Goal: Transaction & Acquisition: Purchase product/service

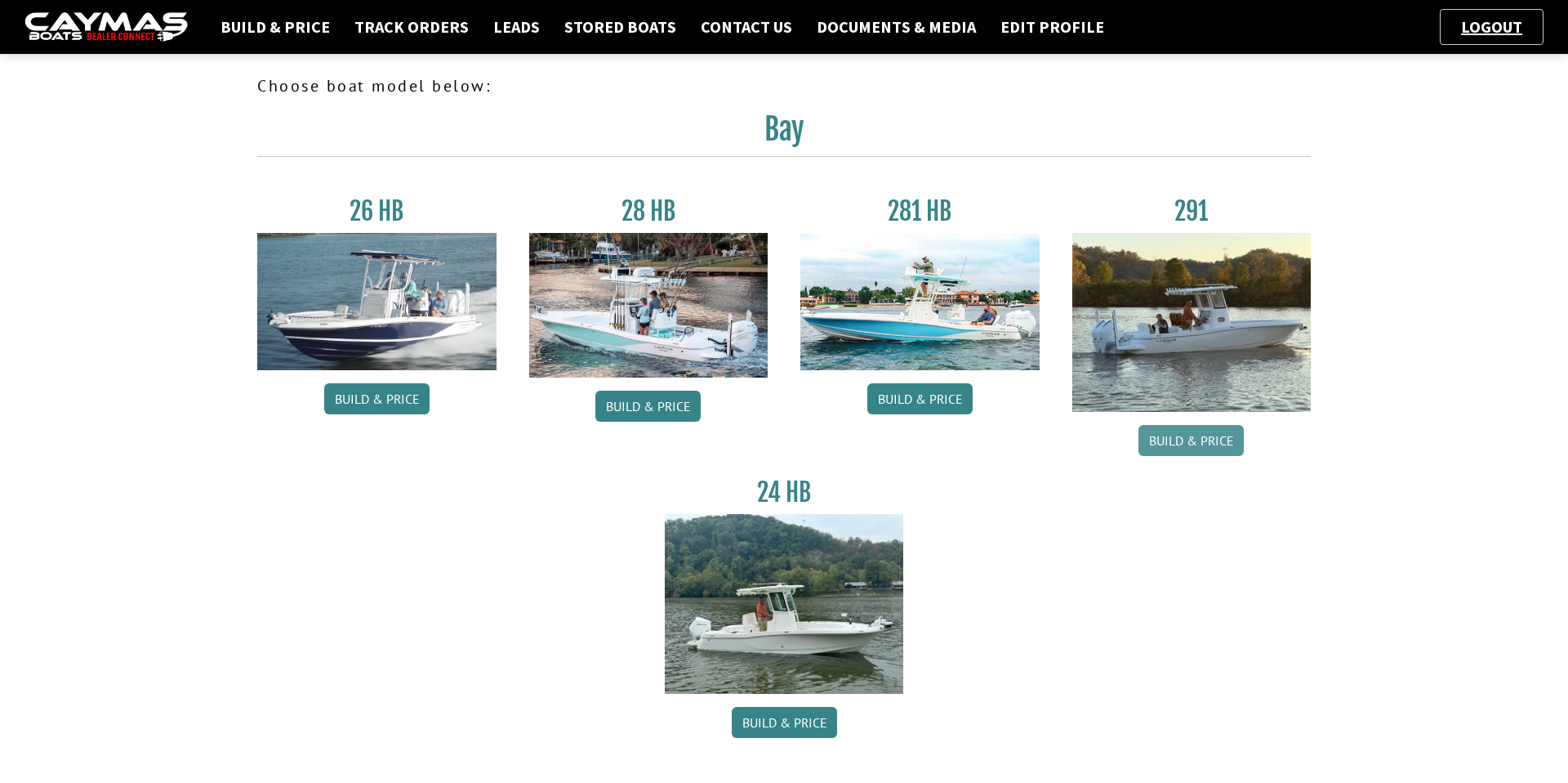
click at [1181, 430] on link "Build & Price" at bounding box center [1191, 440] width 105 height 31
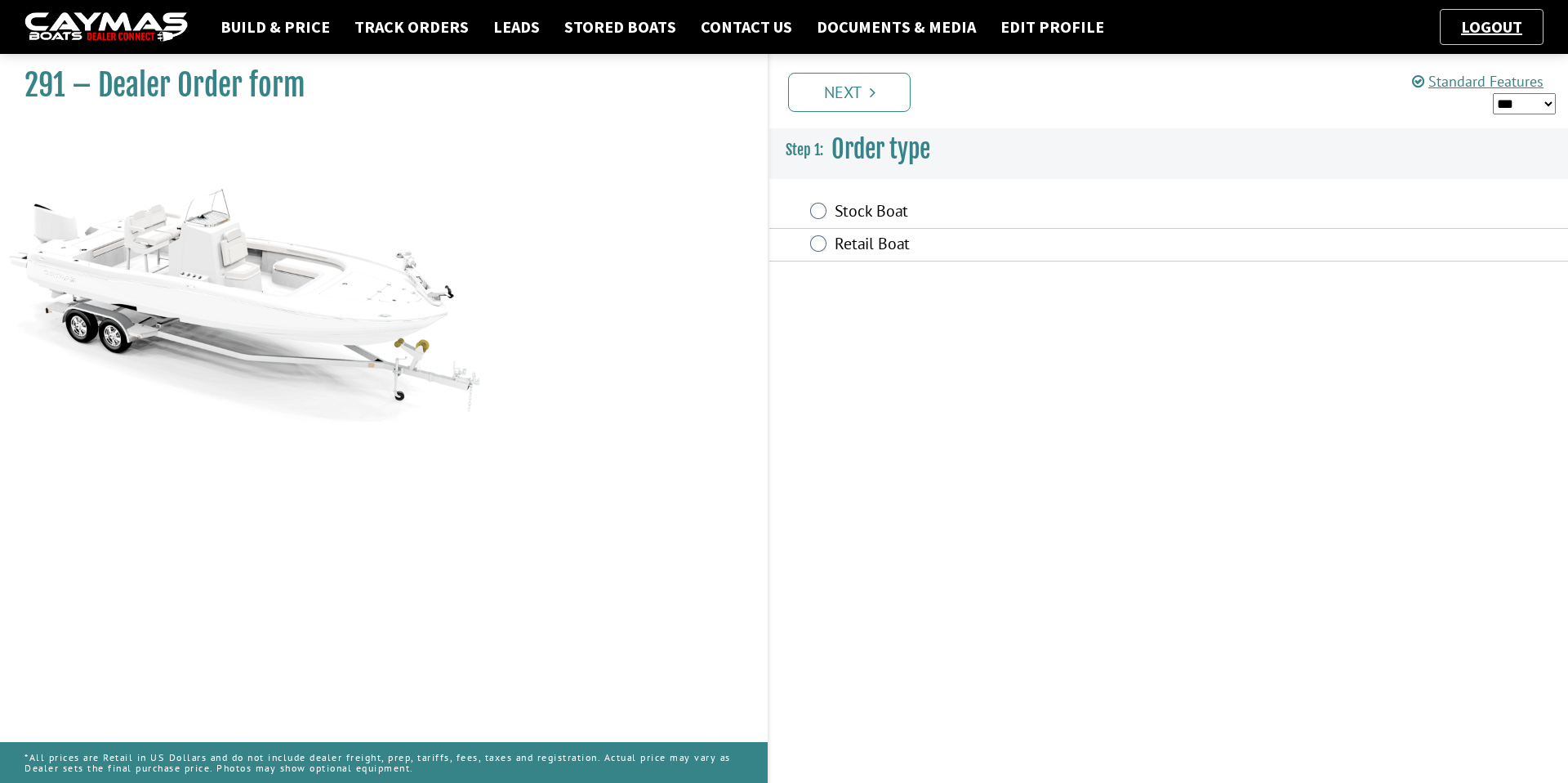
click at [827, 219] on div "Stock Boat" at bounding box center [1168, 212] width 799 height 32
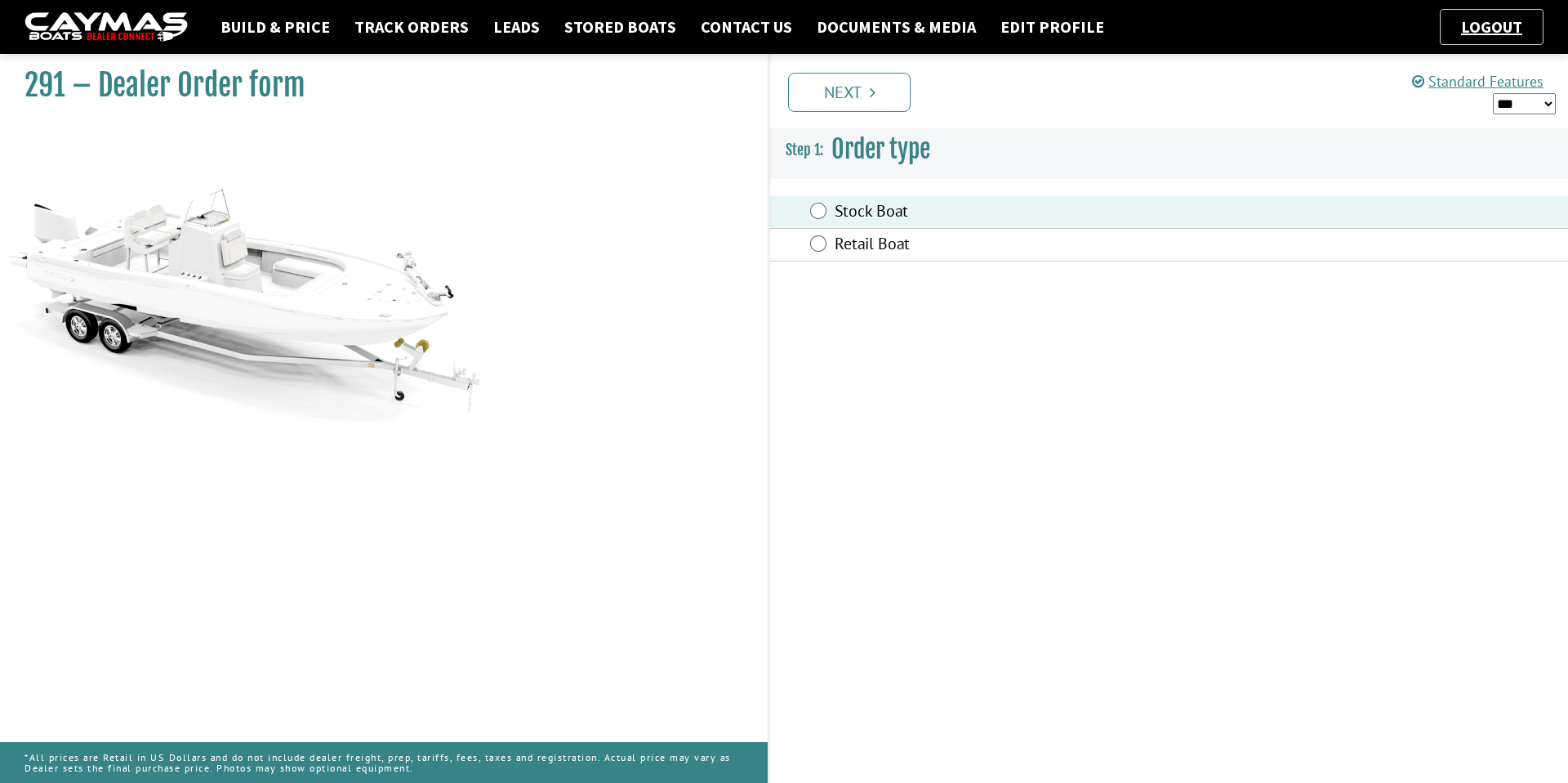
click at [864, 115] on div "Prev Next" at bounding box center [1167, 91] width 801 height 75
click at [864, 104] on link "Next" at bounding box center [849, 93] width 122 height 39
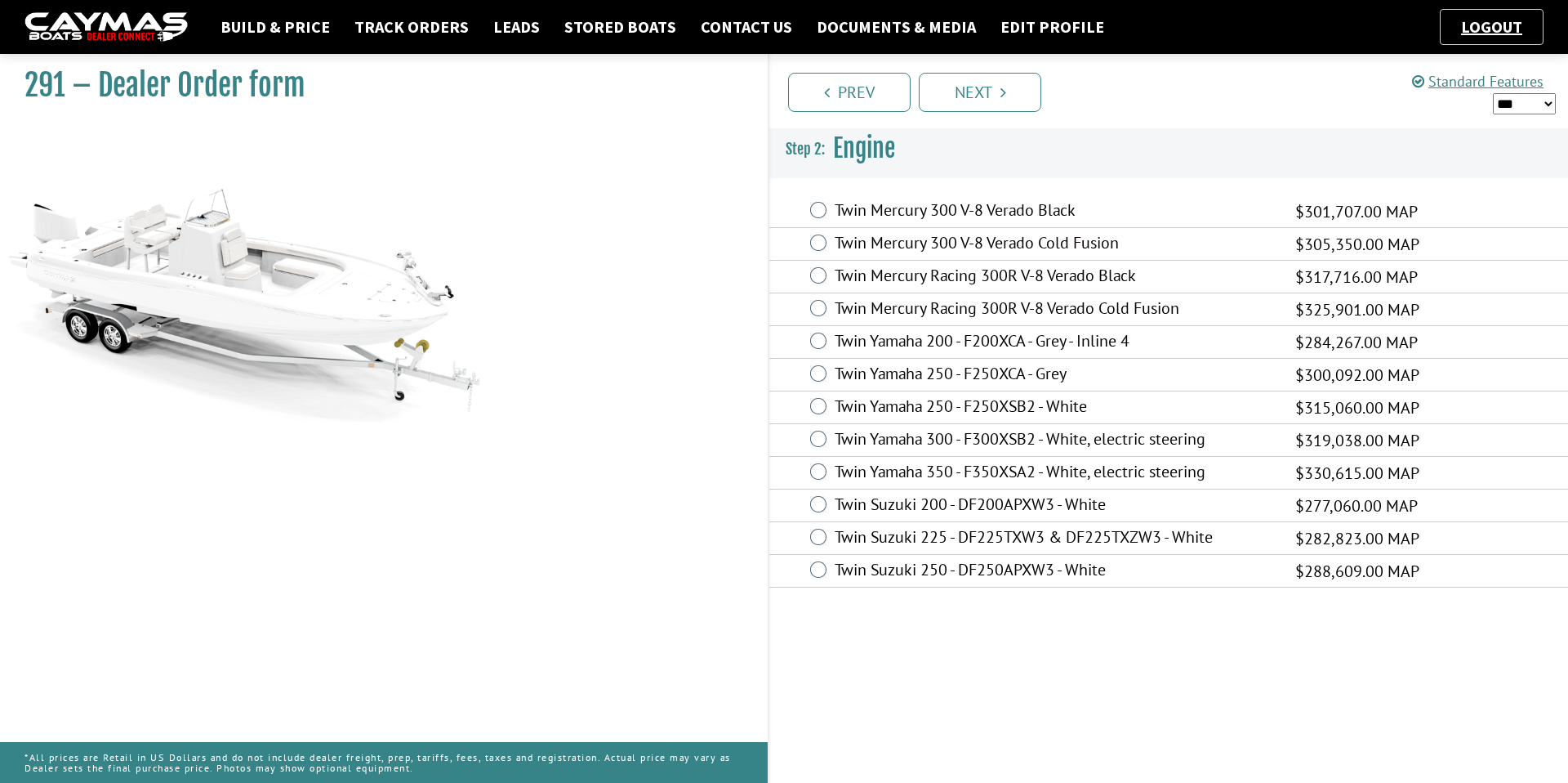
click at [846, 472] on label "Twin Yamaha 350 - F350XSA2 - White, electric steering" at bounding box center [1054, 474] width 441 height 24
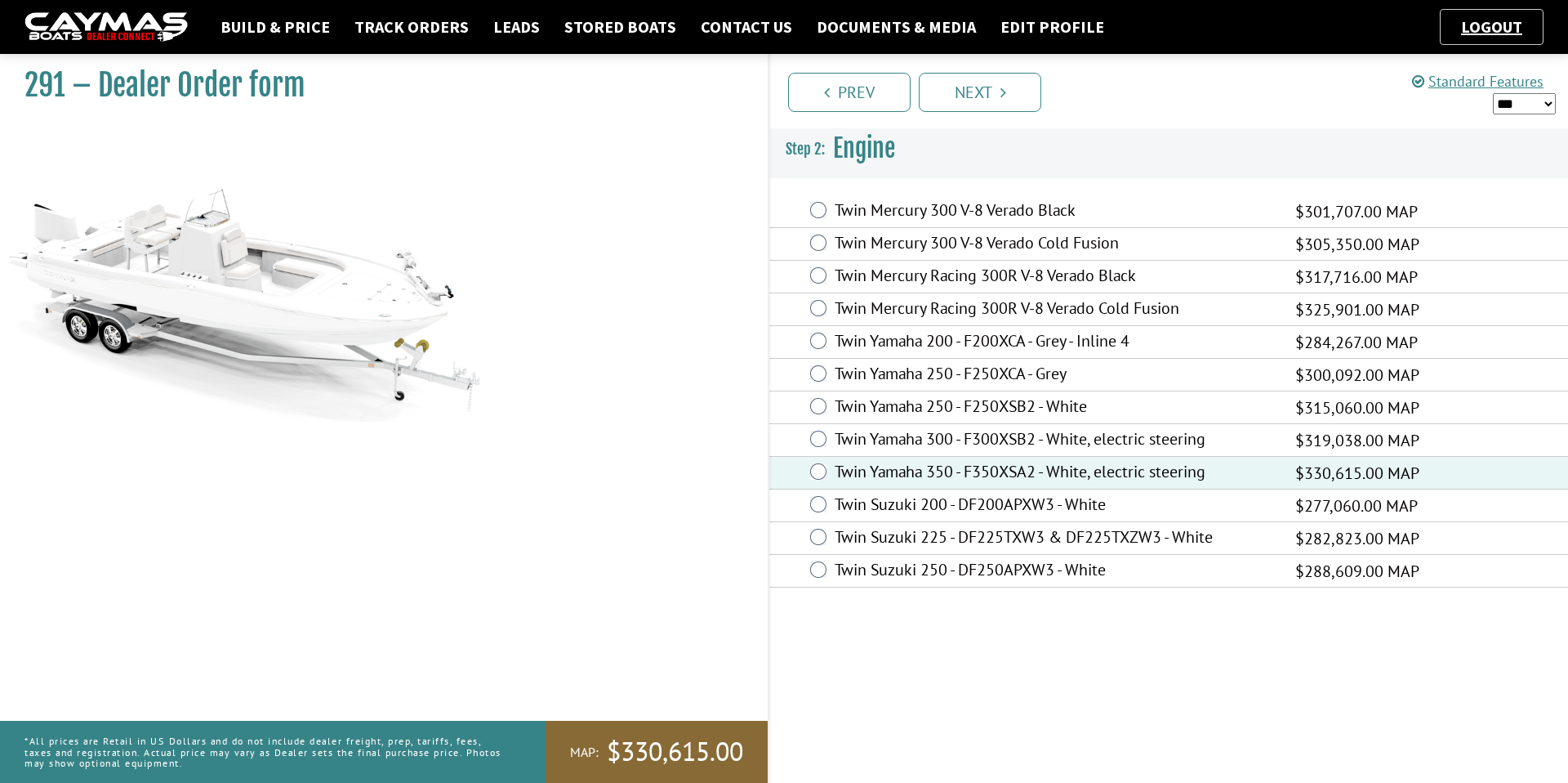
click at [995, 115] on div "Prev Next" at bounding box center [1167, 91] width 801 height 75
click at [994, 98] on link "Next" at bounding box center [980, 93] width 122 height 39
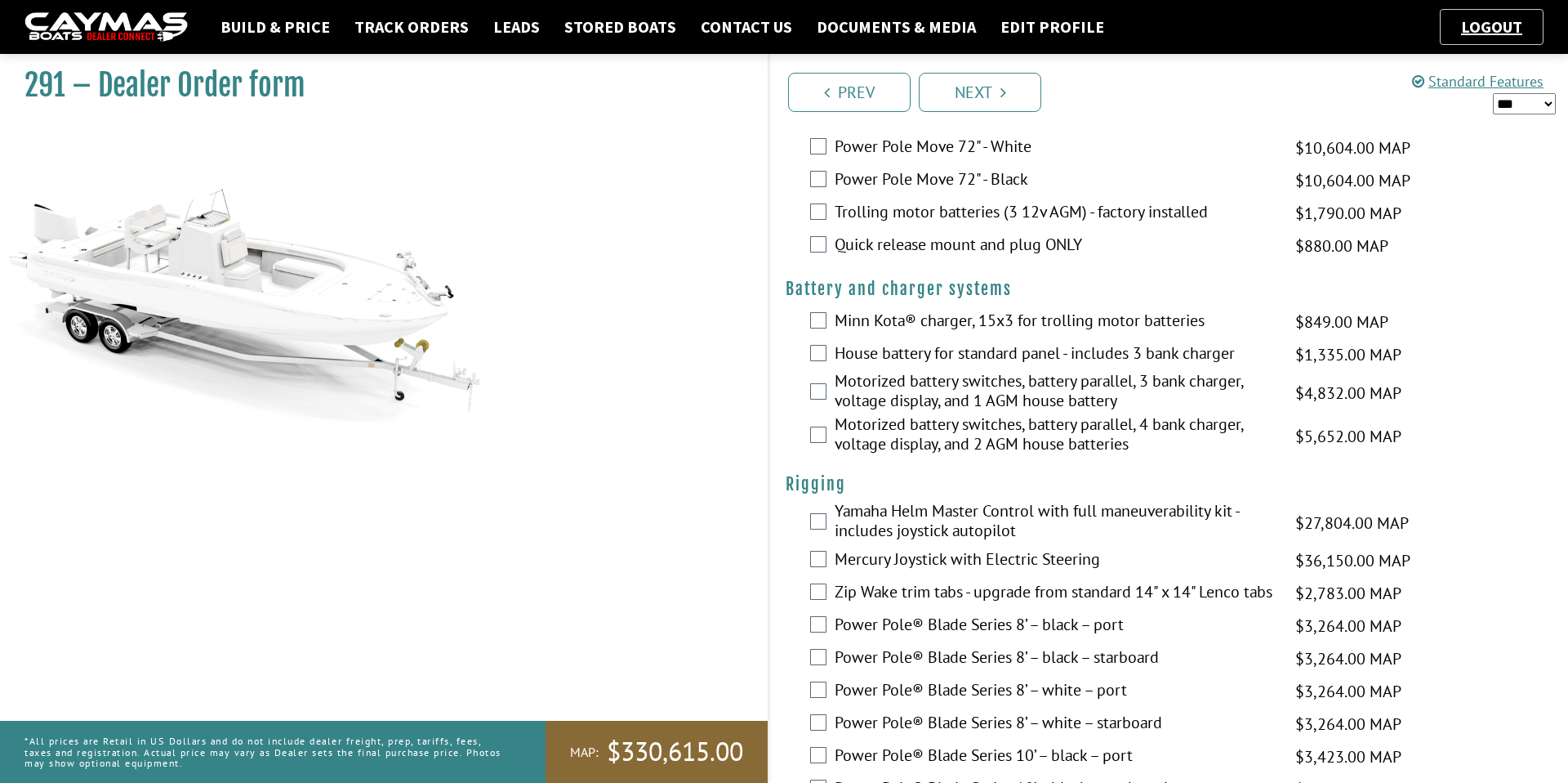
scroll to position [183, 0]
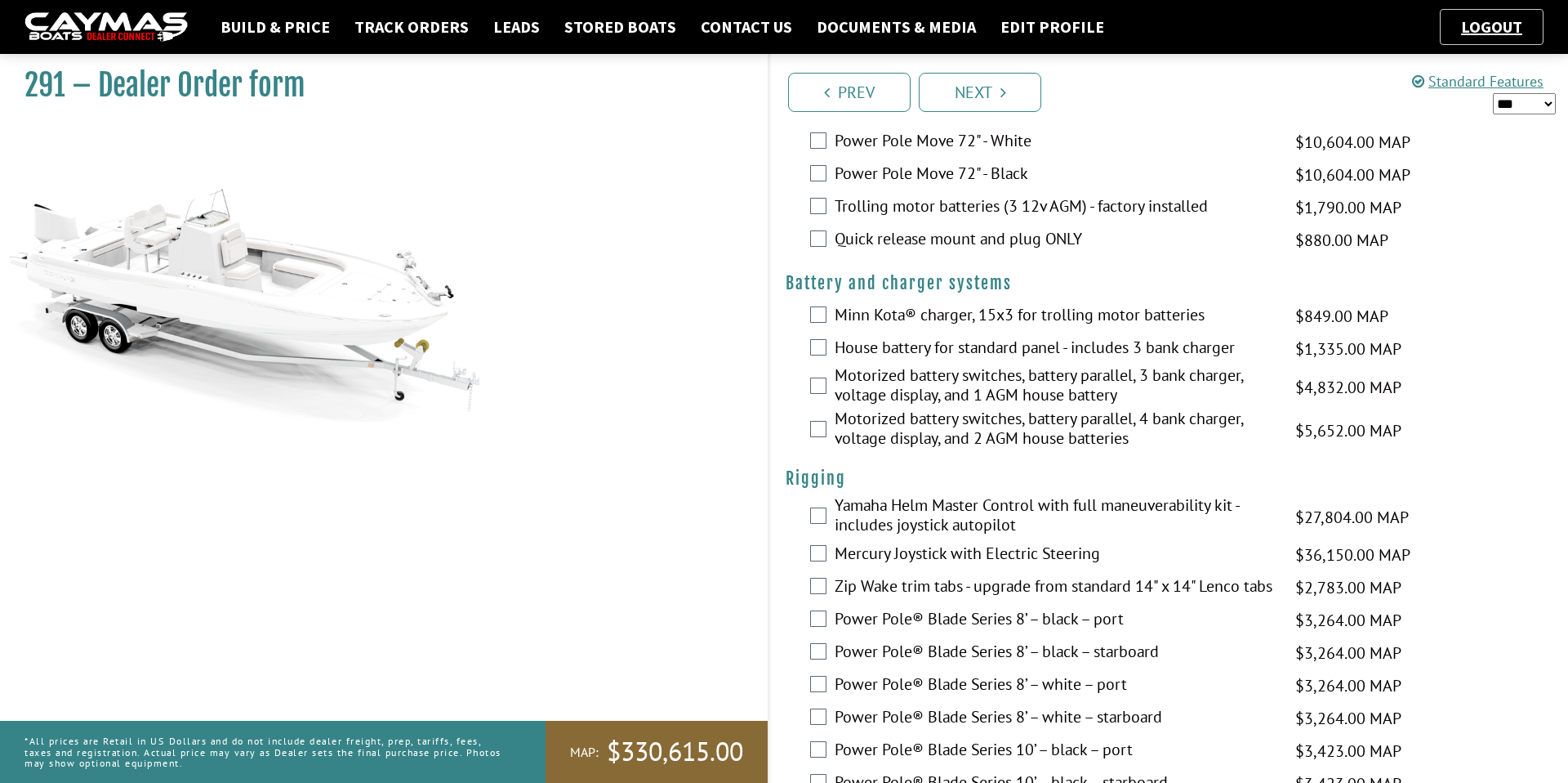
click at [889, 424] on label "Motorized battery switches, battery parallel, 4 bank charger, voltage display, …" at bounding box center [1054, 430] width 441 height 43
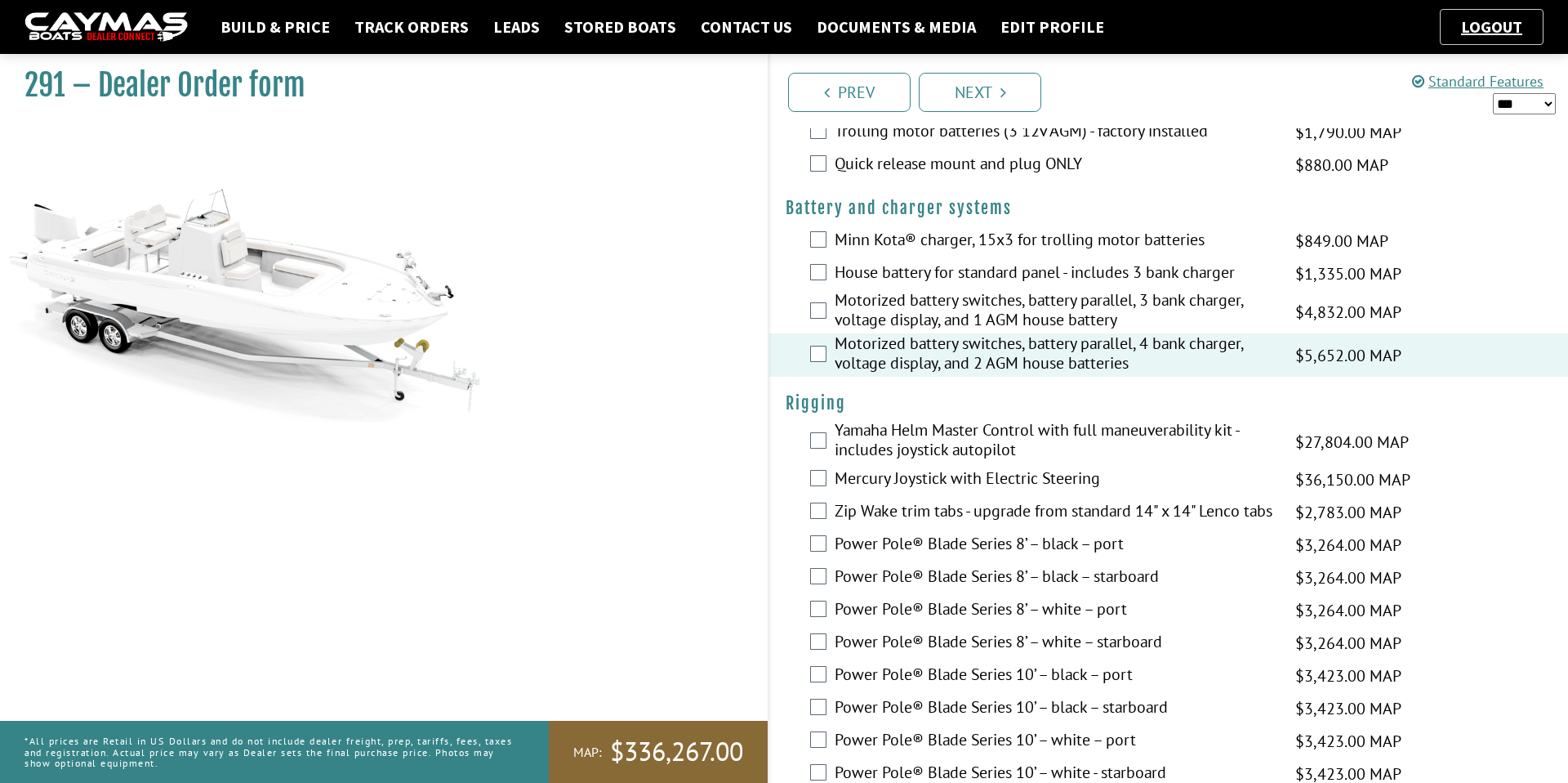
scroll to position [292, 0]
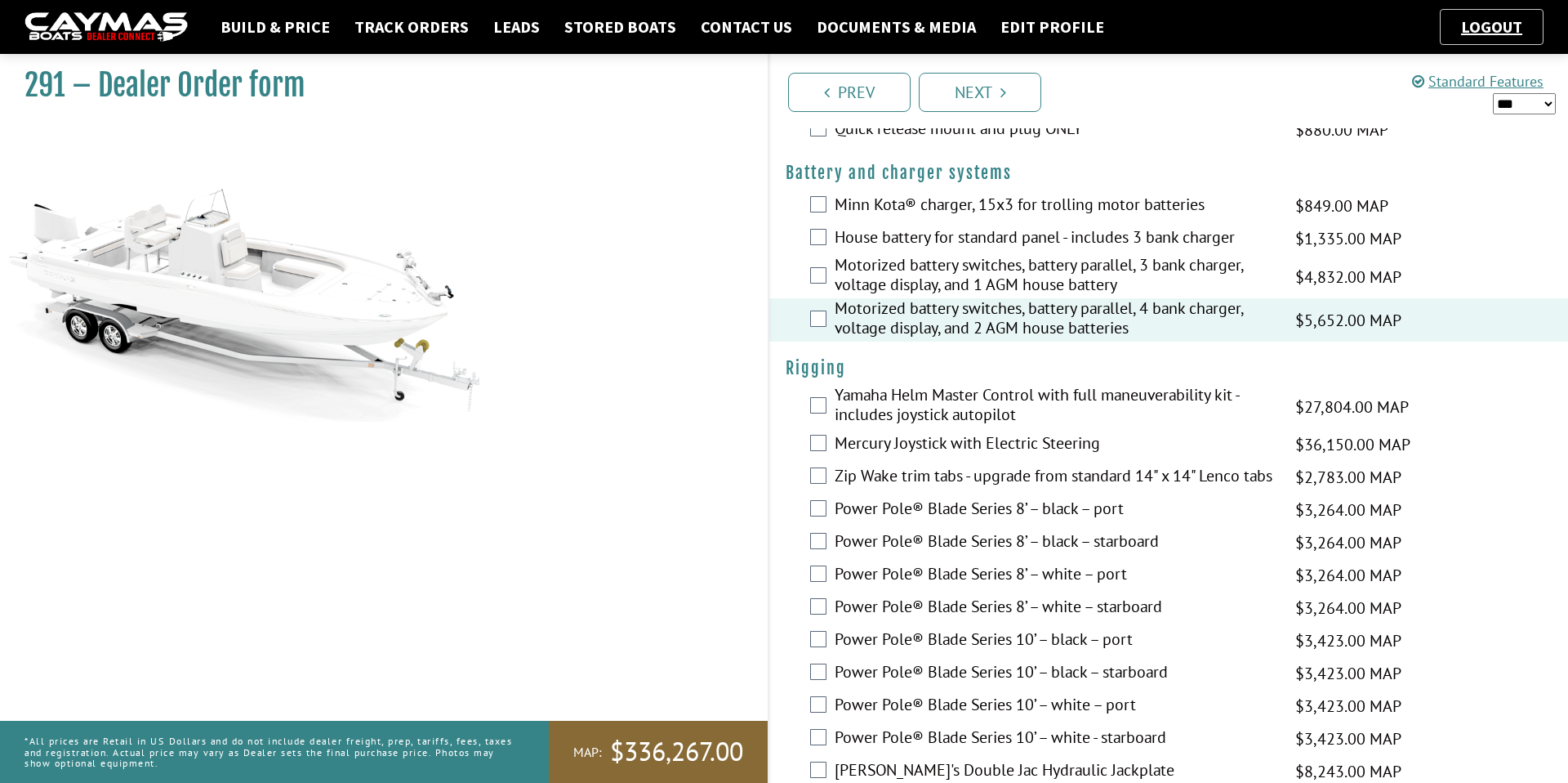
click at [922, 466] on label "Zip Wake trim tabs - upgrade from standard 14" x 14" Lenco tabs" at bounding box center [1054, 477] width 441 height 24
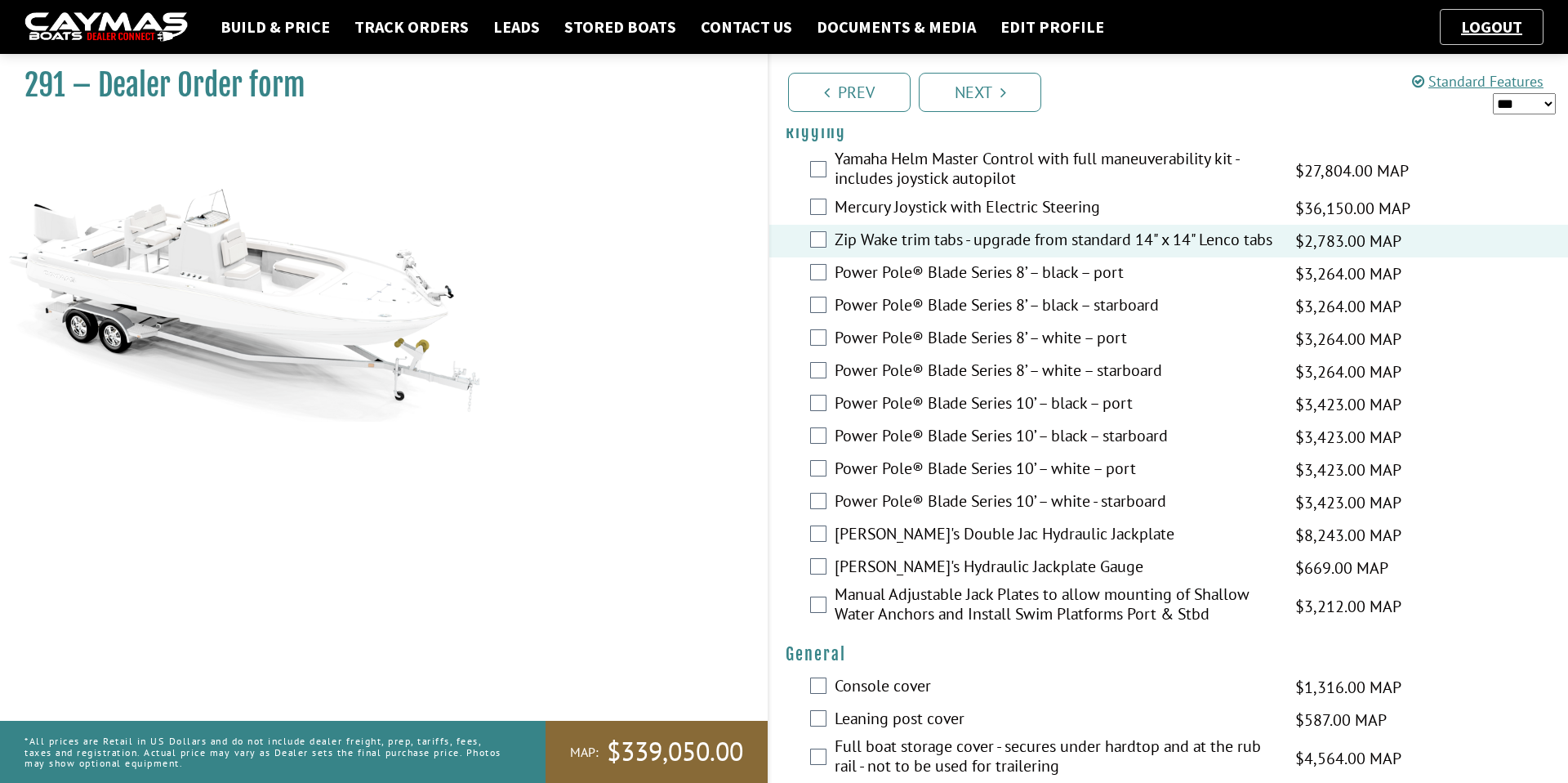
scroll to position [532, 0]
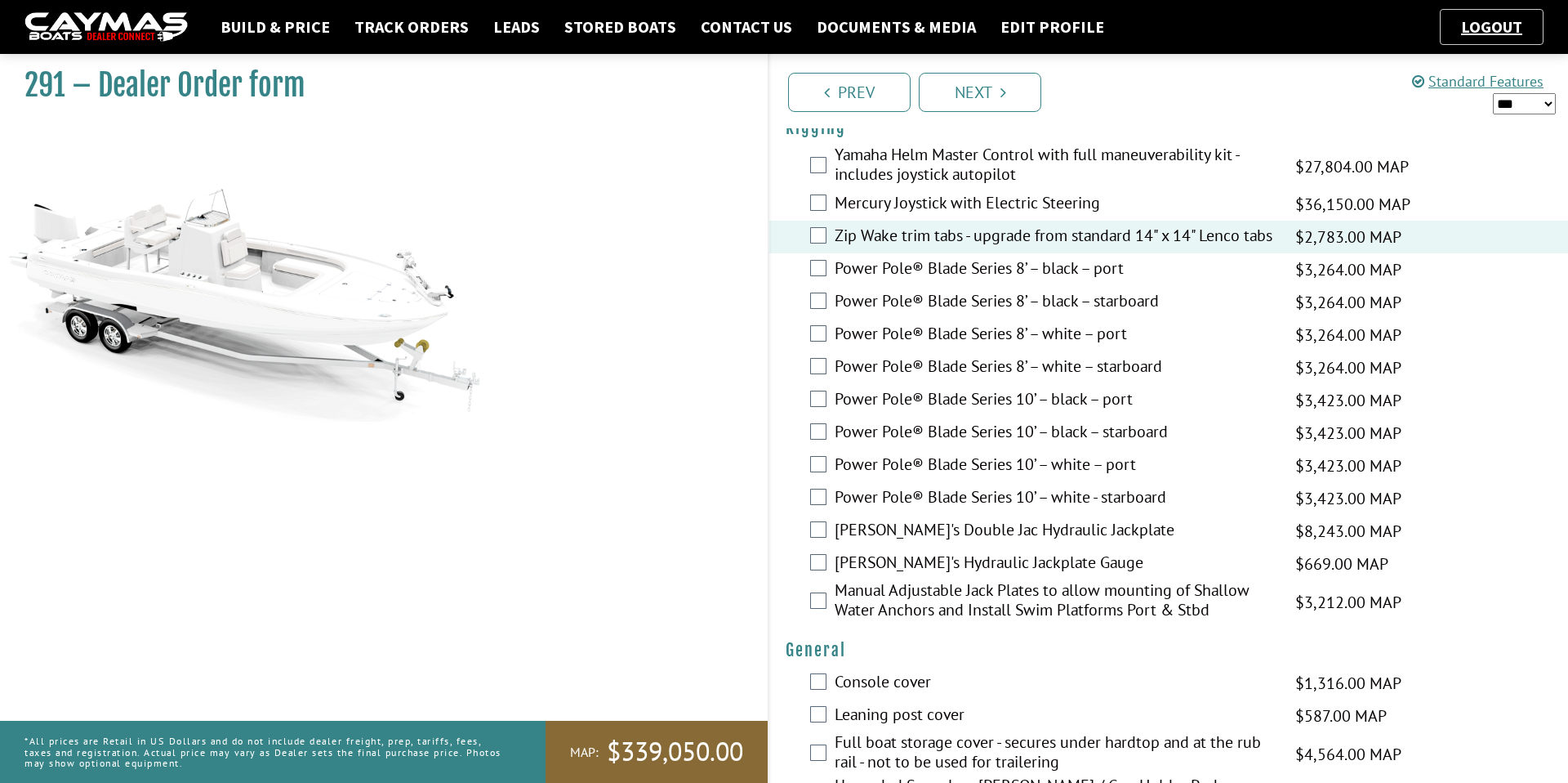
click at [933, 544] on label "[PERSON_NAME]'s Double Jac Hydraulic Jackplate" at bounding box center [1054, 532] width 441 height 24
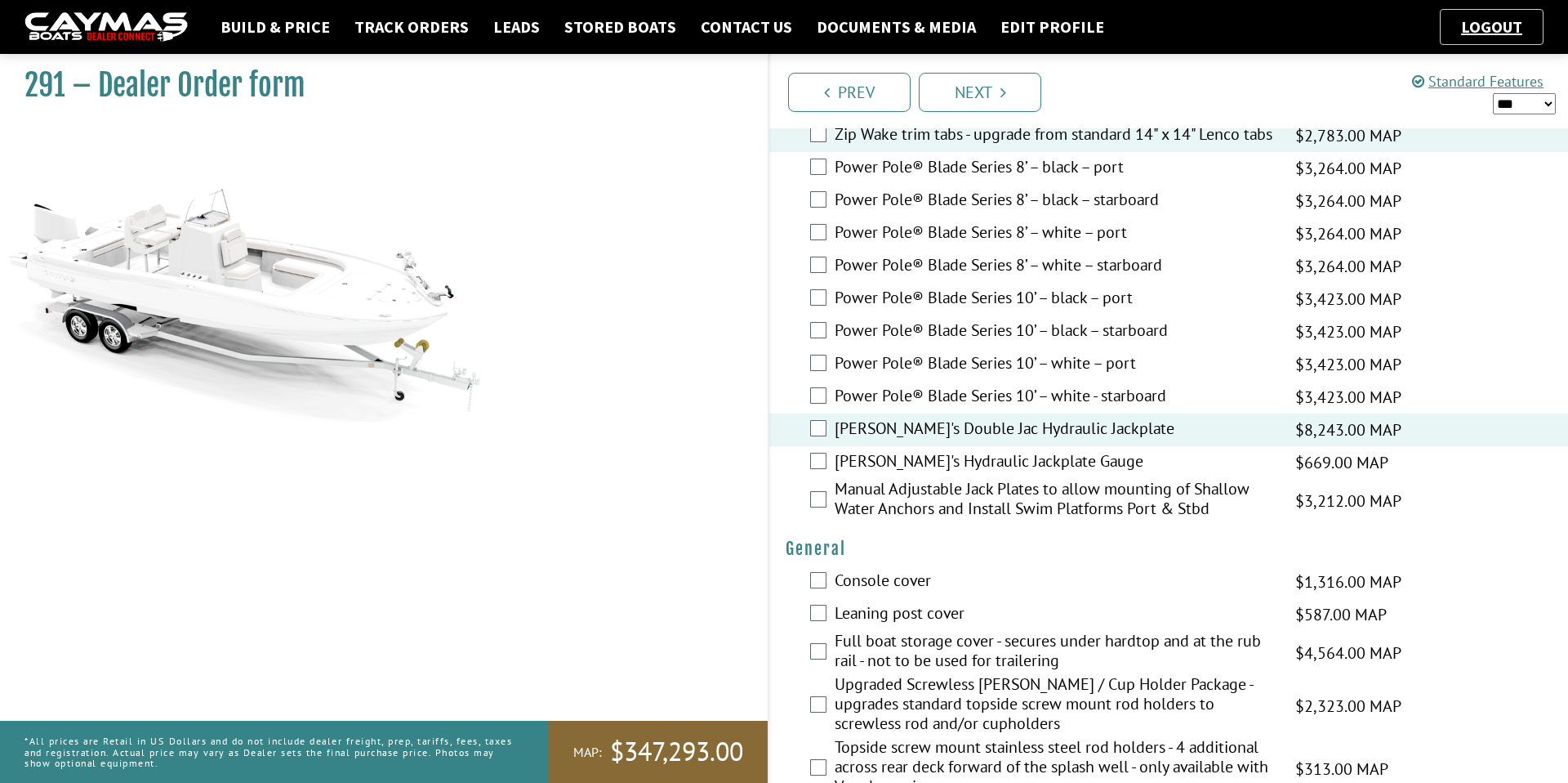
scroll to position [634, 0]
click at [940, 430] on label "[PERSON_NAME]'s Double Jac Hydraulic Jackplate" at bounding box center [1054, 430] width 441 height 24
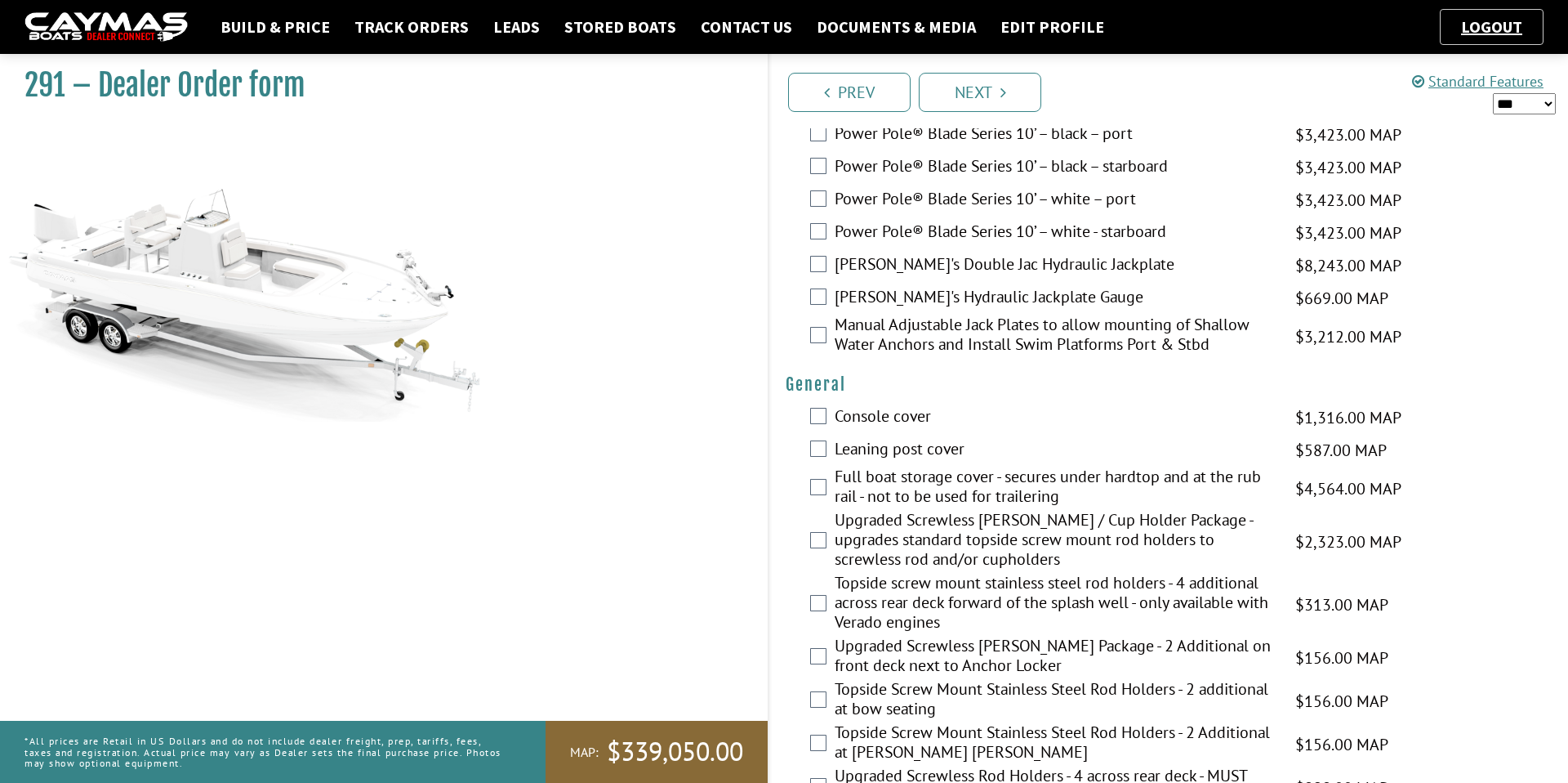
scroll to position [818, 0]
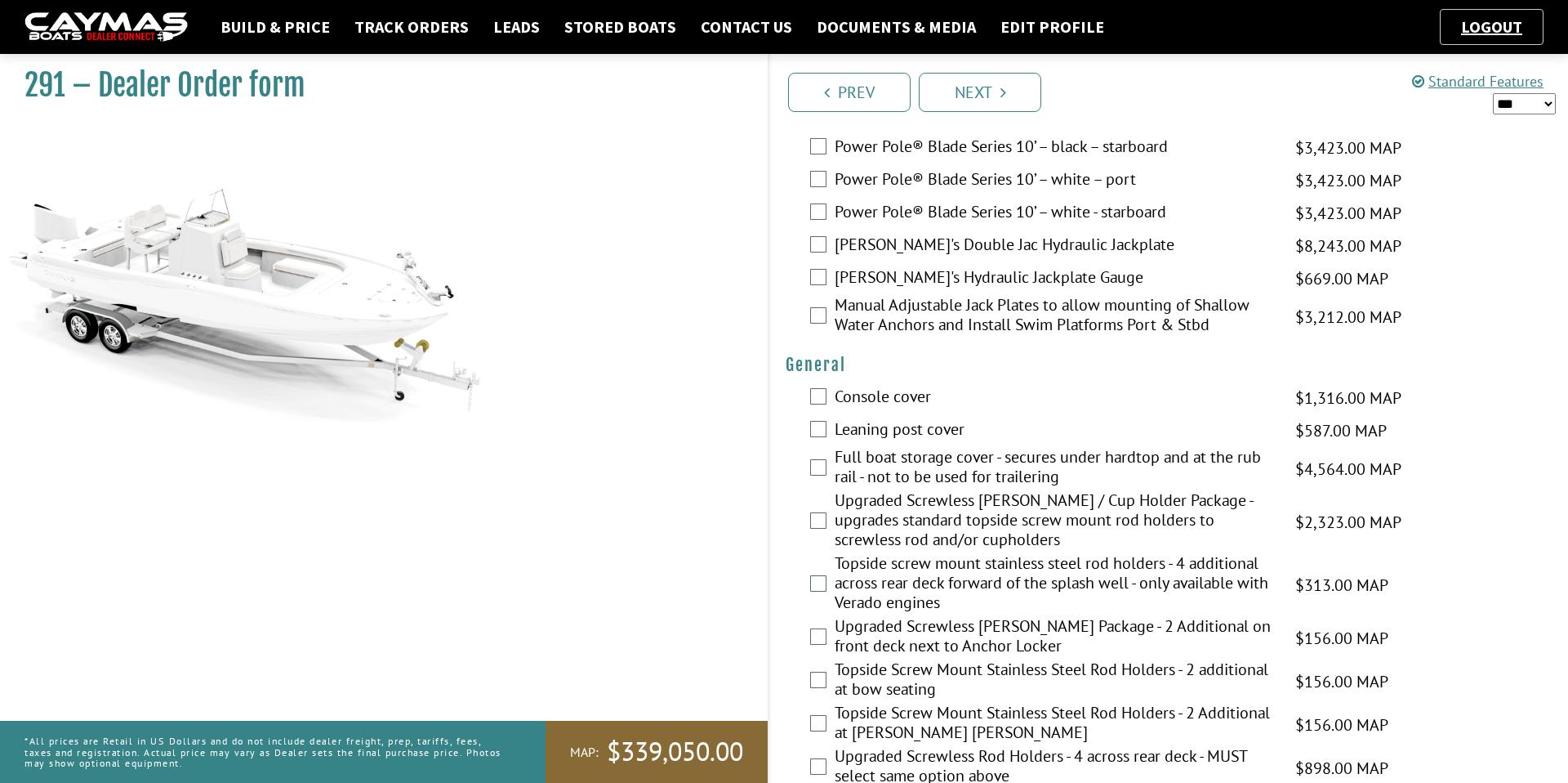
click at [874, 404] on label "Console cover" at bounding box center [1054, 398] width 441 height 24
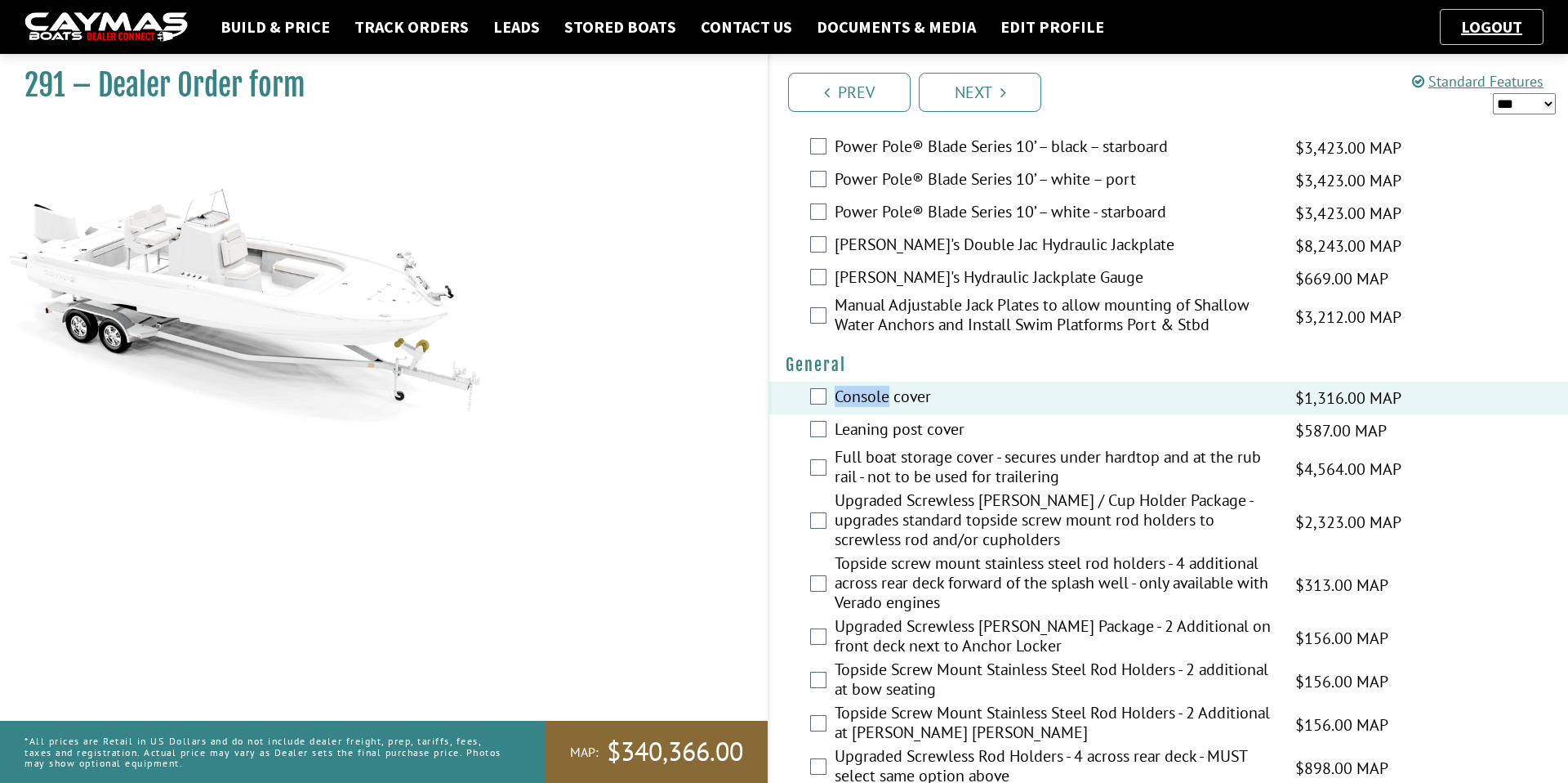
click at [874, 404] on label "Console cover" at bounding box center [1054, 398] width 441 height 24
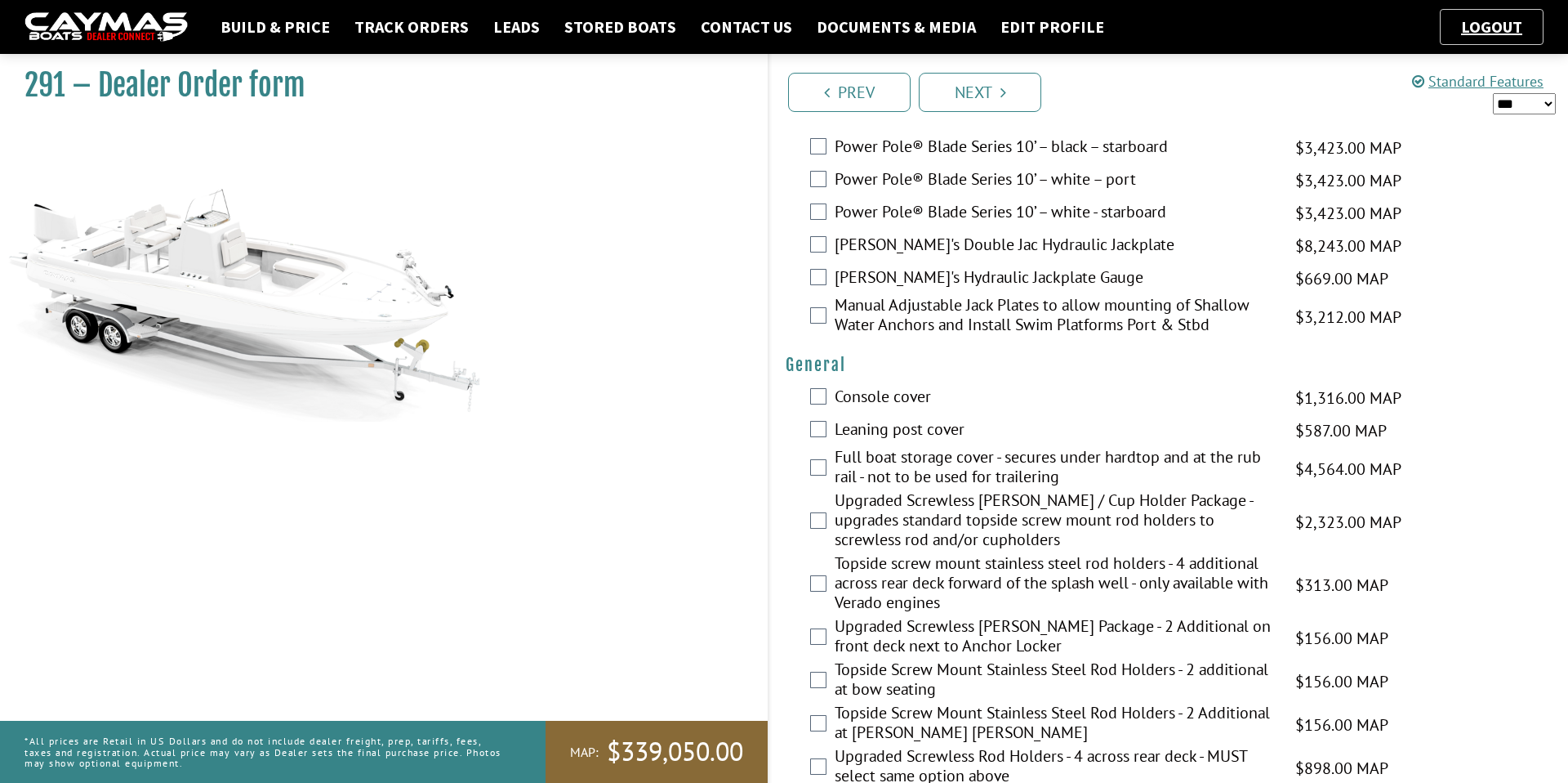
click at [787, 428] on div "Leaning post cover $587.00 MAP $587.00 MSRP $382.00 $587.00" at bounding box center [1168, 431] width 799 height 32
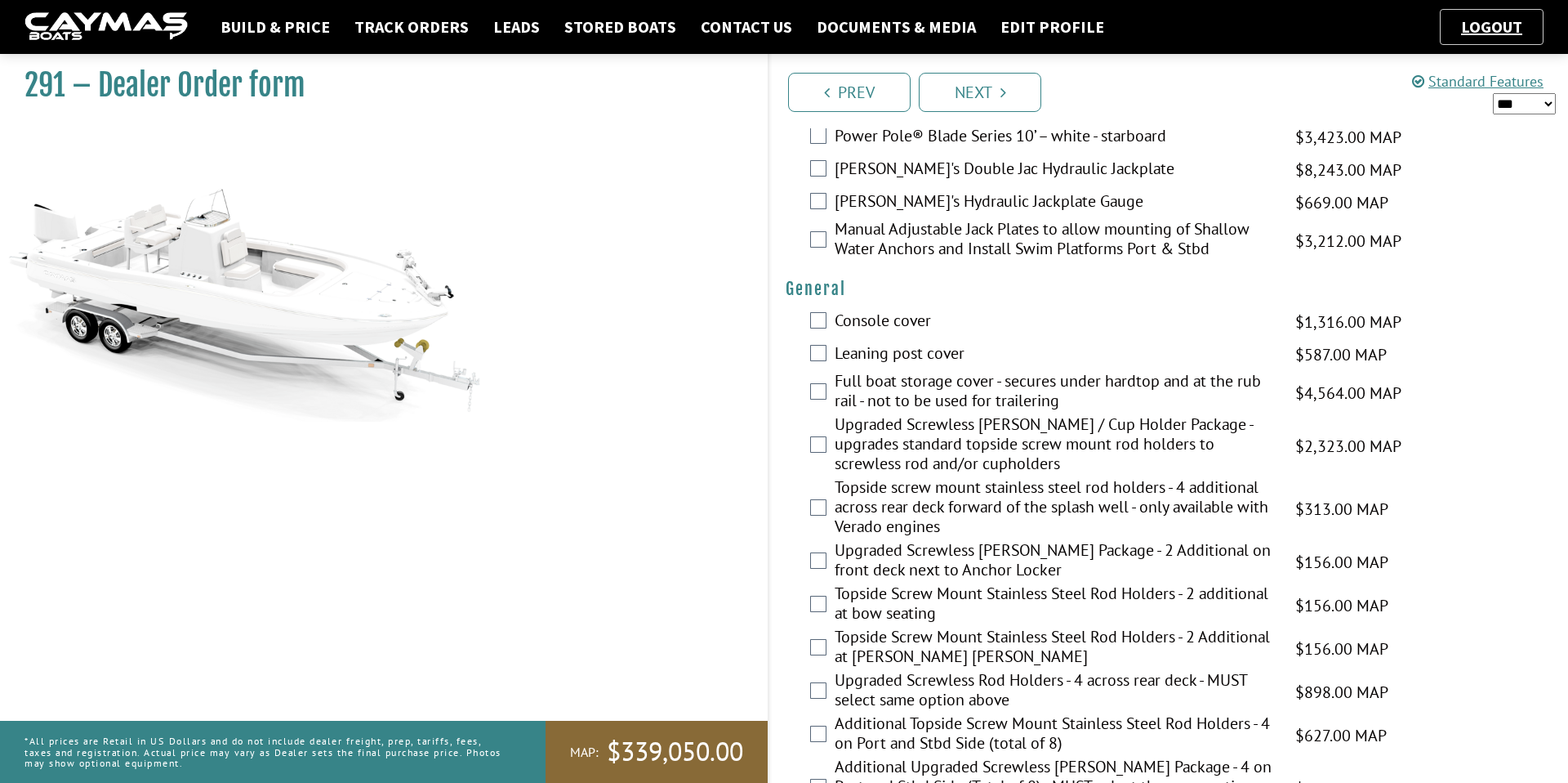
scroll to position [918, 0]
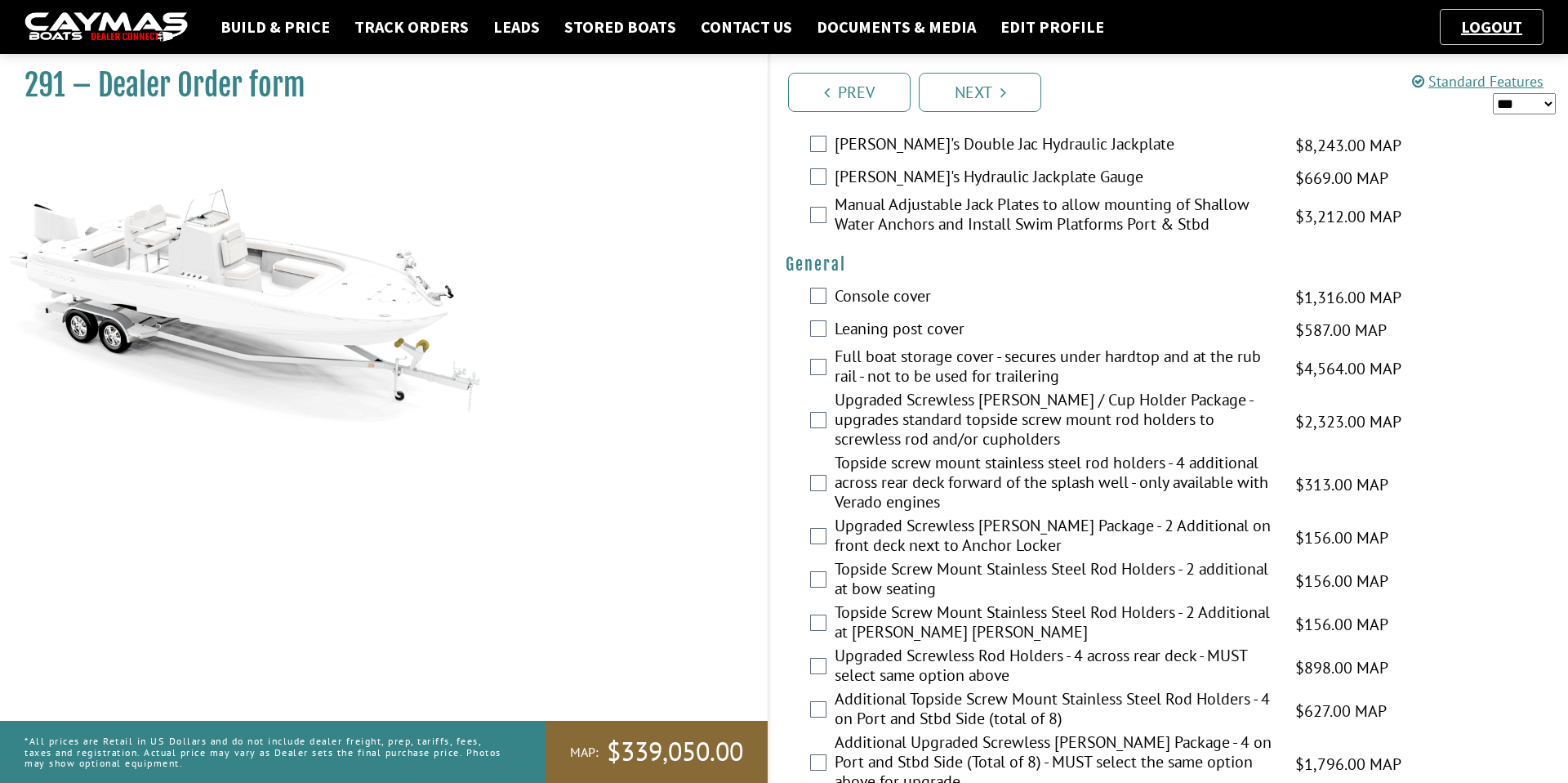
click at [885, 420] on label "Upgraded Screwless [PERSON_NAME] / Cup Holder Package - upgrades standard topsi…" at bounding box center [1054, 421] width 441 height 63
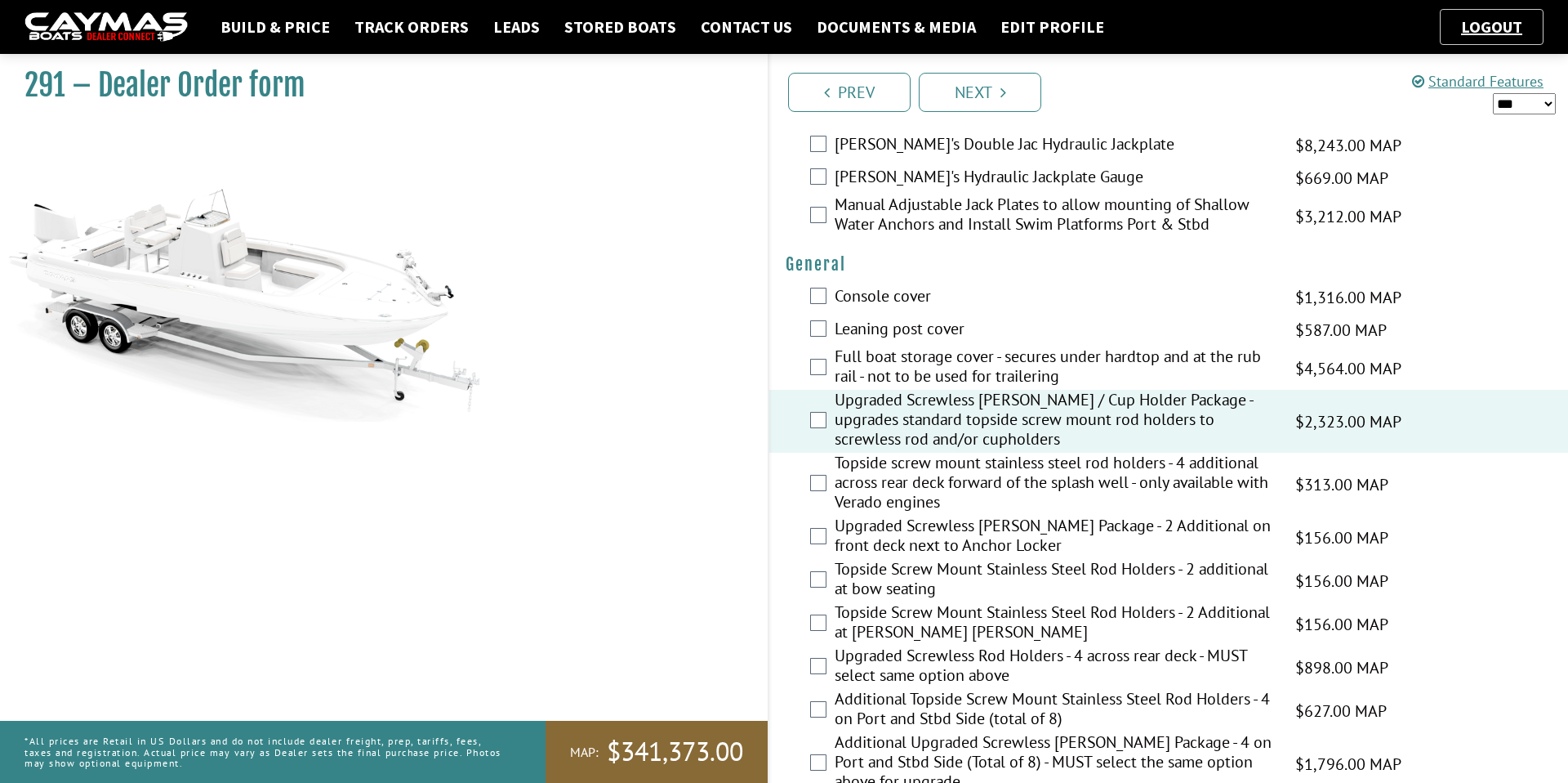
click at [868, 482] on label "Topside screw mount stainless steel rod holders - 4 additional across rear deck…" at bounding box center [1054, 484] width 441 height 63
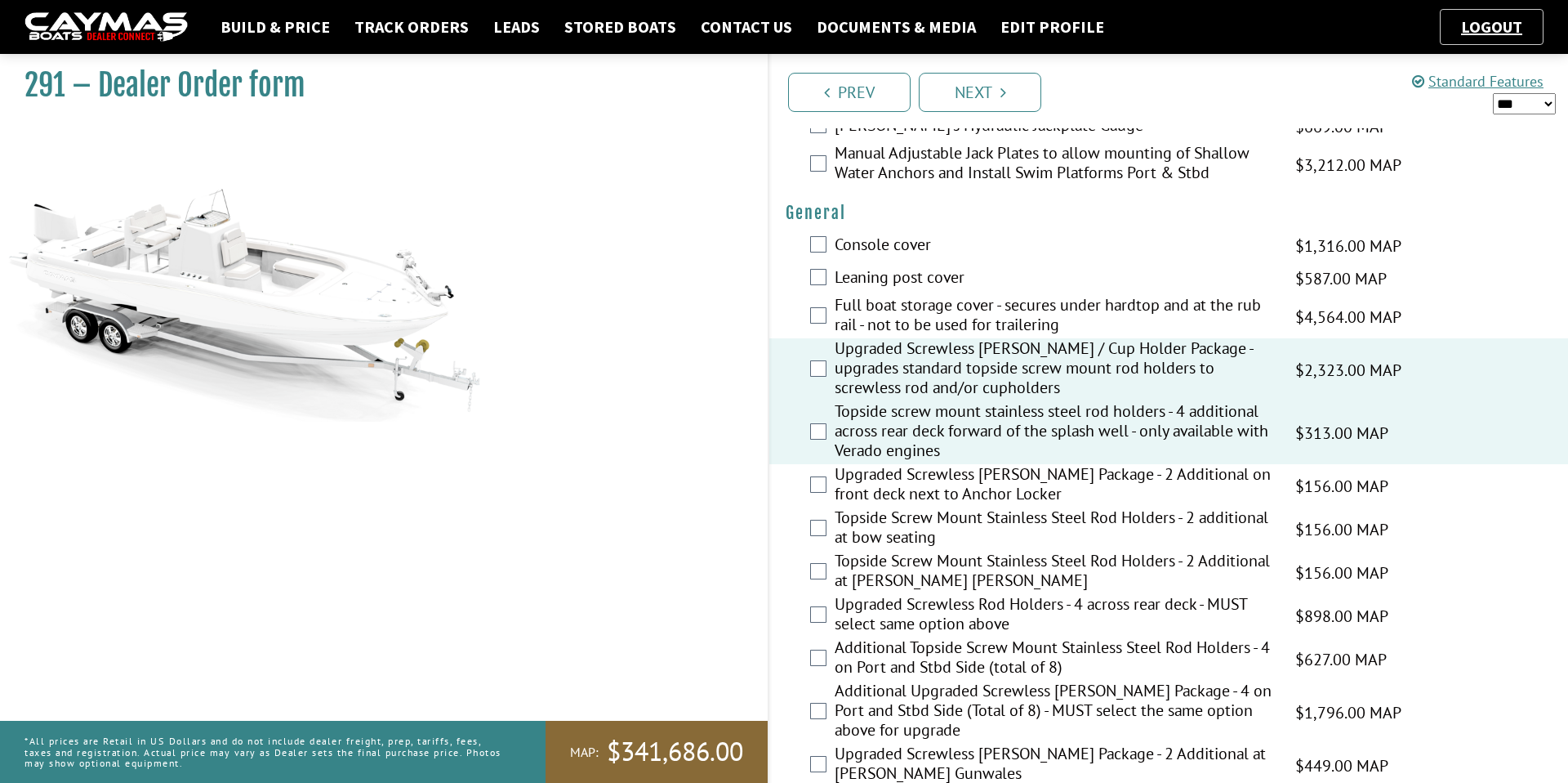
scroll to position [1000, 0]
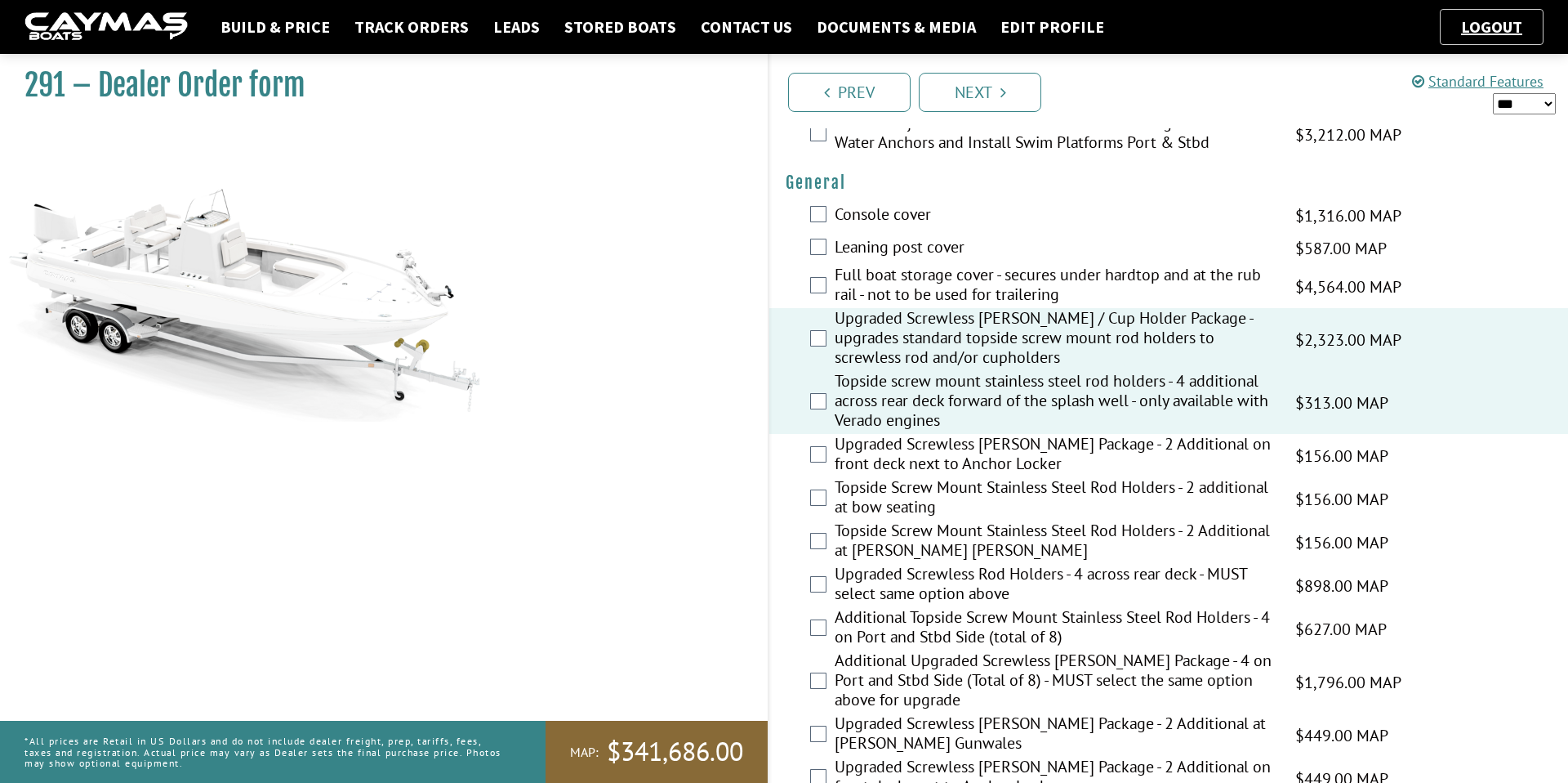
click at [883, 460] on label "Upgraded Screwless [PERSON_NAME] Package - 2 Additional on front deck next to A…" at bounding box center [1054, 455] width 441 height 43
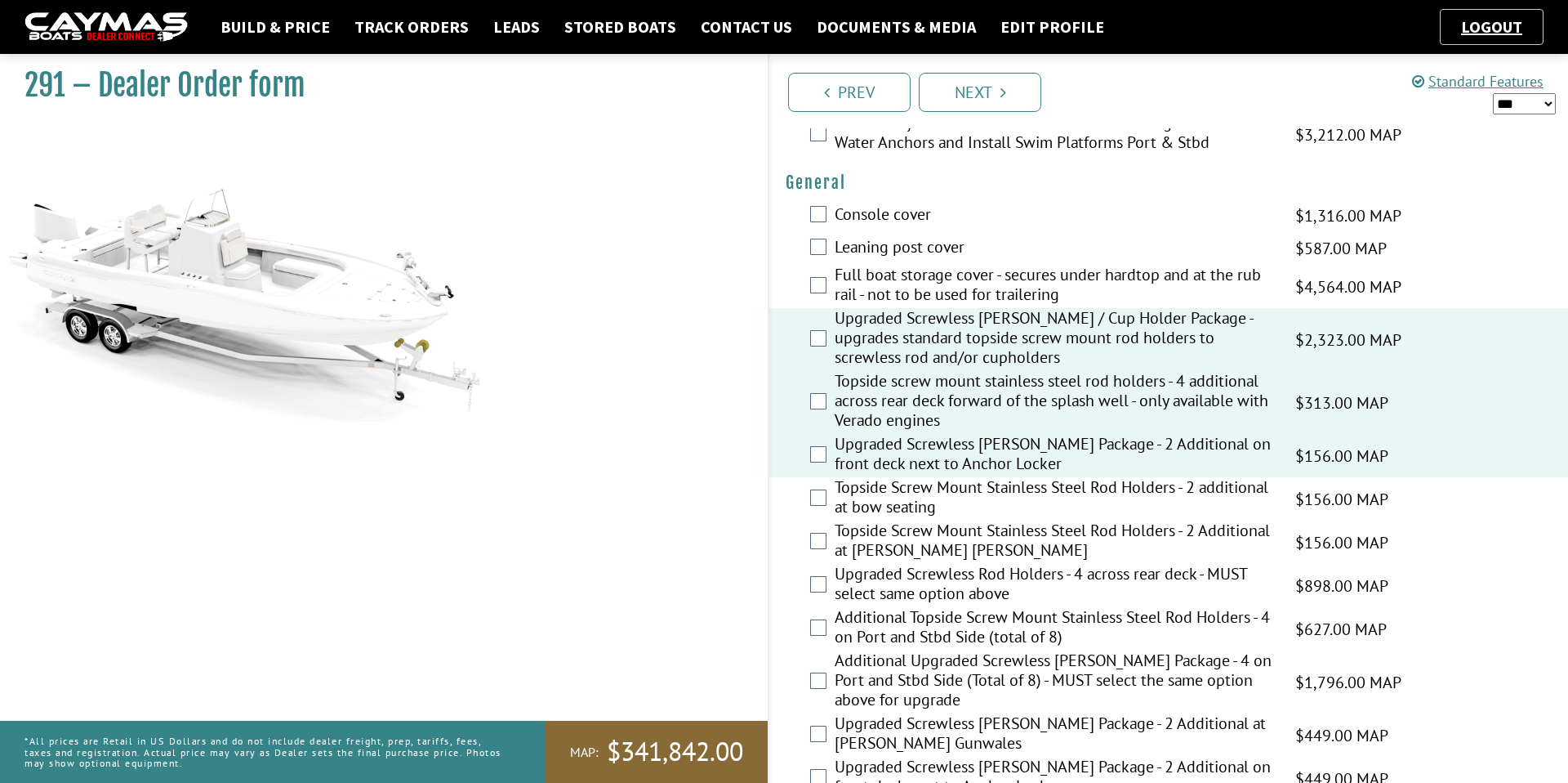
click at [876, 499] on label "Topside Screw Mount Stainless Steel Rod Holders - 2 additional at bow seating" at bounding box center [1054, 499] width 441 height 43
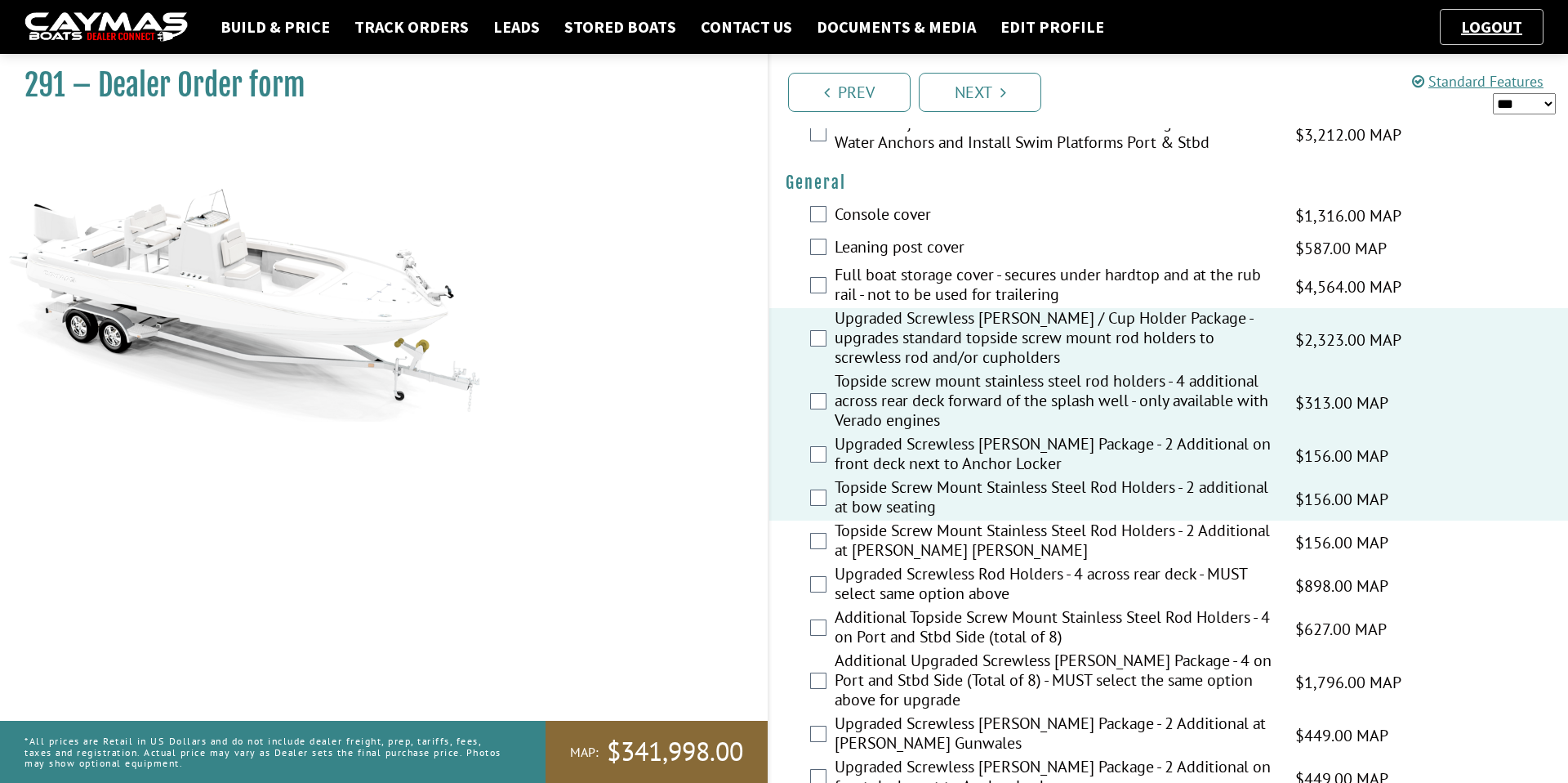
click at [870, 535] on label "Topside Screw Mount Stainless Steel Rod Holders - 2 Additional at [PERSON_NAME]…" at bounding box center [1054, 542] width 441 height 43
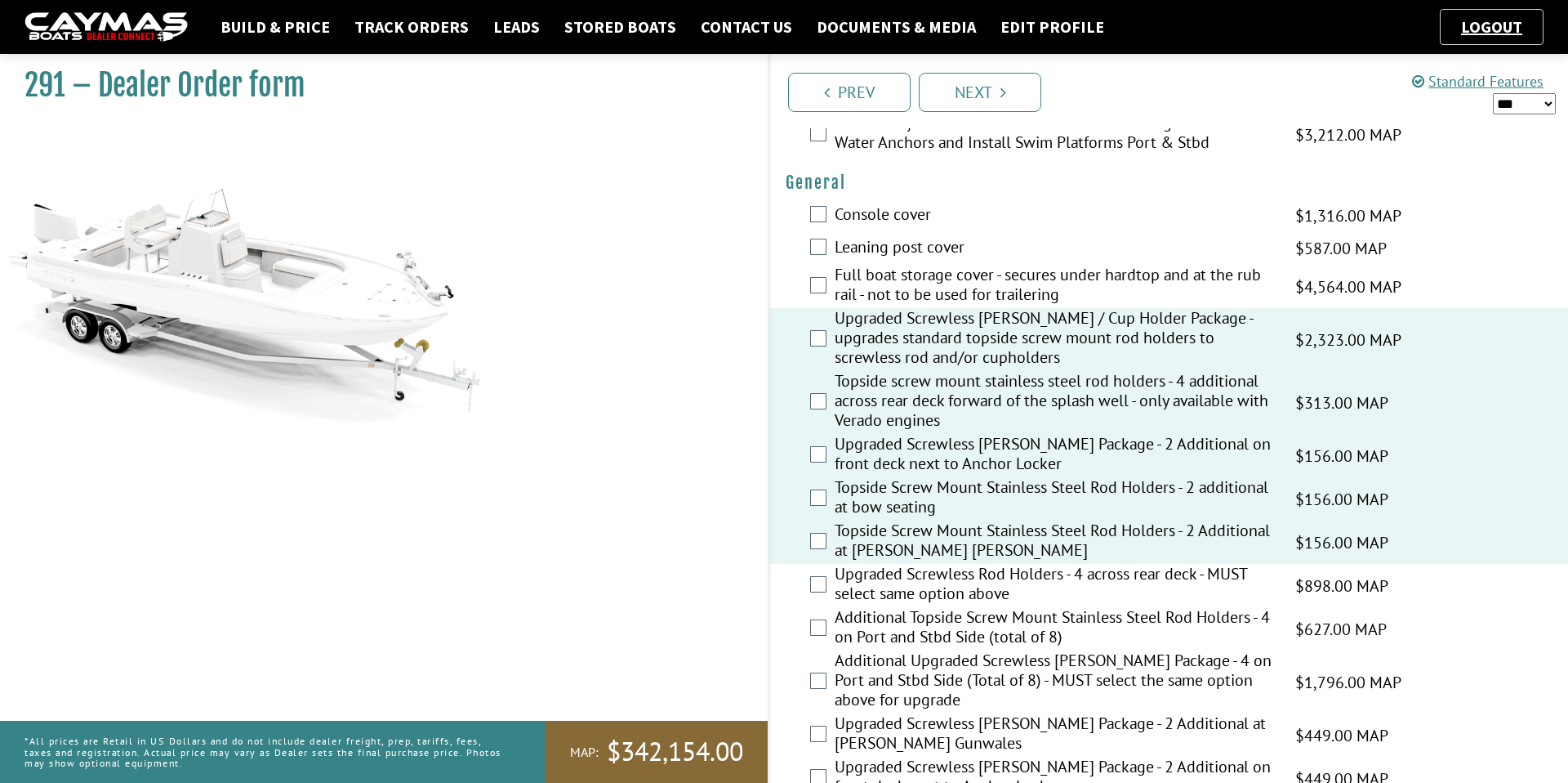
click at [863, 582] on label "Upgraded Screwless Rod Holders - 4 across rear deck - MUST select same option a…" at bounding box center [1054, 585] width 441 height 43
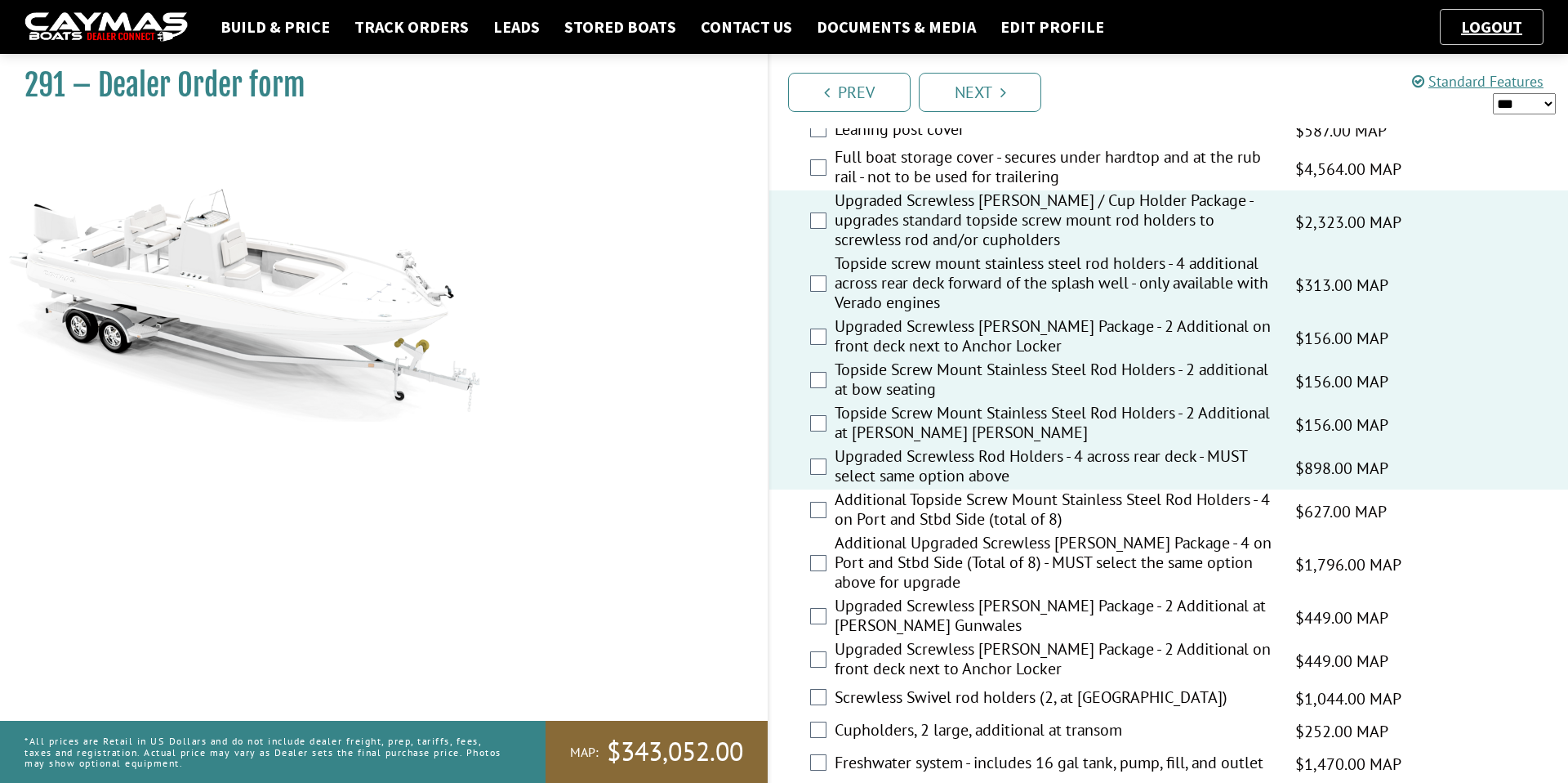
scroll to position [1119, 0]
click at [890, 514] on label "Additional Topside Screw Mount Stainless Steel Rod Holders - 4 on Port and Stbd…" at bounding box center [1054, 509] width 441 height 43
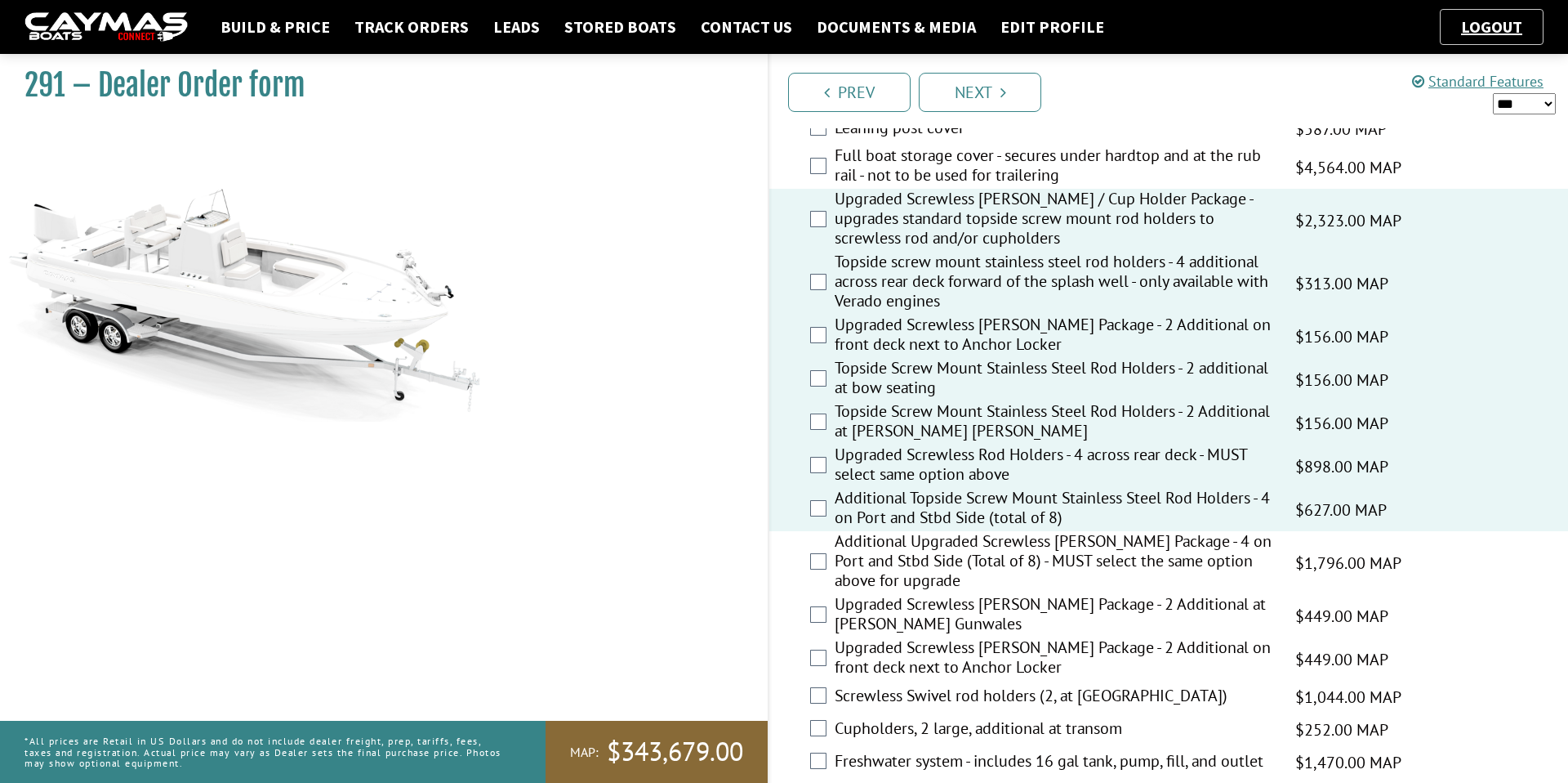
click at [882, 550] on label "Additional Upgraded Screwless [PERSON_NAME] Package - 4 on Port and Stbd Side (…" at bounding box center [1054, 562] width 441 height 63
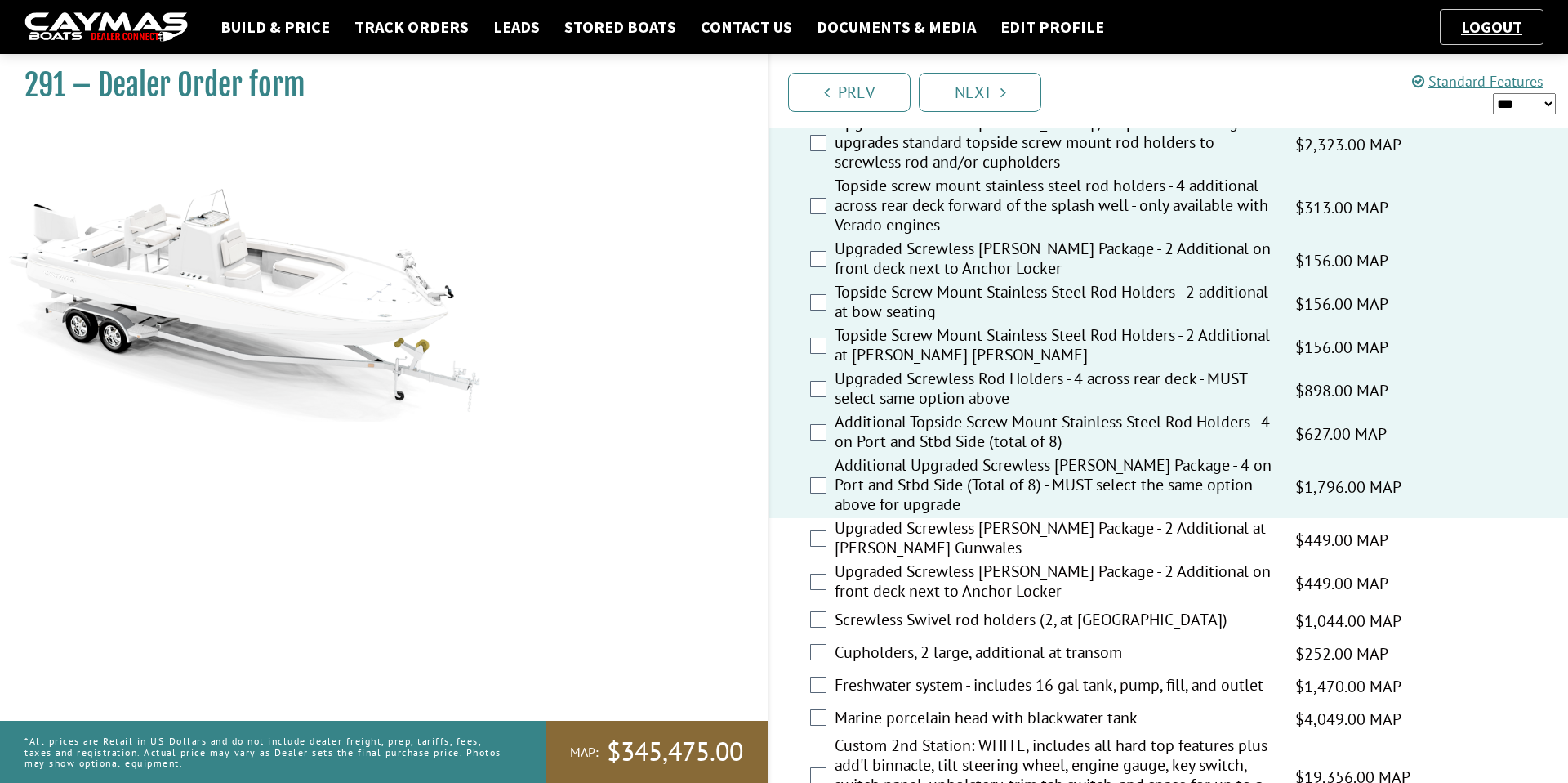
scroll to position [1196, 0]
click at [891, 548] on label "Upgraded Screwless [PERSON_NAME] Package - 2 Additional at [PERSON_NAME] Gunwal…" at bounding box center [1054, 538] width 441 height 43
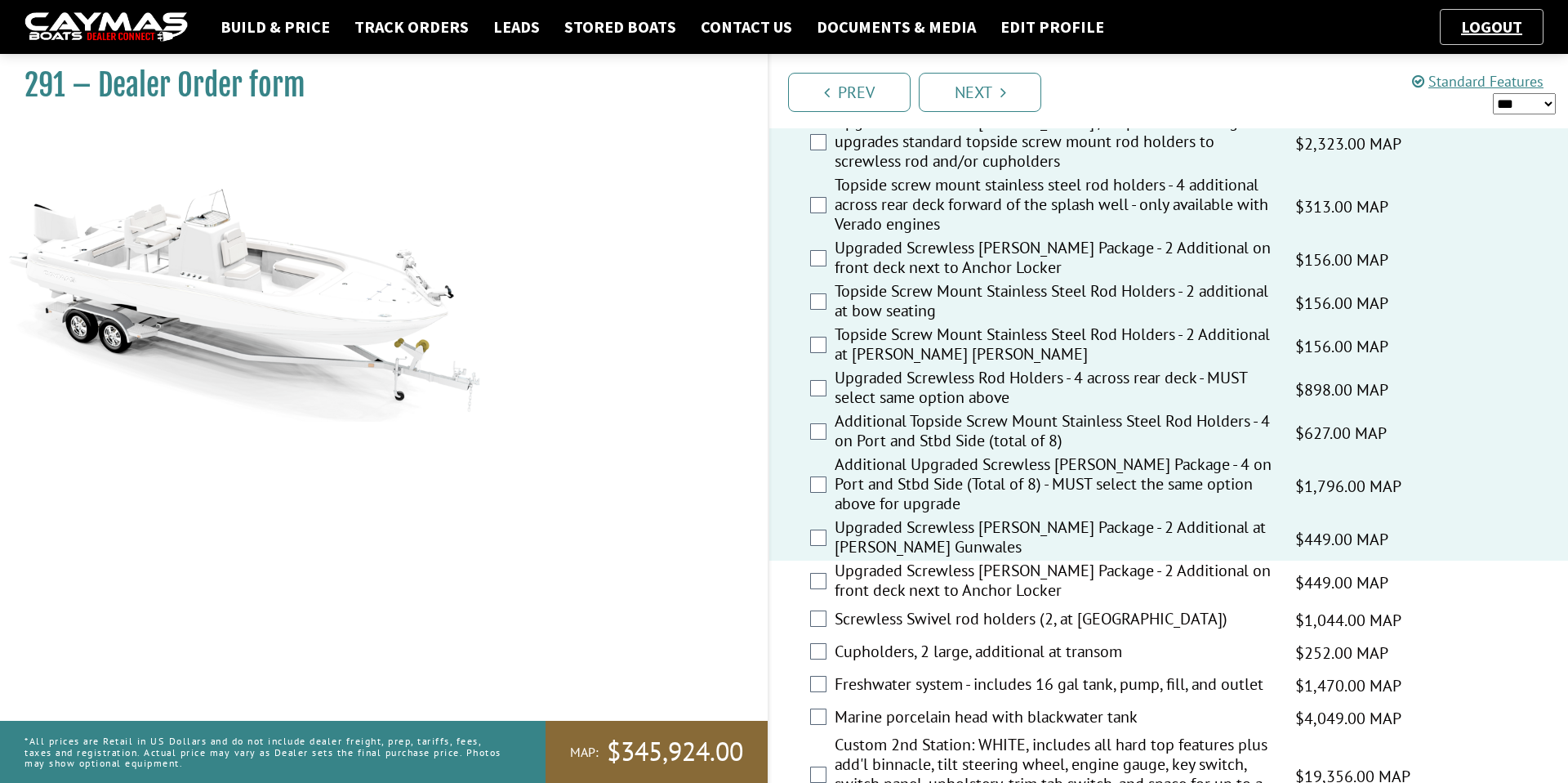
scroll to position [1253, 0]
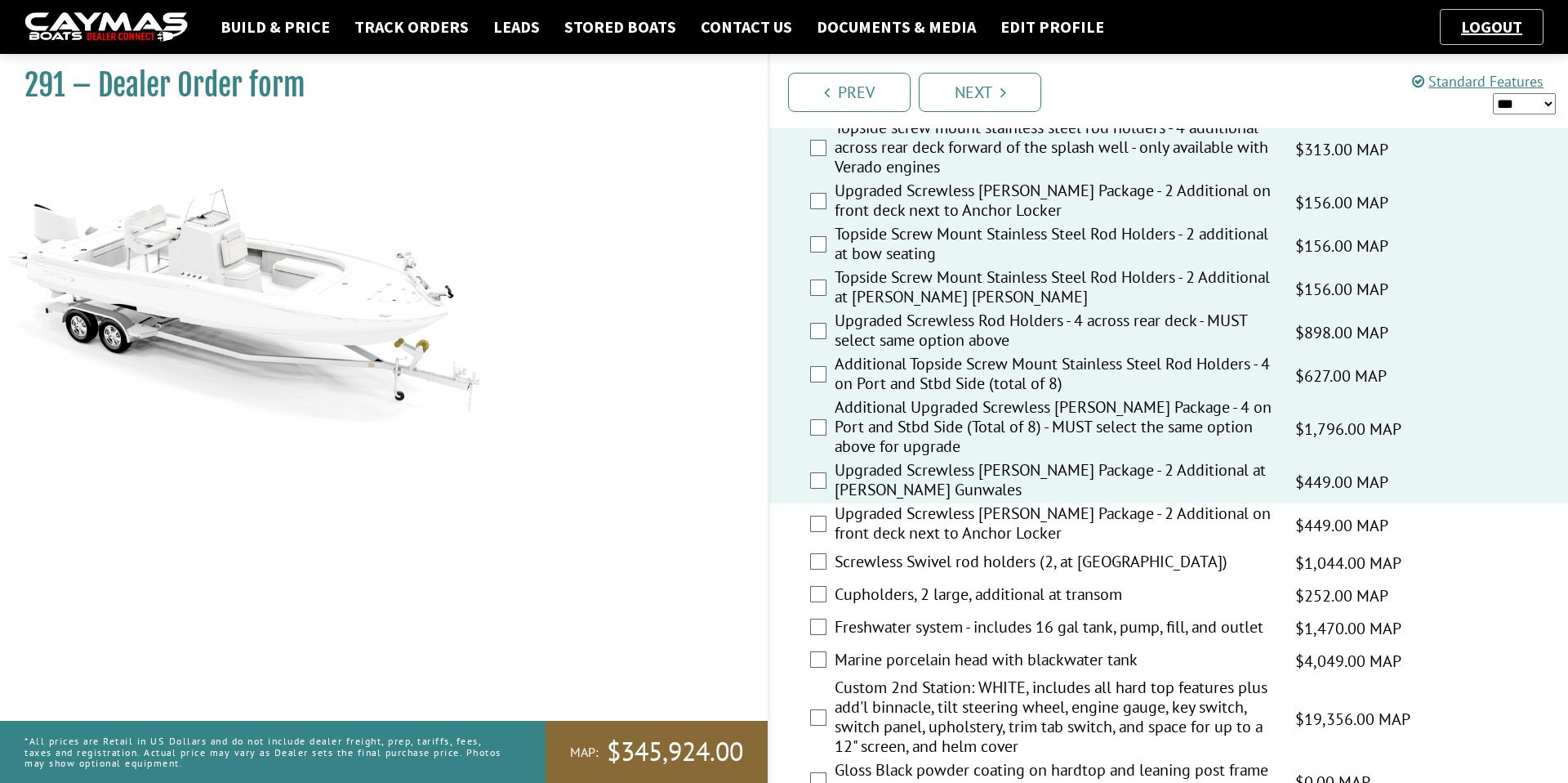
click at [900, 541] on label "Upgraded Screwless [PERSON_NAME] Package - 2 Additional on front deck next to A…" at bounding box center [1054, 525] width 441 height 43
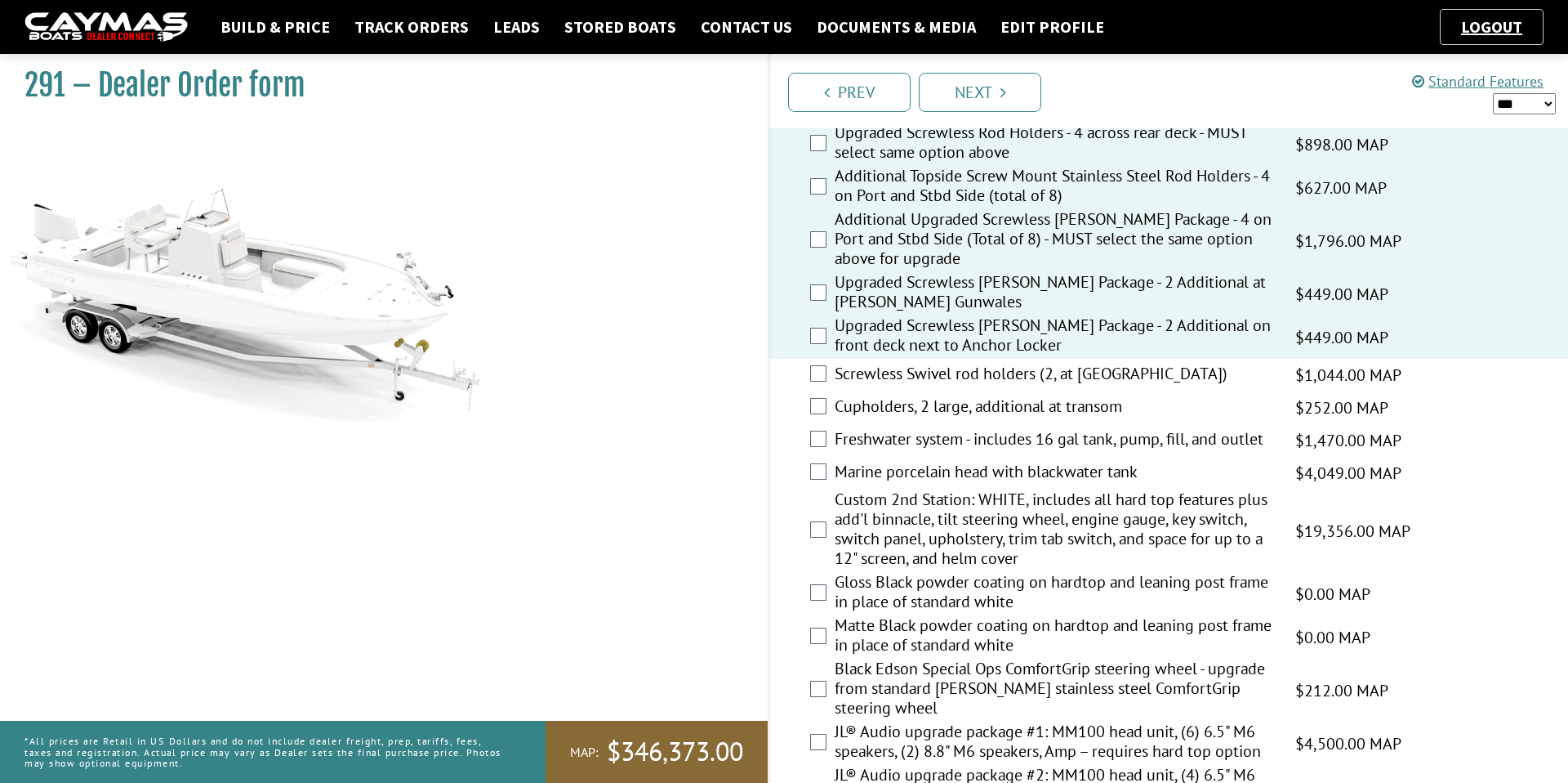
scroll to position [1442, 0]
click at [919, 600] on label "Gloss Black powder coating on hardtop and leaning post frame in place of standa…" at bounding box center [1054, 592] width 441 height 43
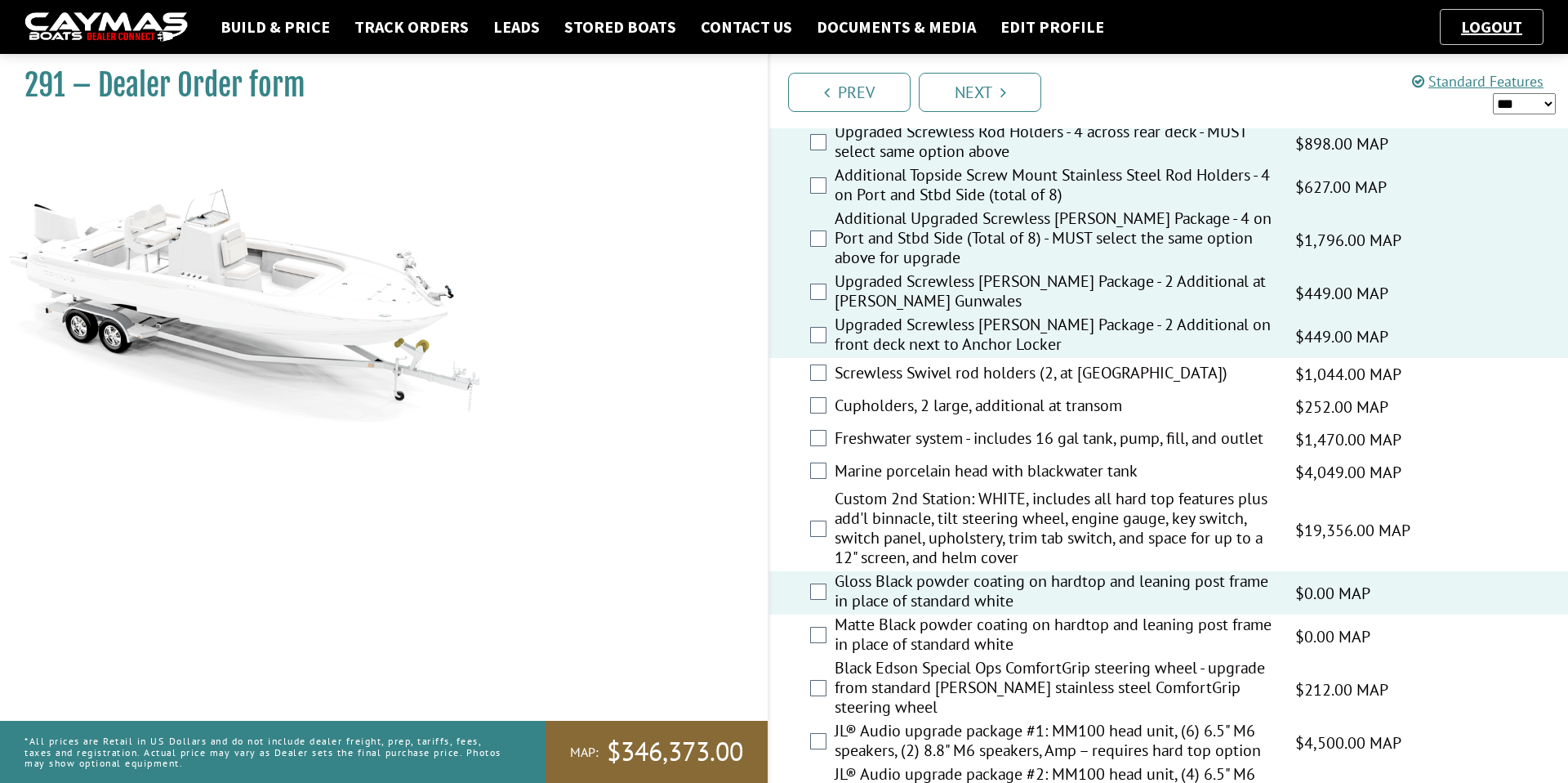
click at [907, 645] on label "Matte Black powder coating on hardtop and leaning post frame in place of standa…" at bounding box center [1054, 635] width 441 height 43
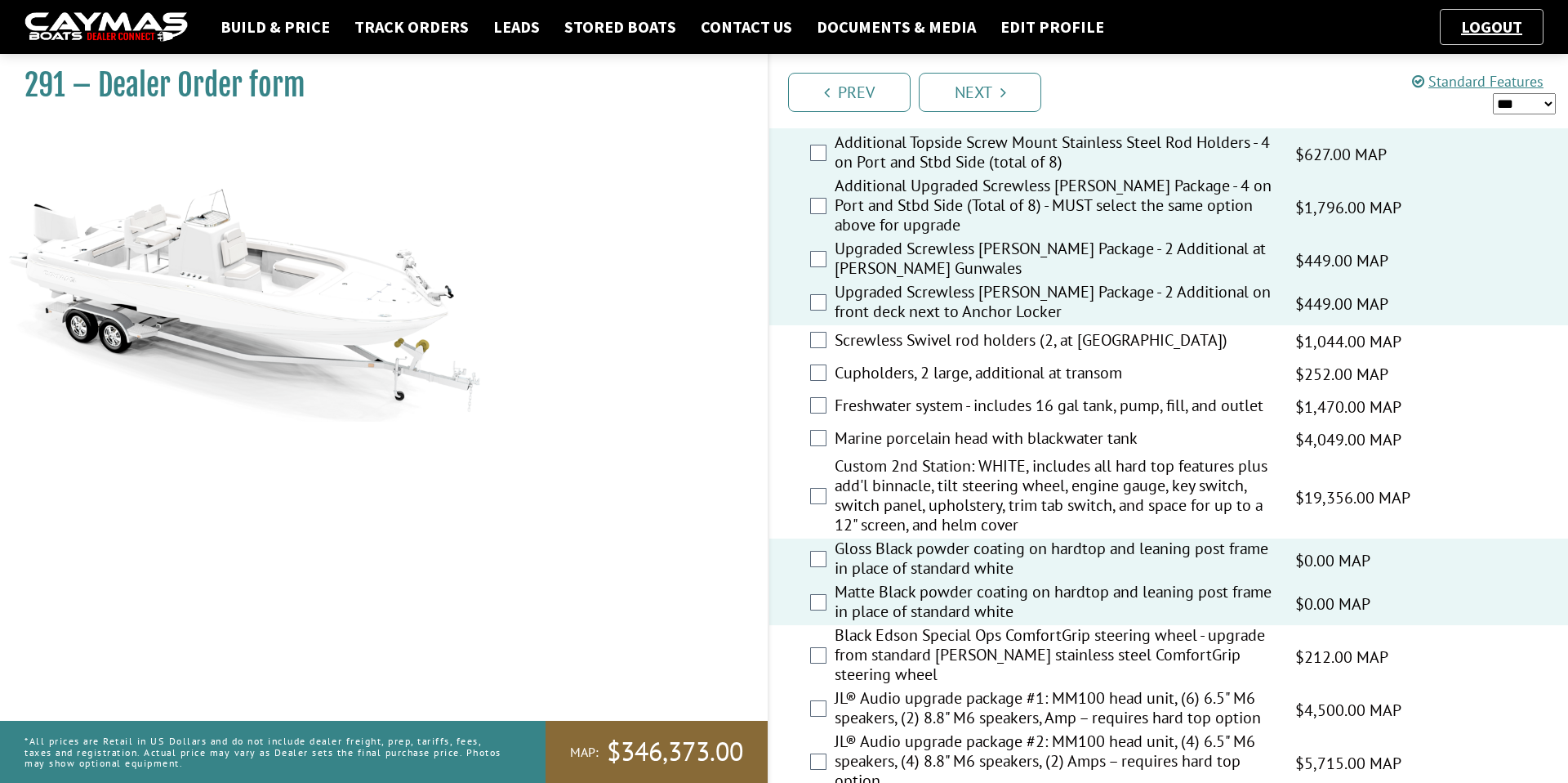
scroll to position [1481, 0]
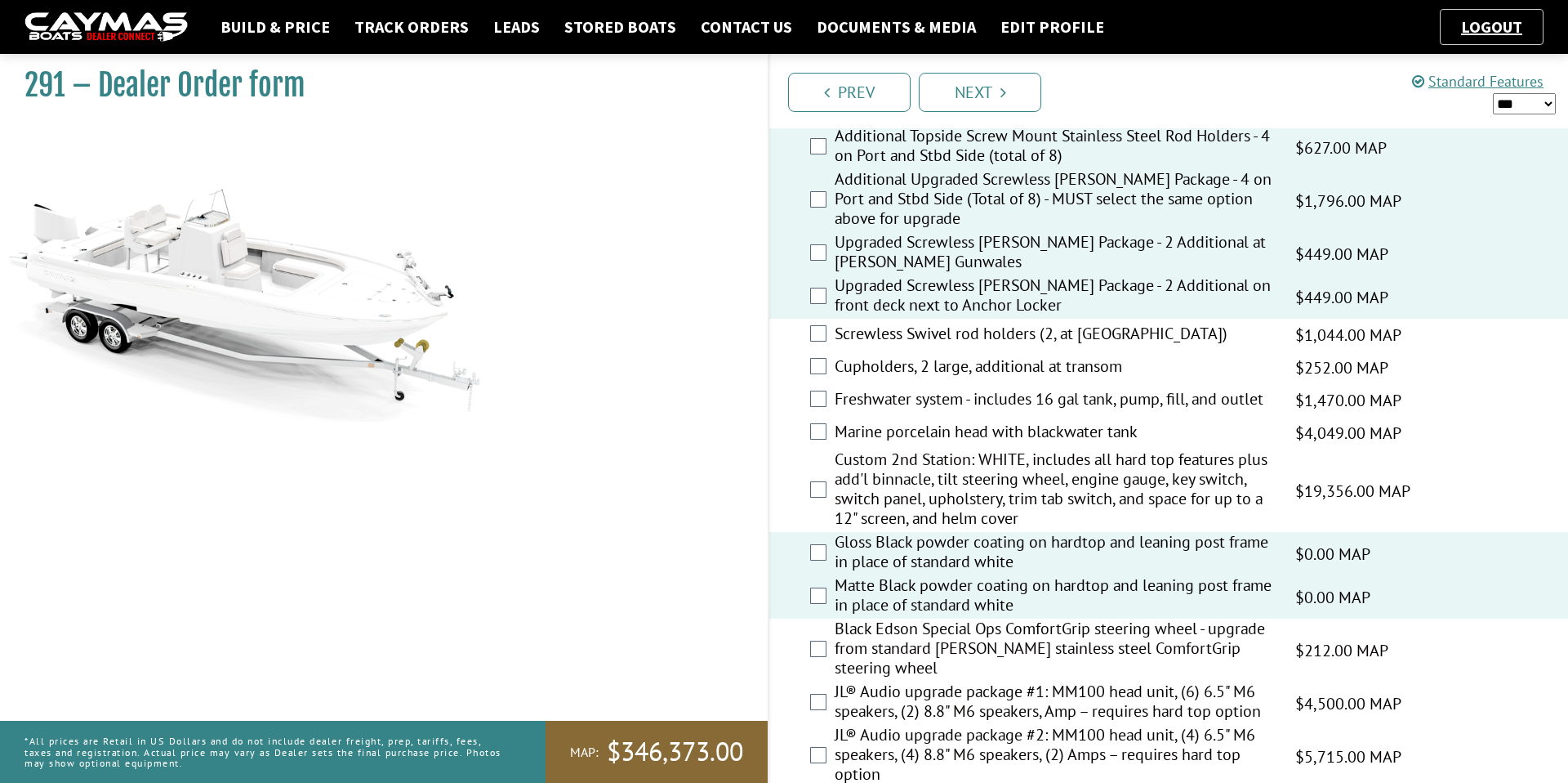
click at [919, 555] on label "Gloss Black powder coating on hardtop and leaning post frame in place of standa…" at bounding box center [1054, 553] width 441 height 43
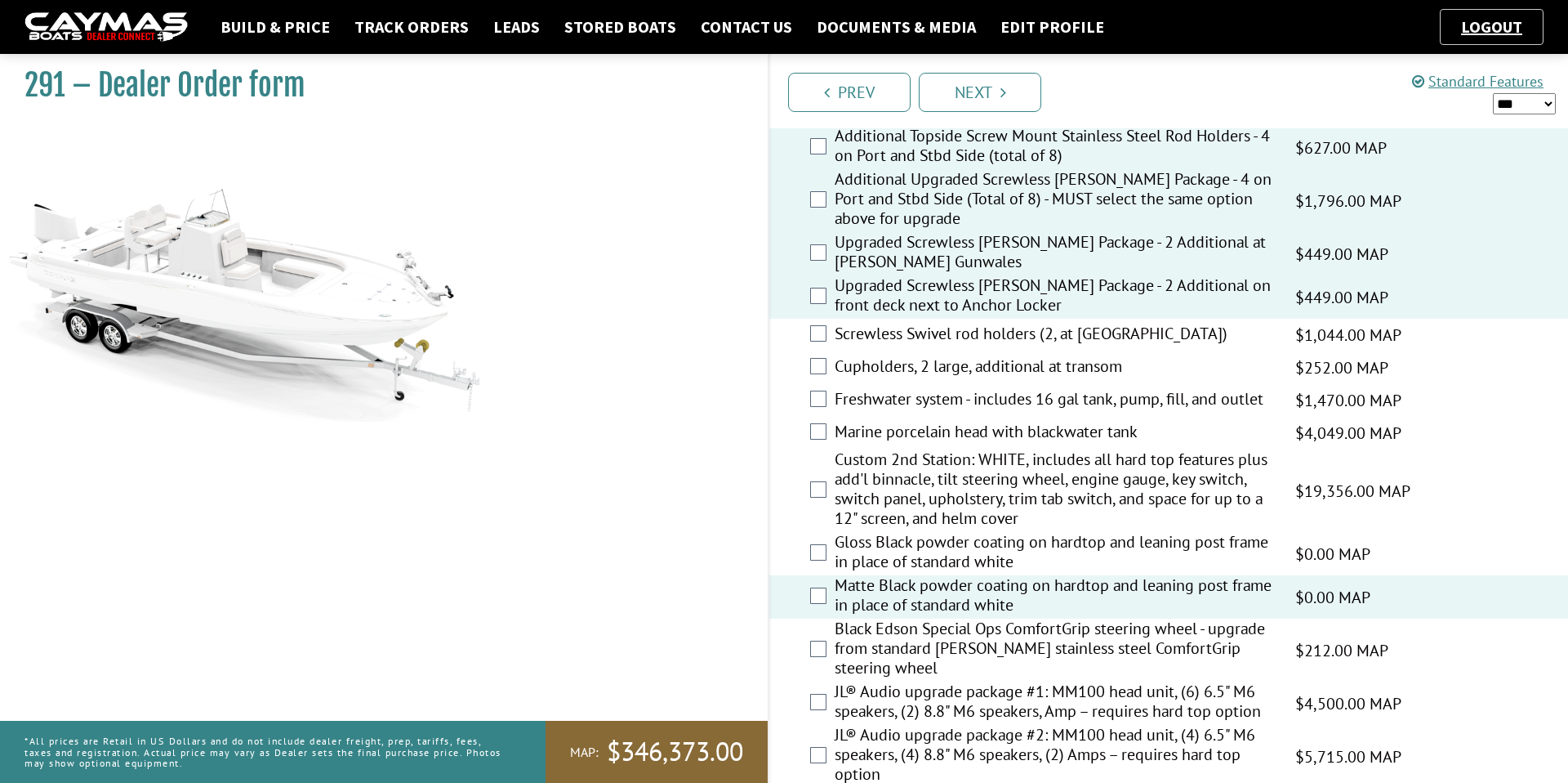
scroll to position [1548, 0]
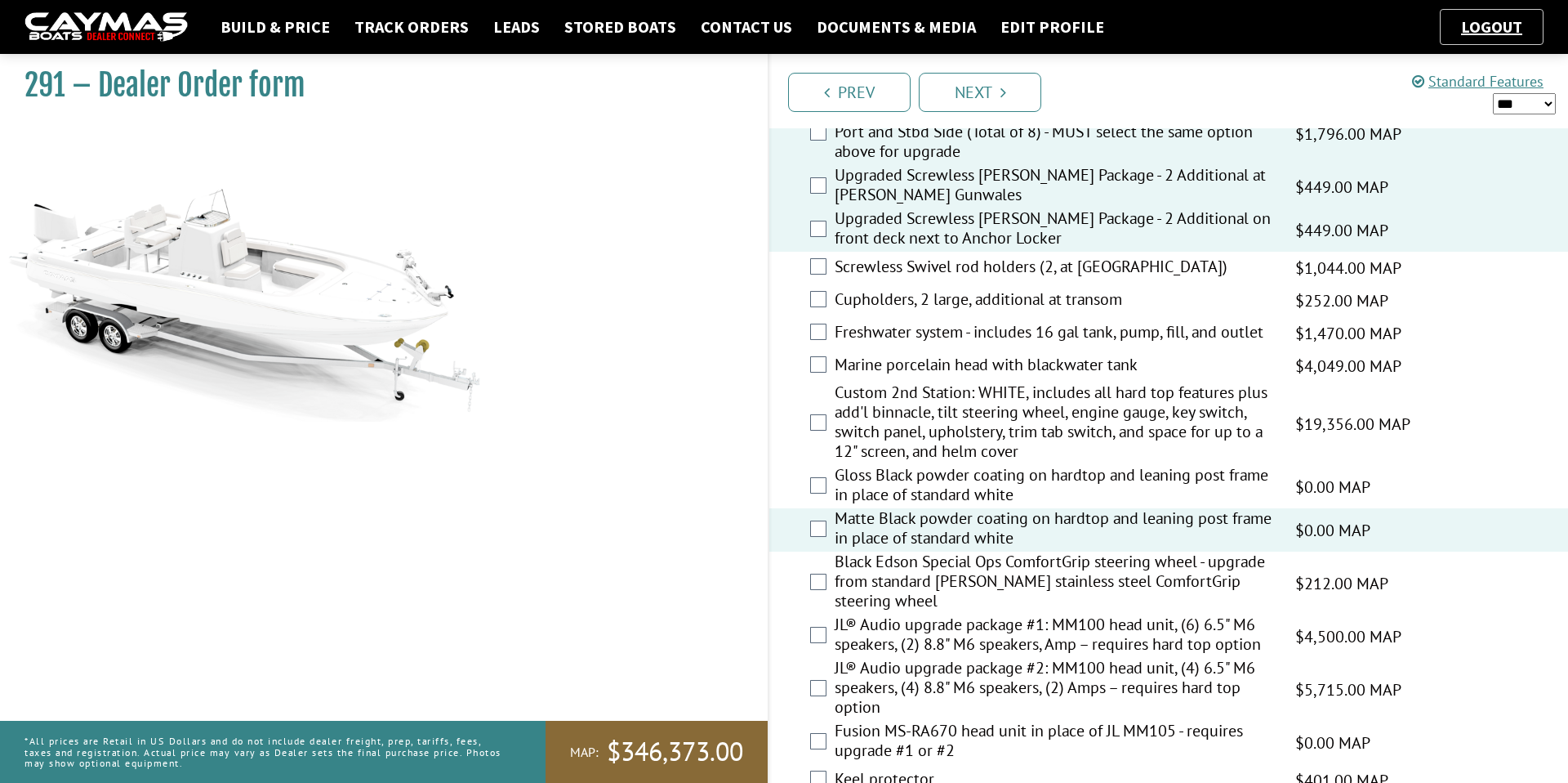
click at [911, 583] on label "Black Edson Special Ops ComfortGrip steering wheel - upgrade from standard [PER…" at bounding box center [1054, 583] width 441 height 63
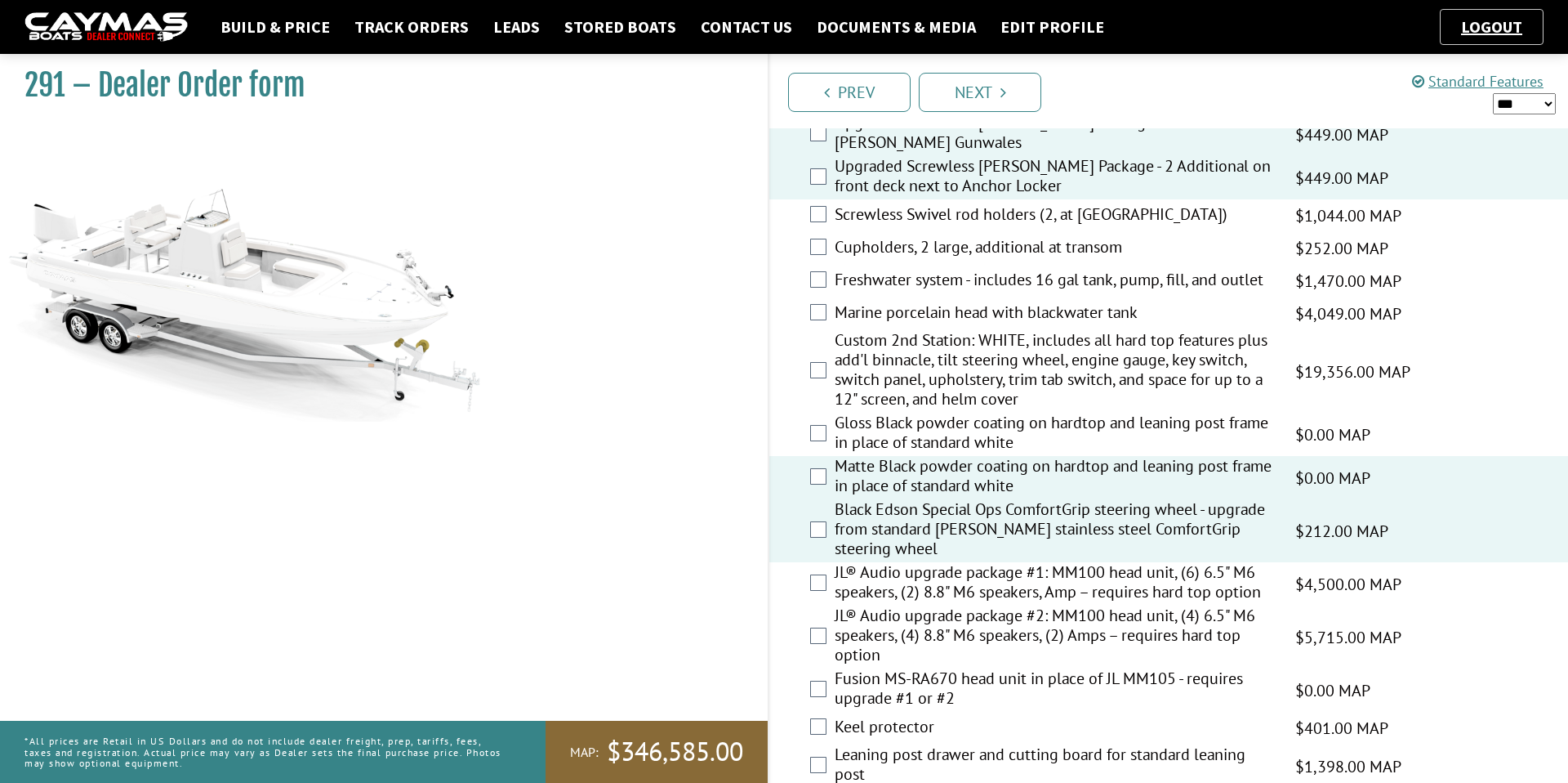
scroll to position [1614, 0]
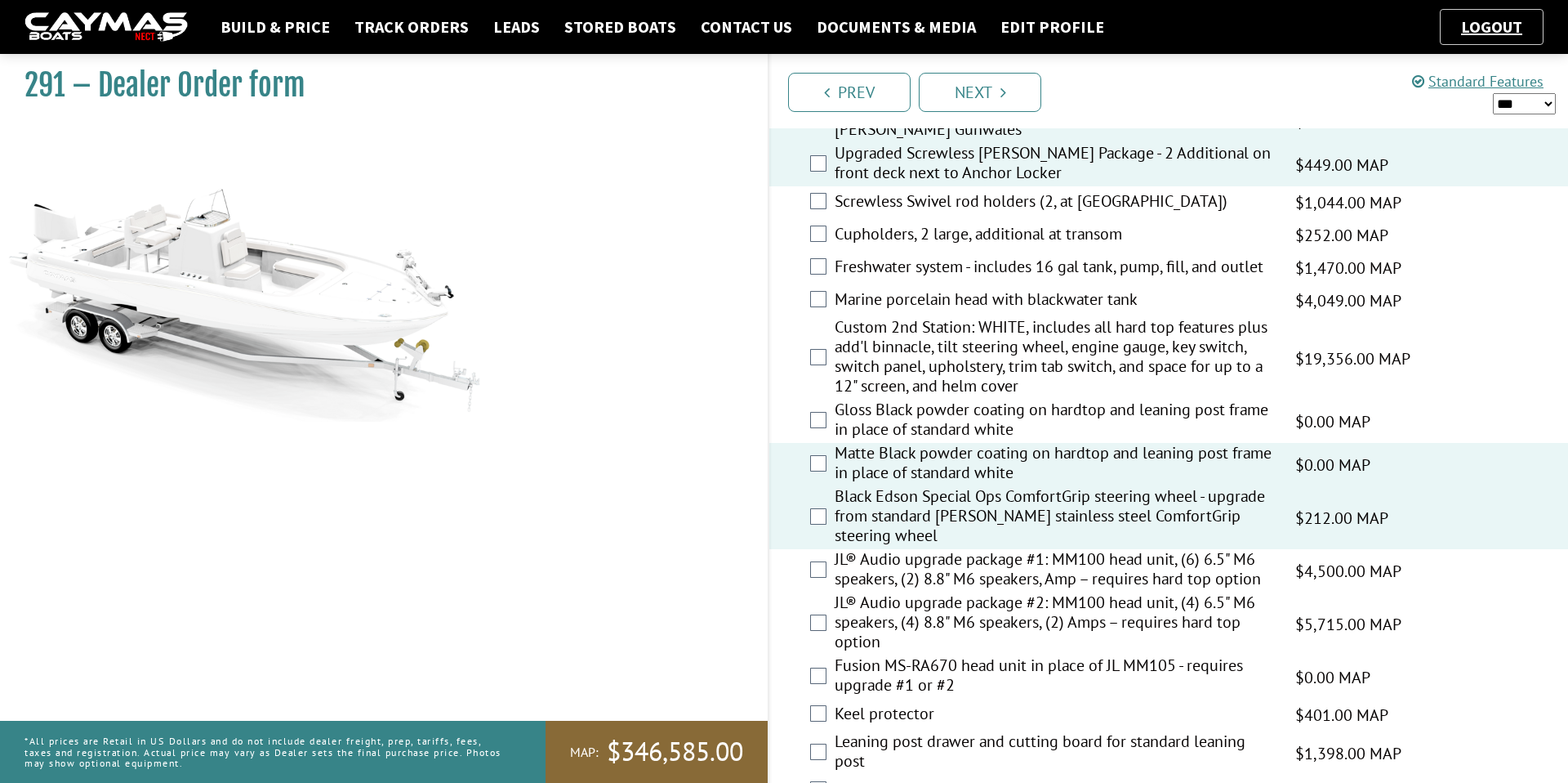
click at [908, 616] on label "JL® Audio upgrade package #2: MM100 head unit, (4) 6.5" M6 speakers, (4) 8.8" M…" at bounding box center [1054, 623] width 441 height 63
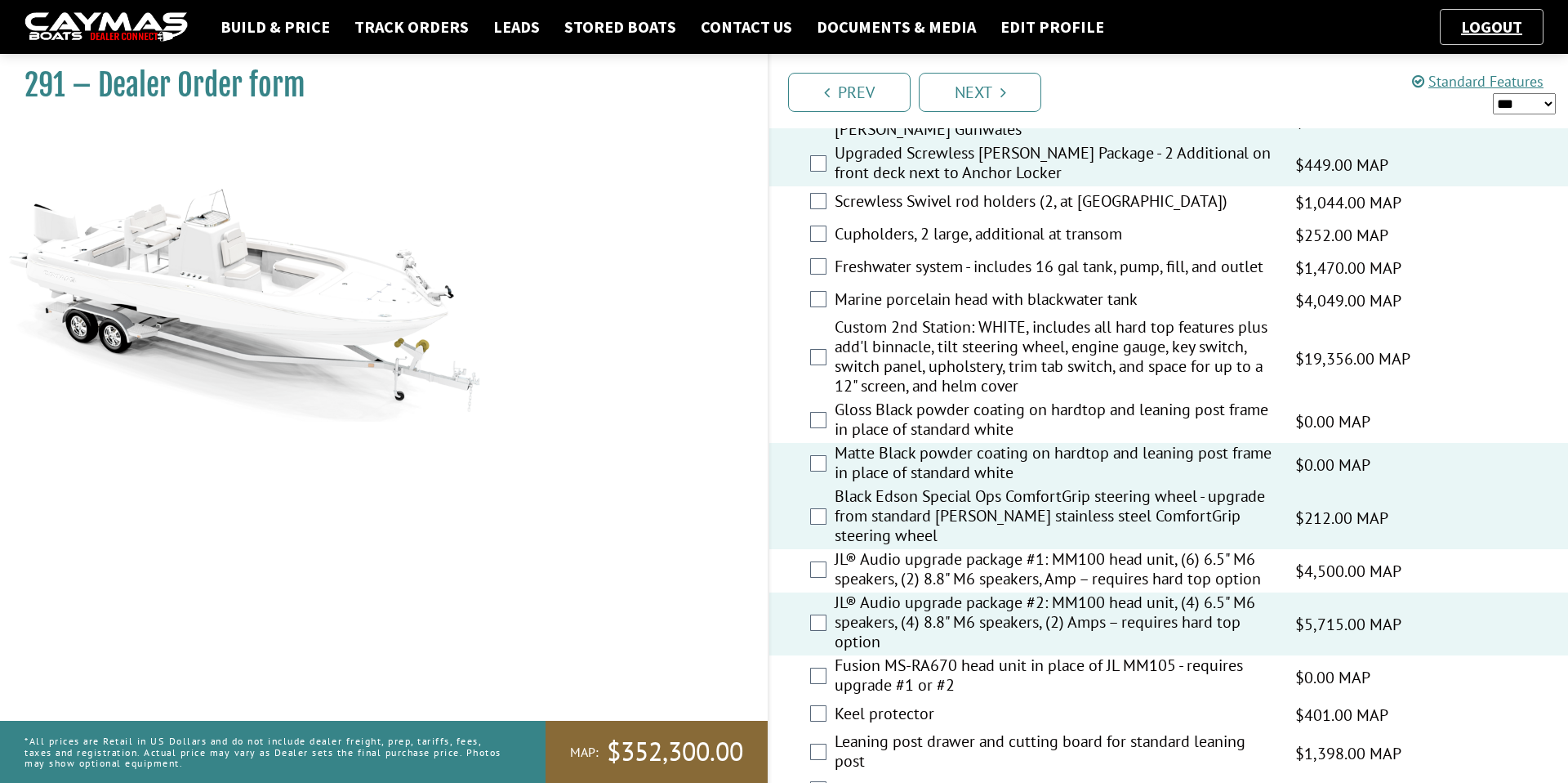
scroll to position [1715, 0]
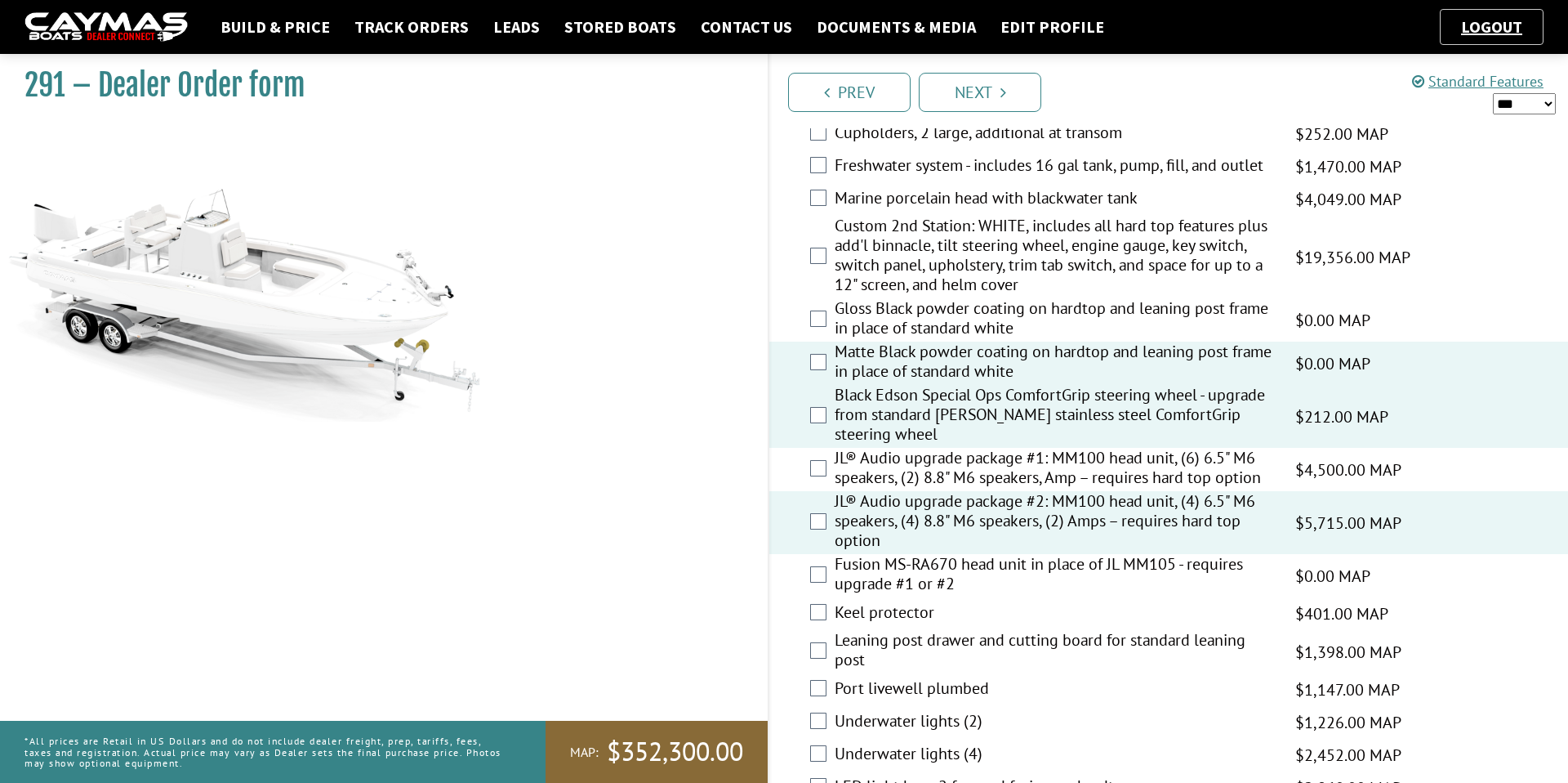
click at [920, 583] on label "Fusion MS-RA670 head unit in place of JL MM105 - requires upgrade #1 or #2" at bounding box center [1054, 575] width 441 height 43
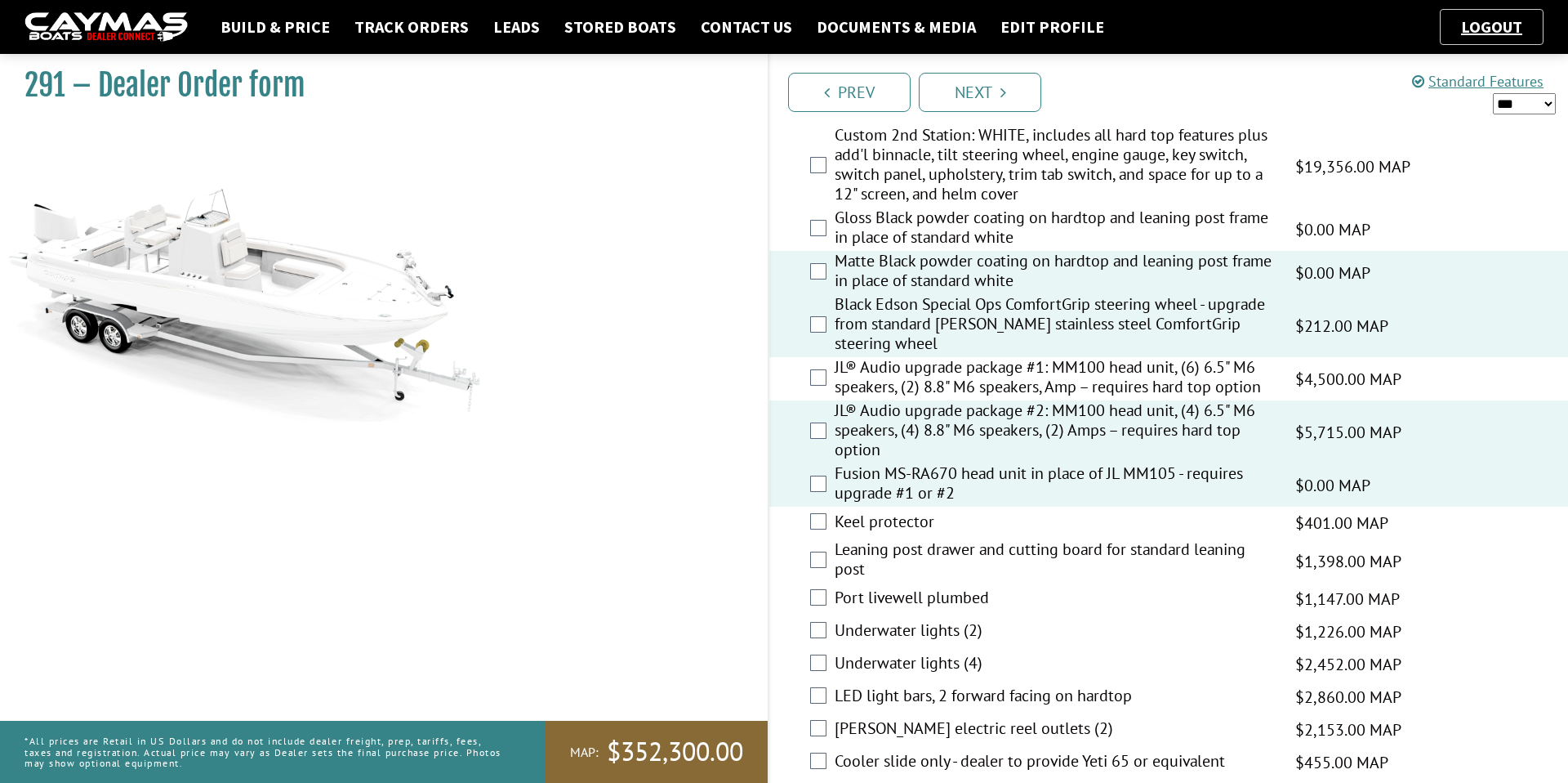
scroll to position [1806, 0]
click at [926, 572] on label "Leaning post drawer and cutting board for standard leaning post" at bounding box center [1054, 560] width 441 height 43
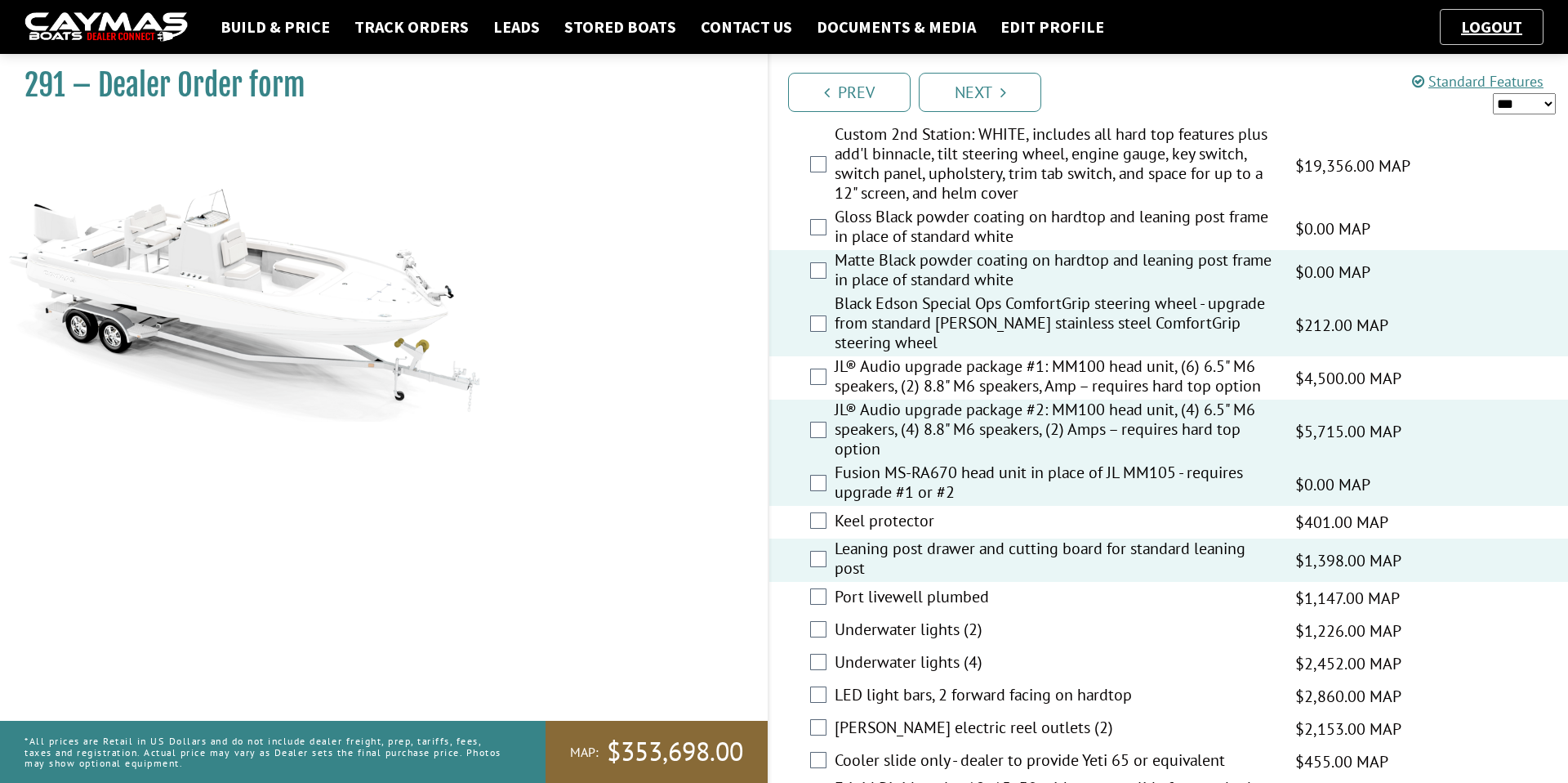
click at [921, 598] on label "Port livewell plumbed" at bounding box center [1054, 599] width 441 height 24
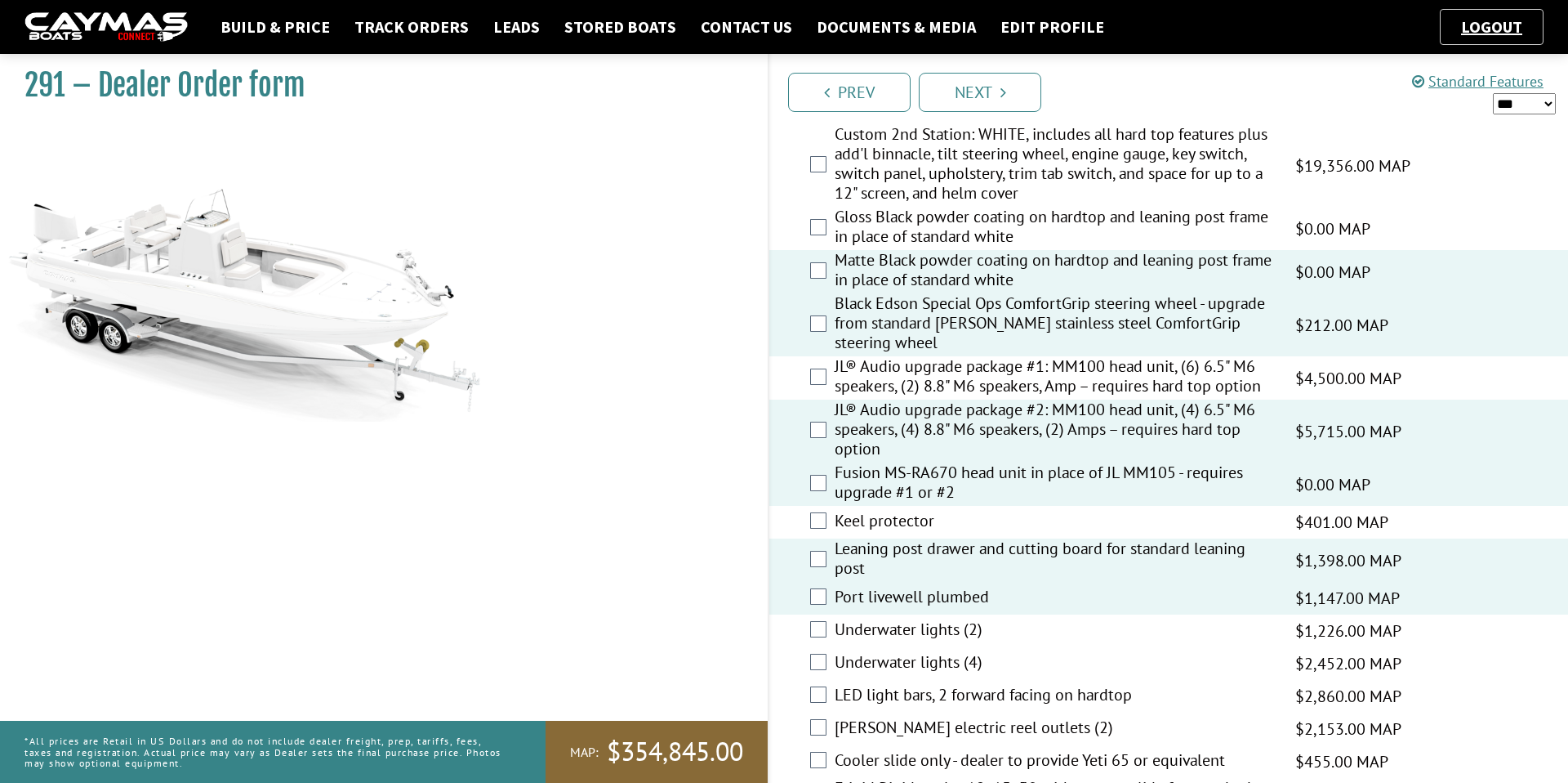
click at [913, 634] on label "Underwater lights (2)" at bounding box center [1054, 631] width 441 height 24
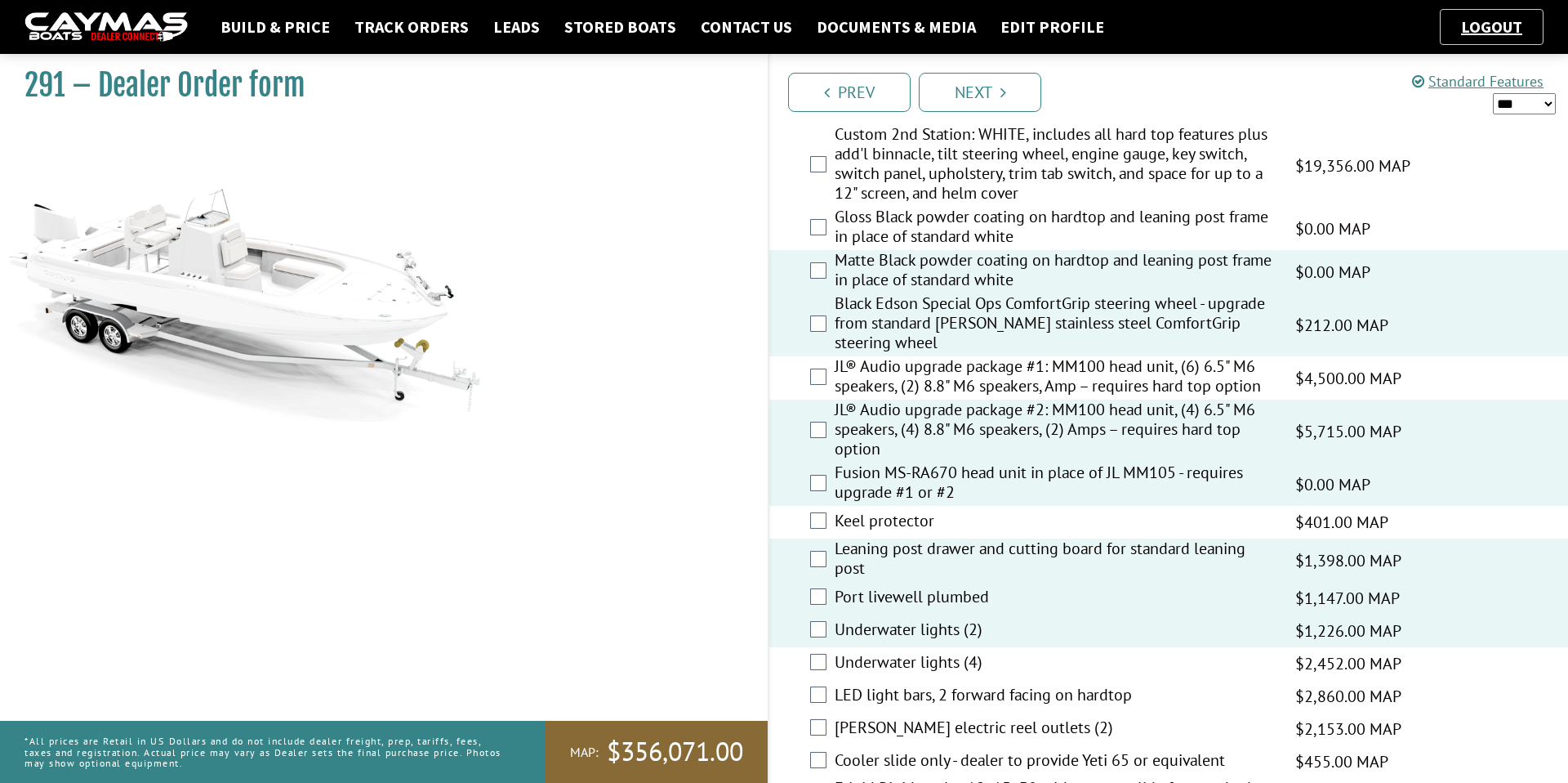
click at [904, 673] on label "Underwater lights (4)" at bounding box center [1054, 664] width 441 height 24
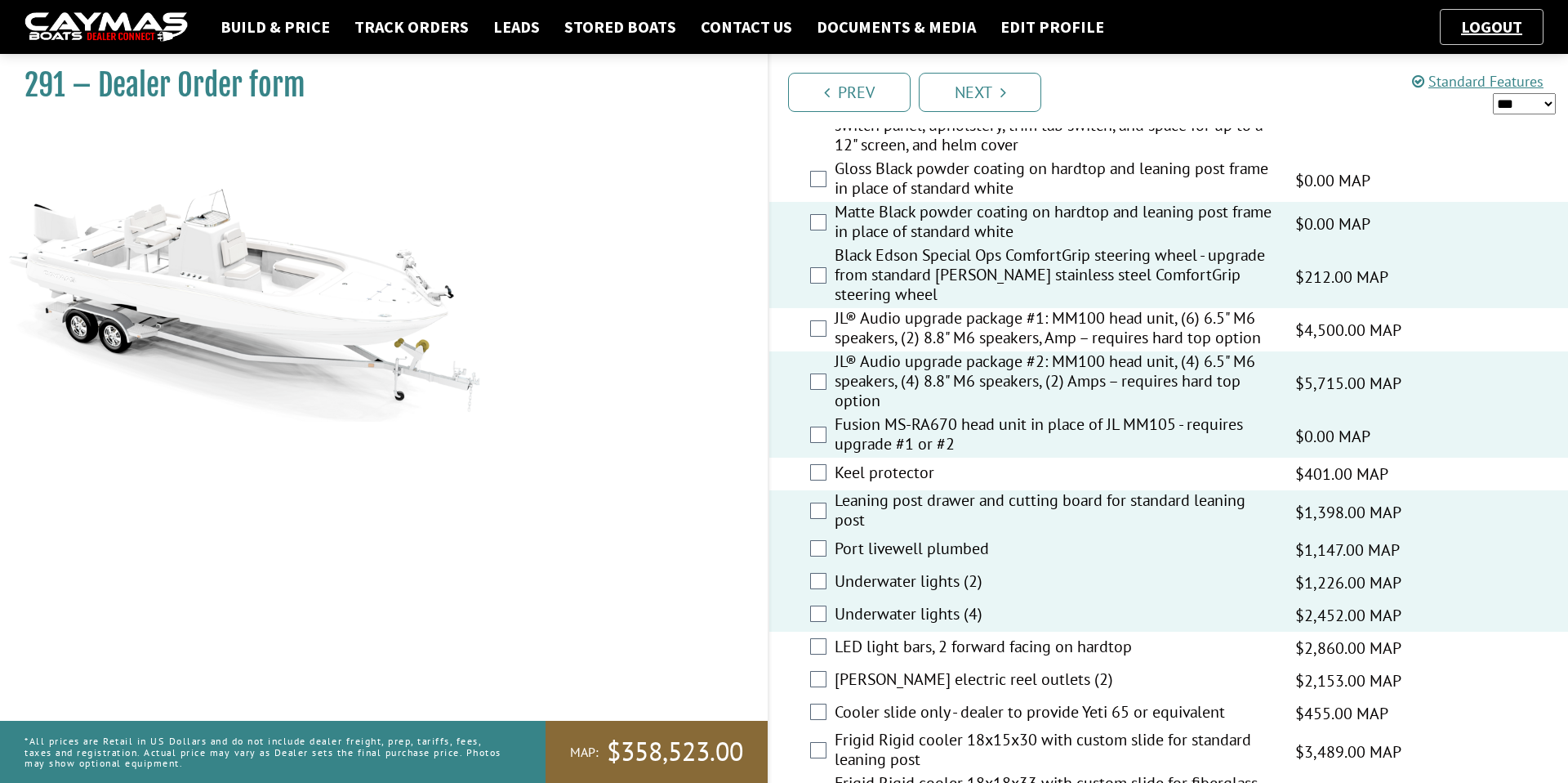
scroll to position [1873, 0]
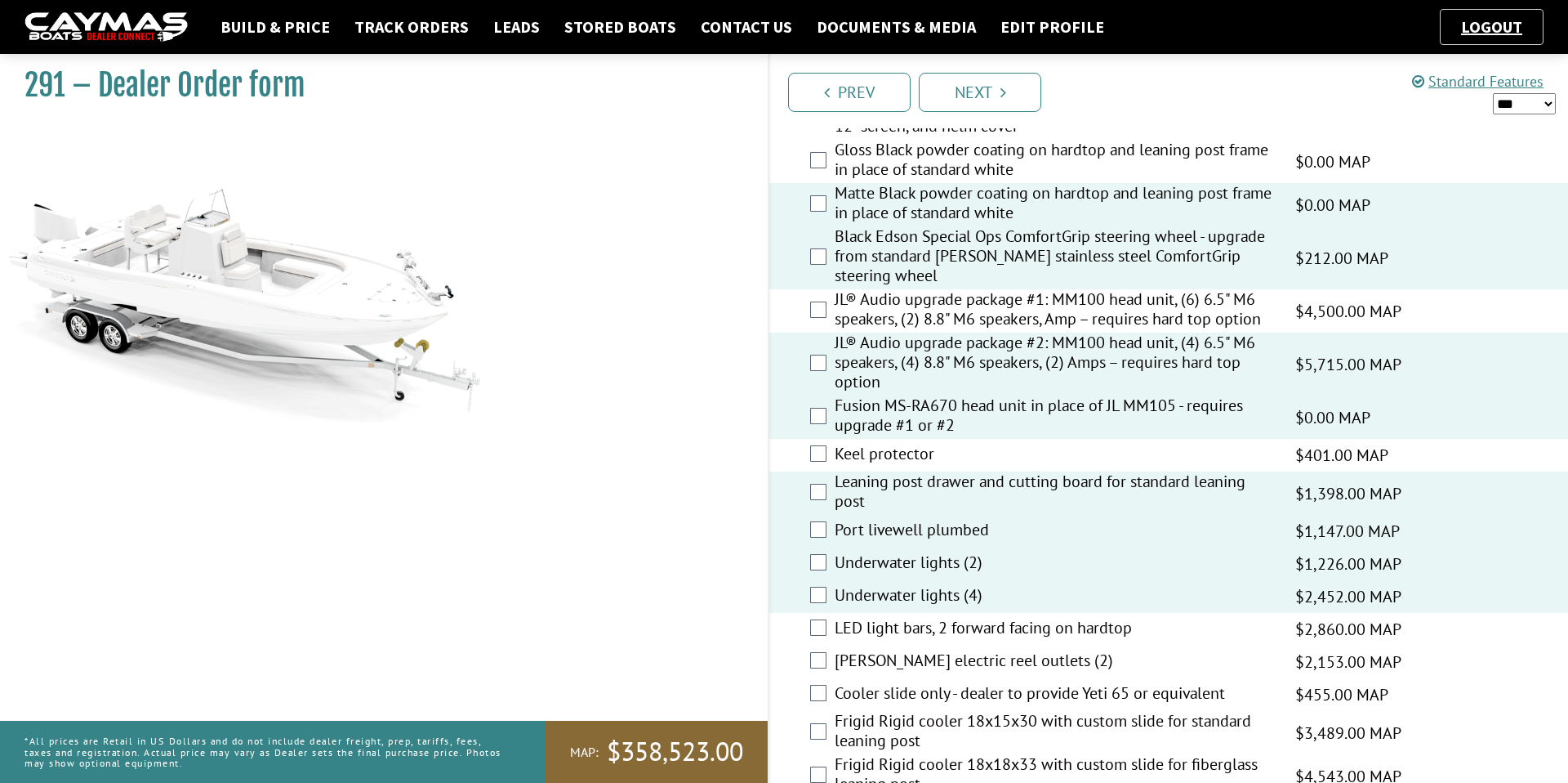
click at [917, 641] on label "LED light bars, 2 forward facing on hardtop" at bounding box center [1054, 629] width 441 height 24
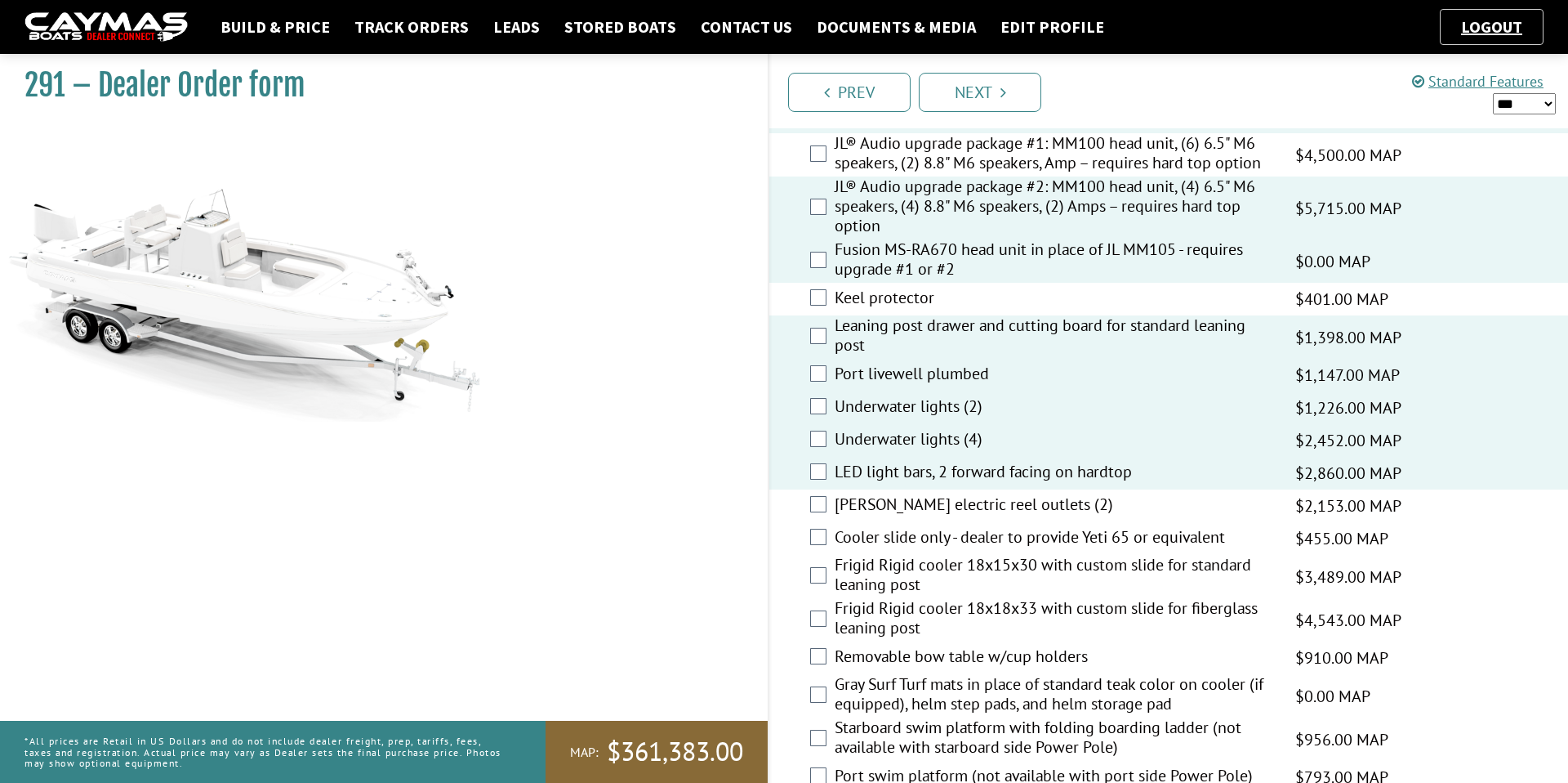
scroll to position [2031, 0]
click at [941, 579] on label "Frigid Rigid cooler 18x15x30 with custom slide for standard leaning post" at bounding box center [1054, 575] width 441 height 43
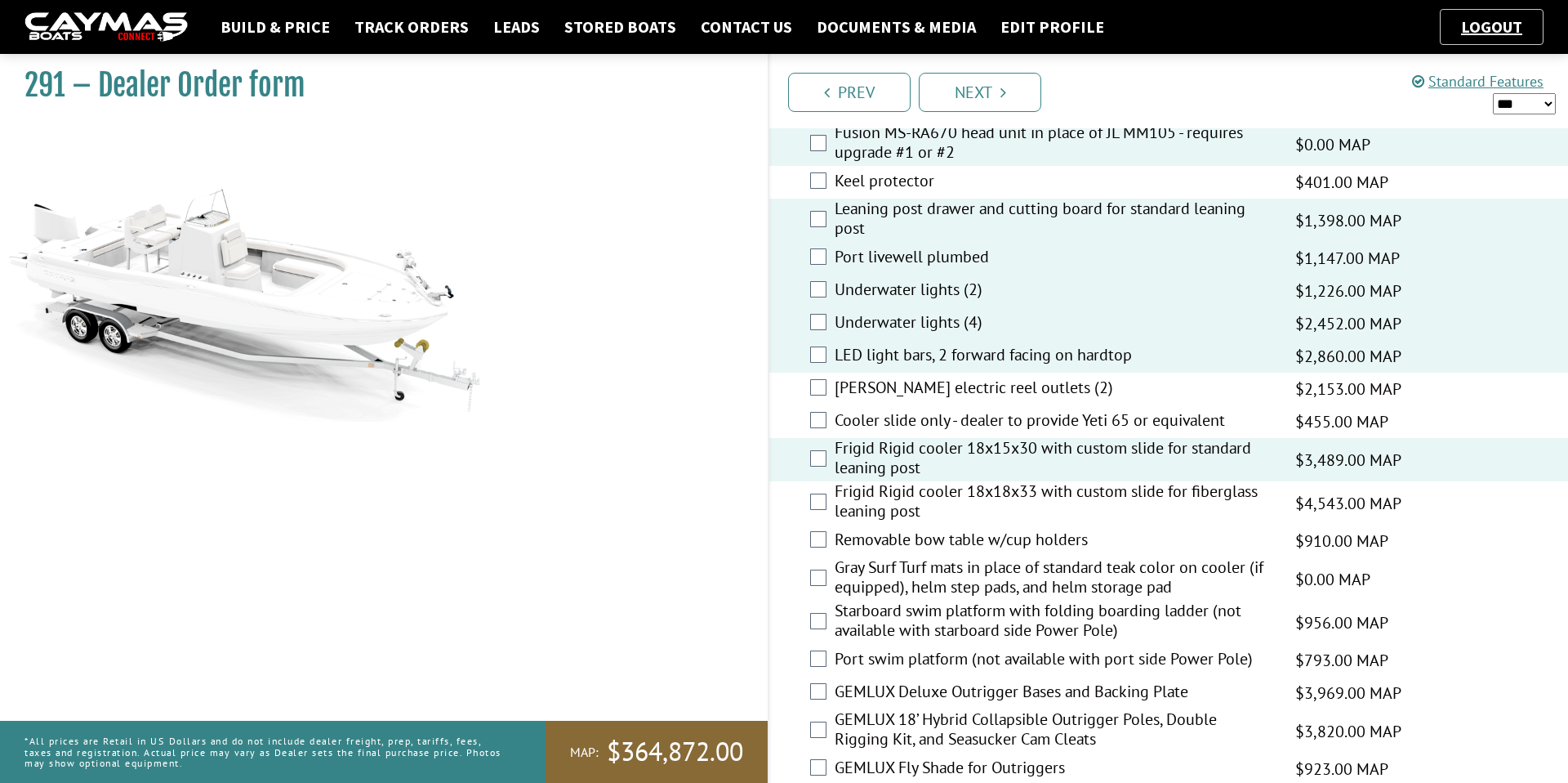
scroll to position [2158, 0]
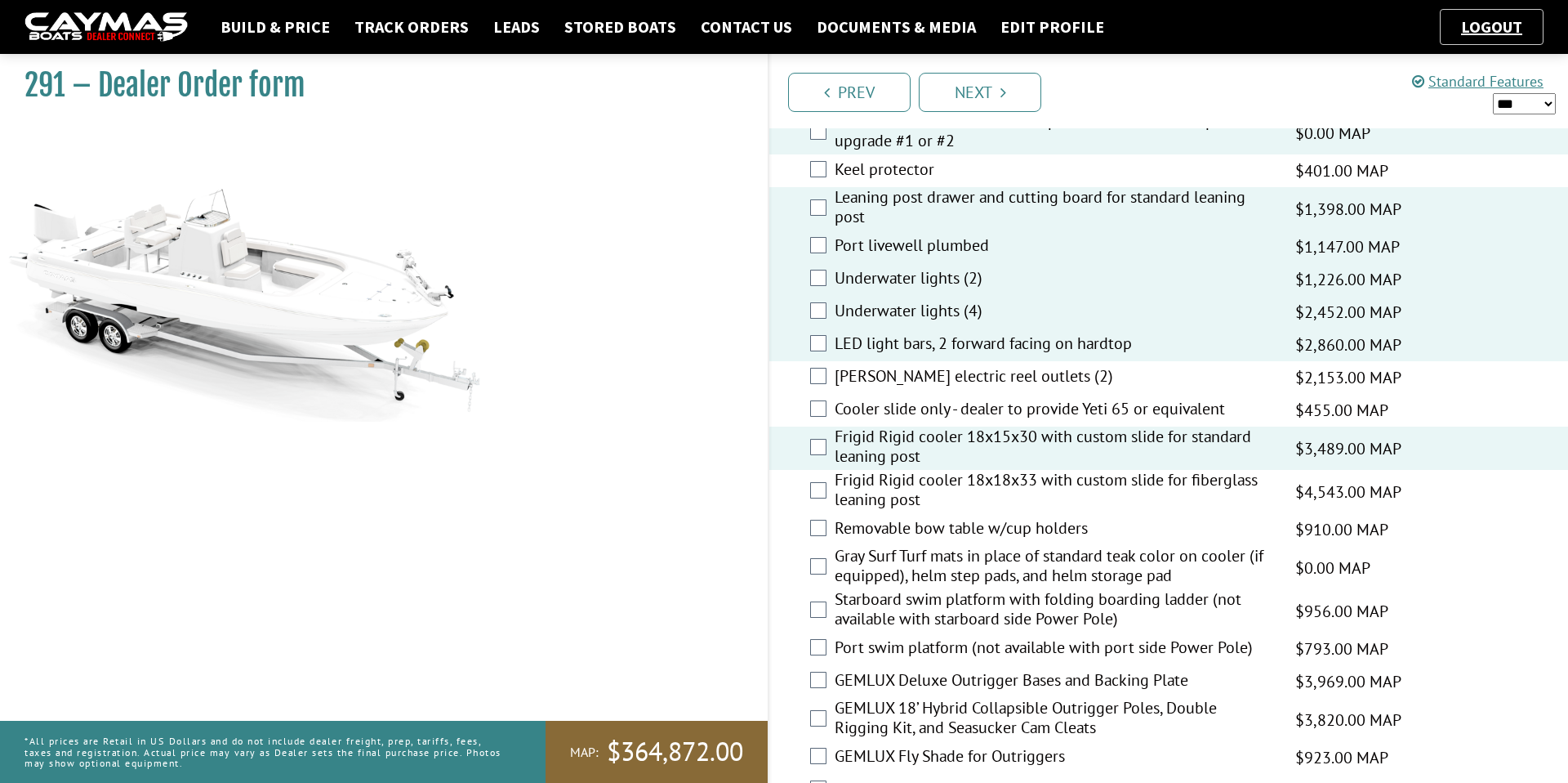
click at [961, 535] on label "Removable bow table w/cup holders" at bounding box center [1054, 530] width 441 height 24
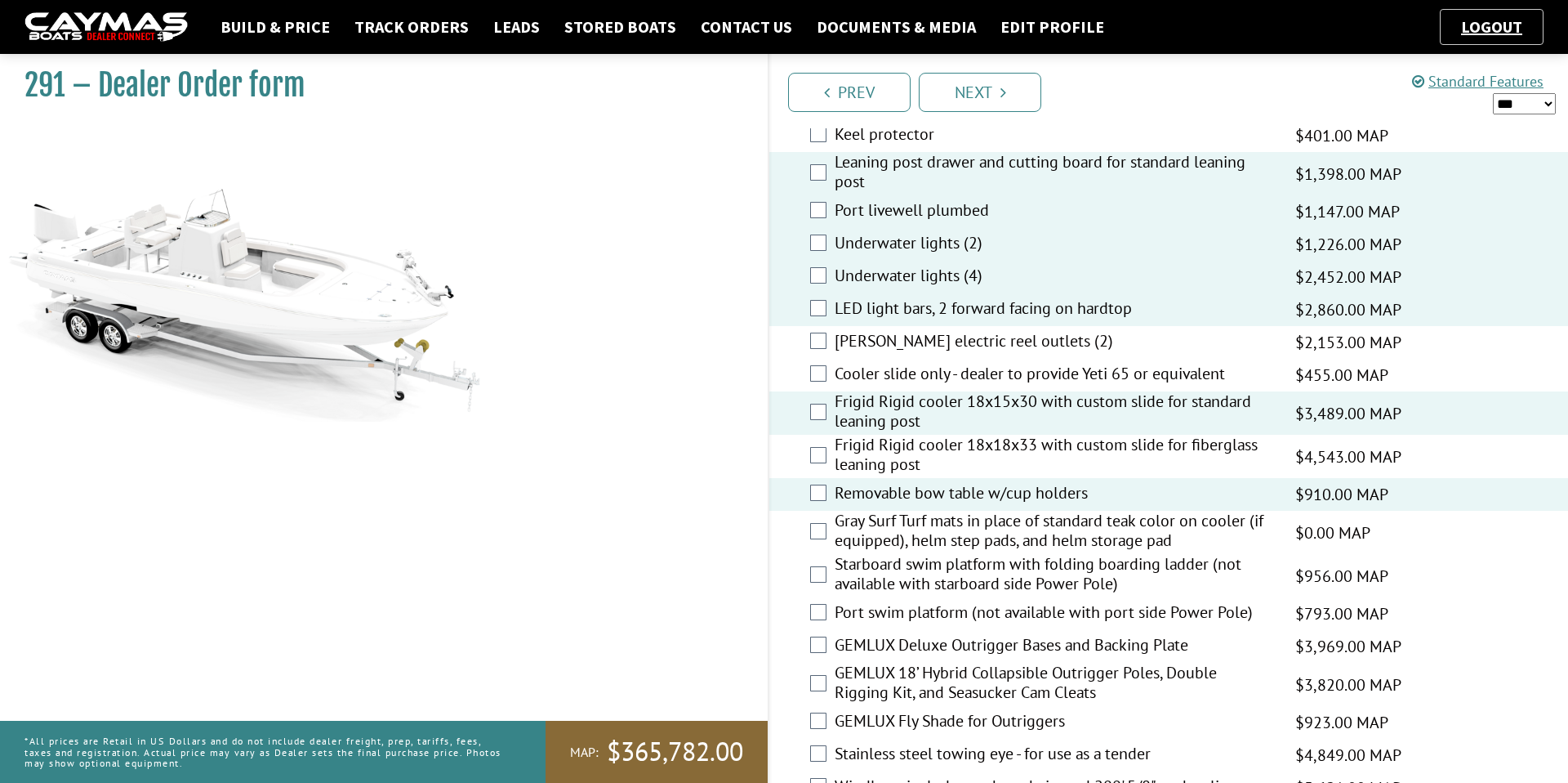
scroll to position [2198, 0]
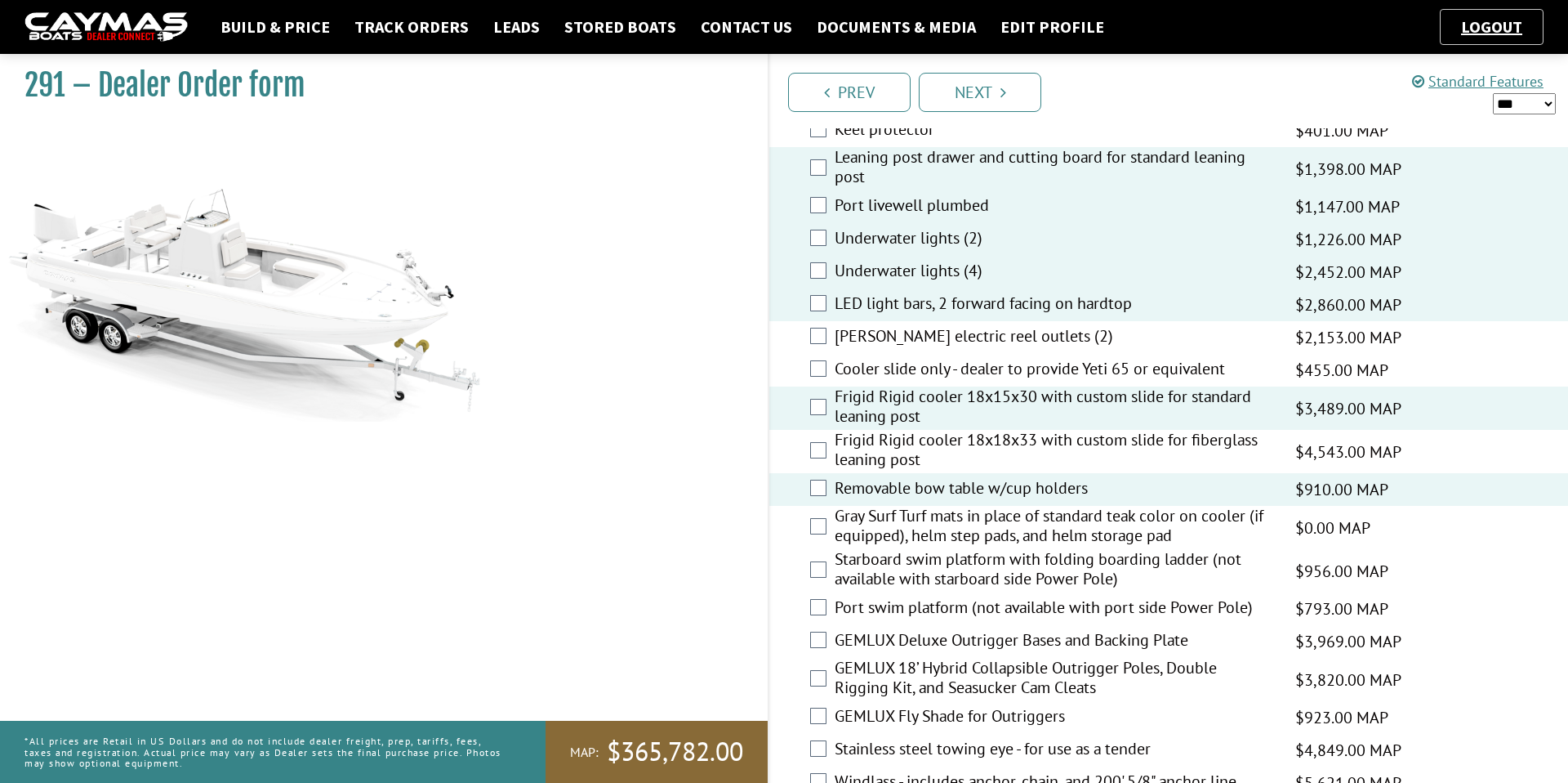
click at [962, 572] on label "Starboard swim platform with folding boarding ladder (not available with starbo…" at bounding box center [1054, 570] width 441 height 43
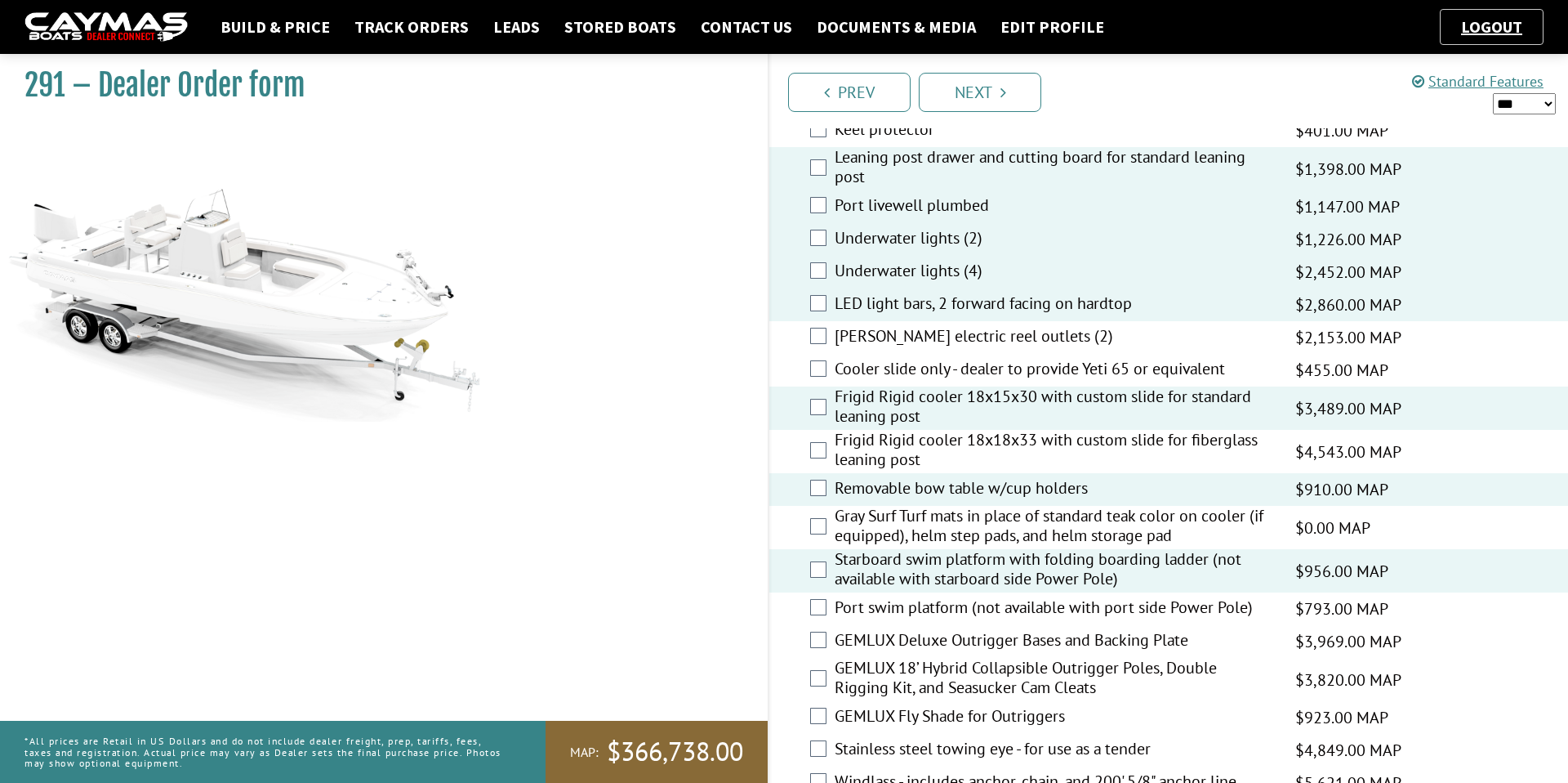
click at [953, 621] on label "Port swim platform (not available with port side Power Pole)" at bounding box center [1054, 609] width 441 height 24
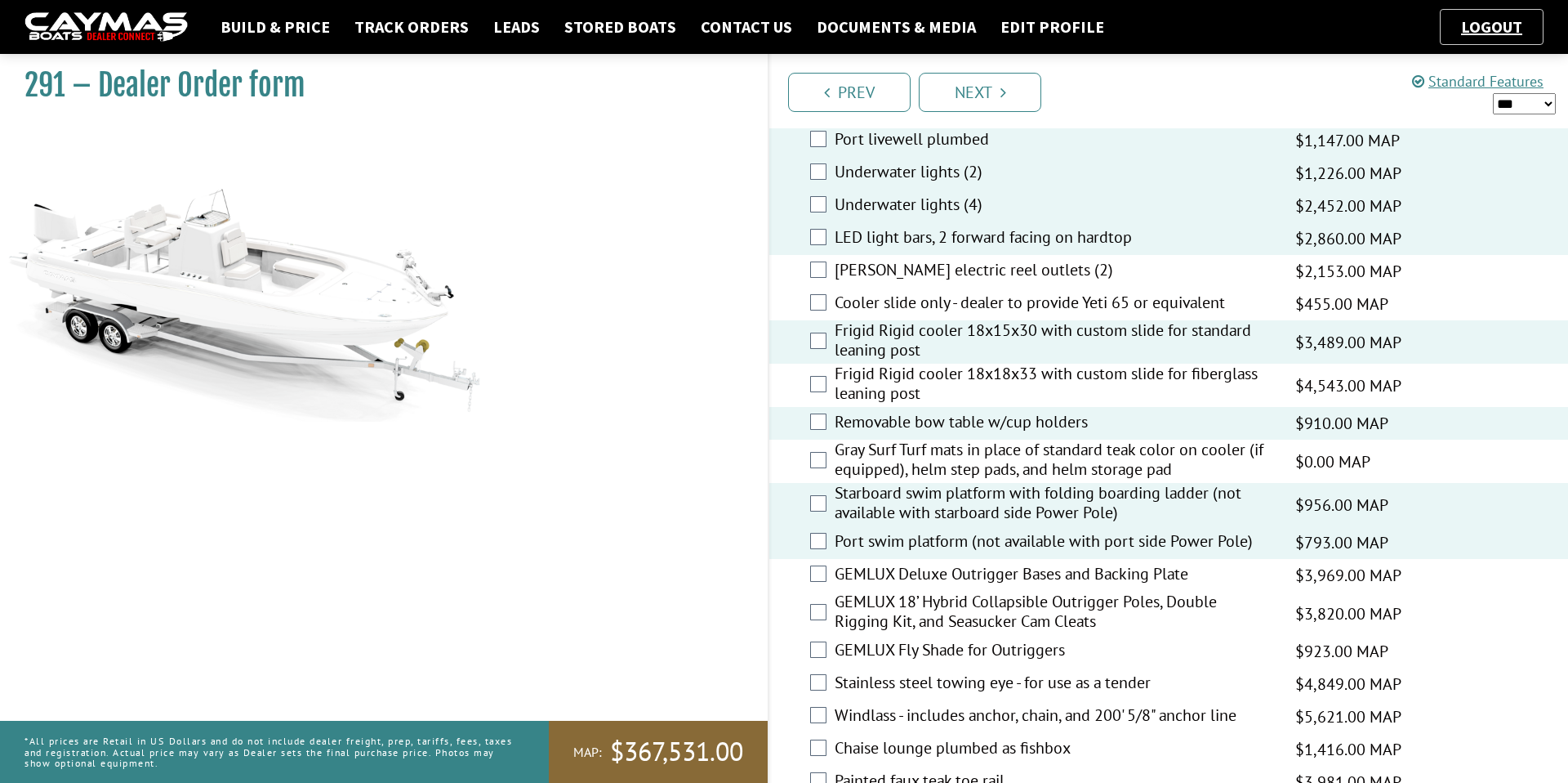
scroll to position [2279, 0]
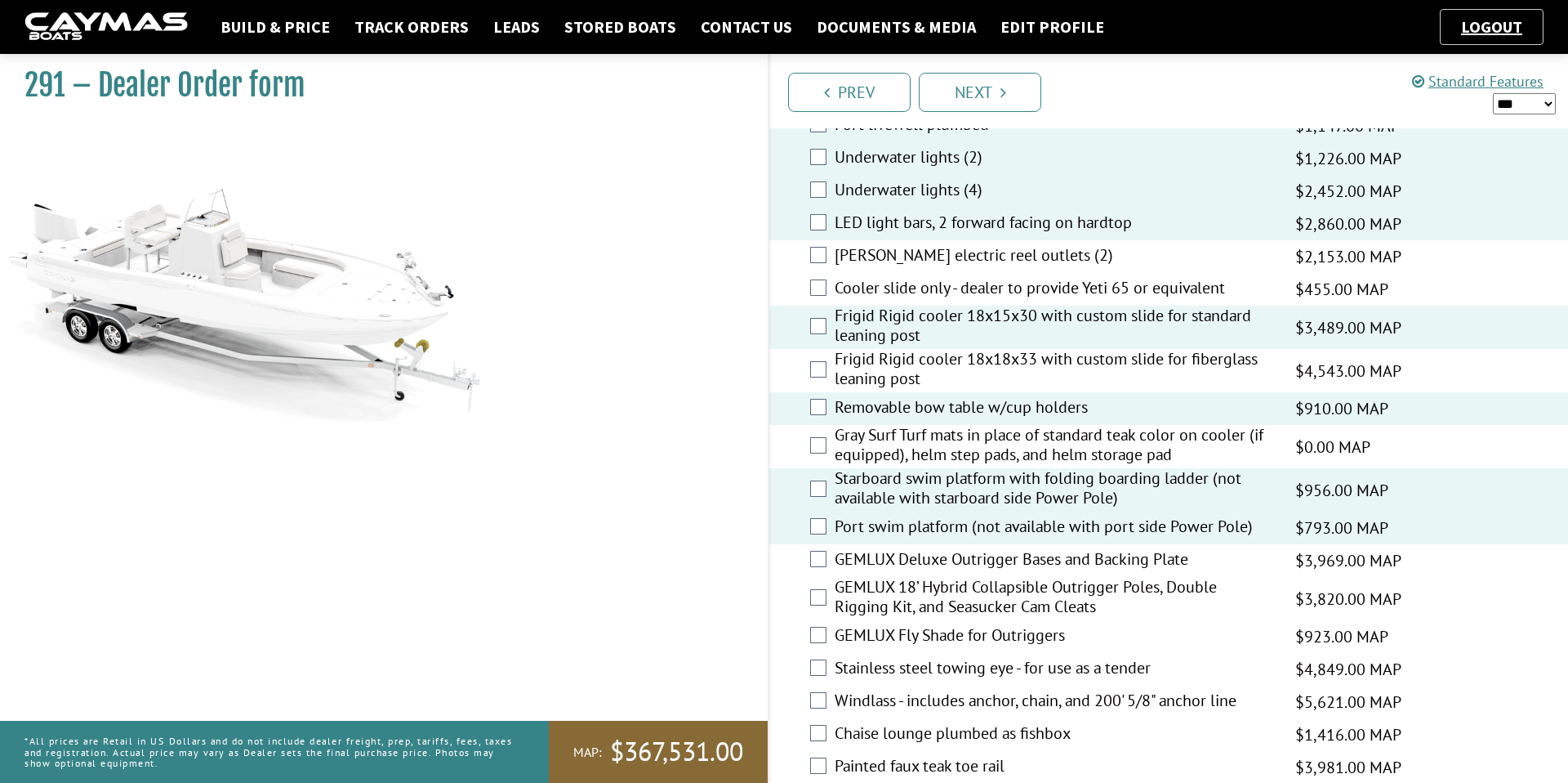
click at [964, 570] on label "GEMLUX Deluxe Outrigger Bases and Backing Plate" at bounding box center [1054, 560] width 441 height 24
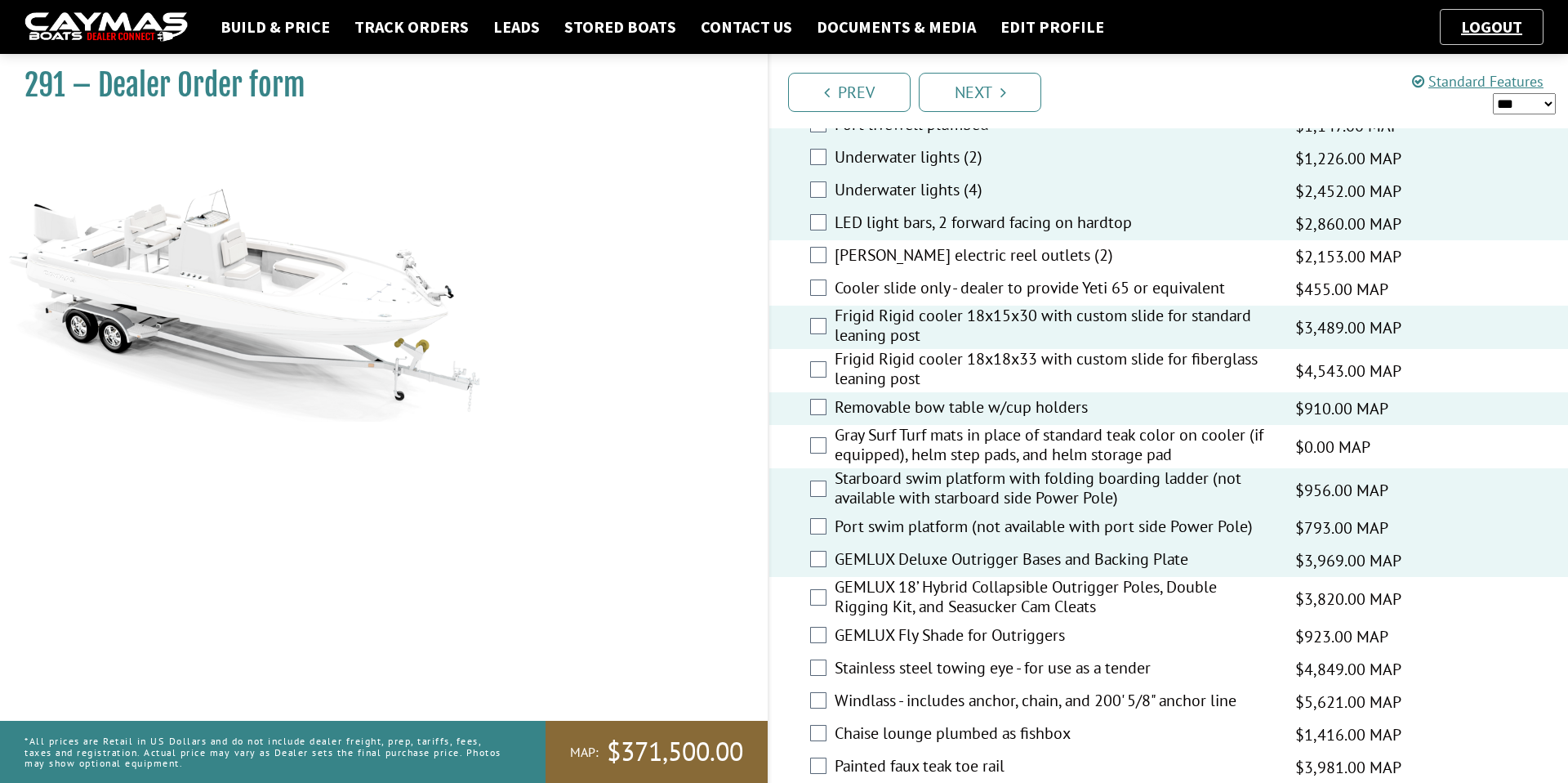
click at [959, 596] on label "GEMLUX 18’ Hybrid Collapsible Outrigger Poles, Double Rigging Kit, and Seasucke…" at bounding box center [1054, 598] width 441 height 43
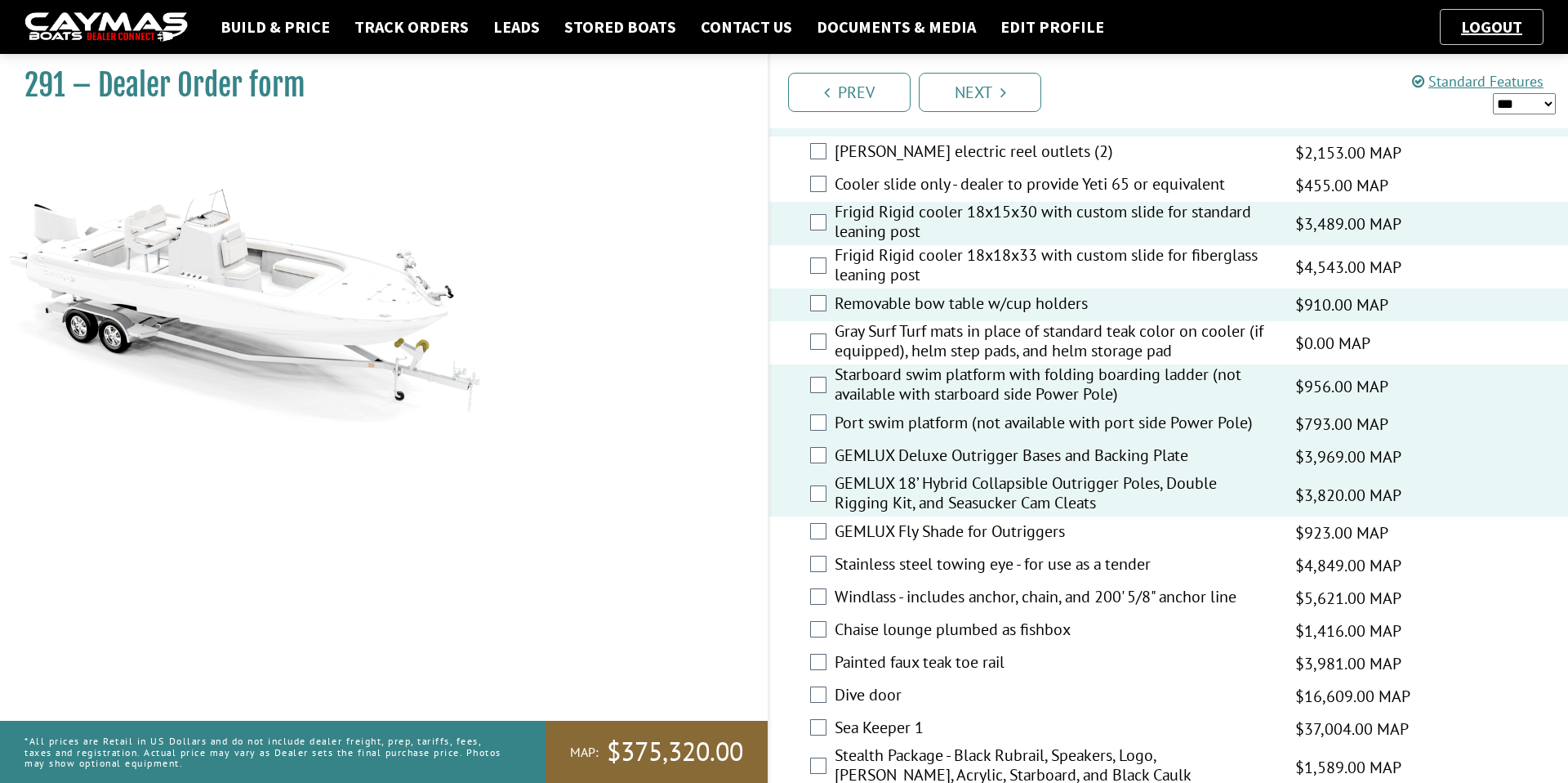
scroll to position [2384, 0]
click at [967, 538] on label "GEMLUX Fly Shade for Outriggers" at bounding box center [1054, 532] width 441 height 24
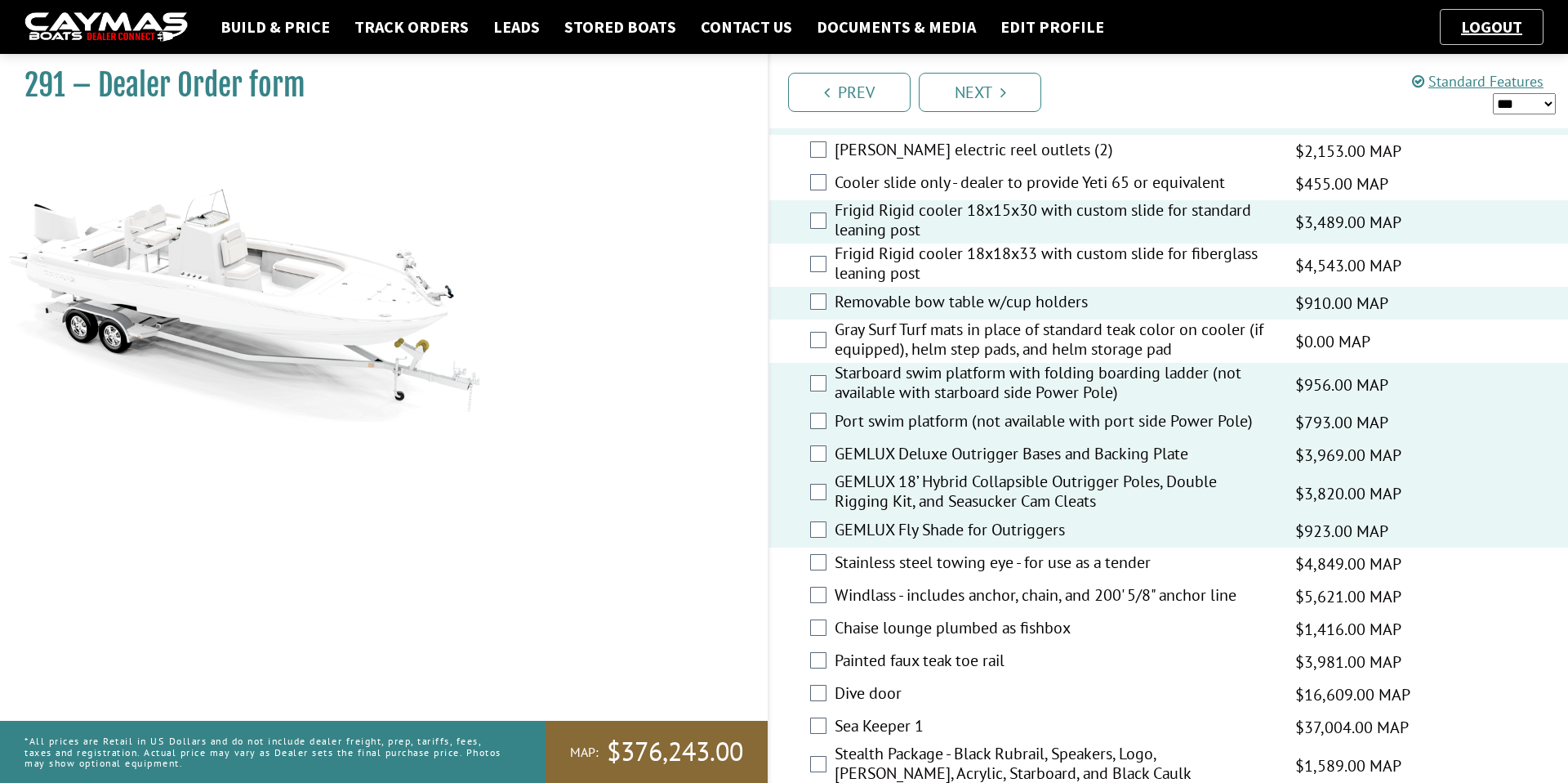
click at [966, 544] on label "GEMLUX Fly Shade for Outriggers" at bounding box center [1054, 532] width 441 height 24
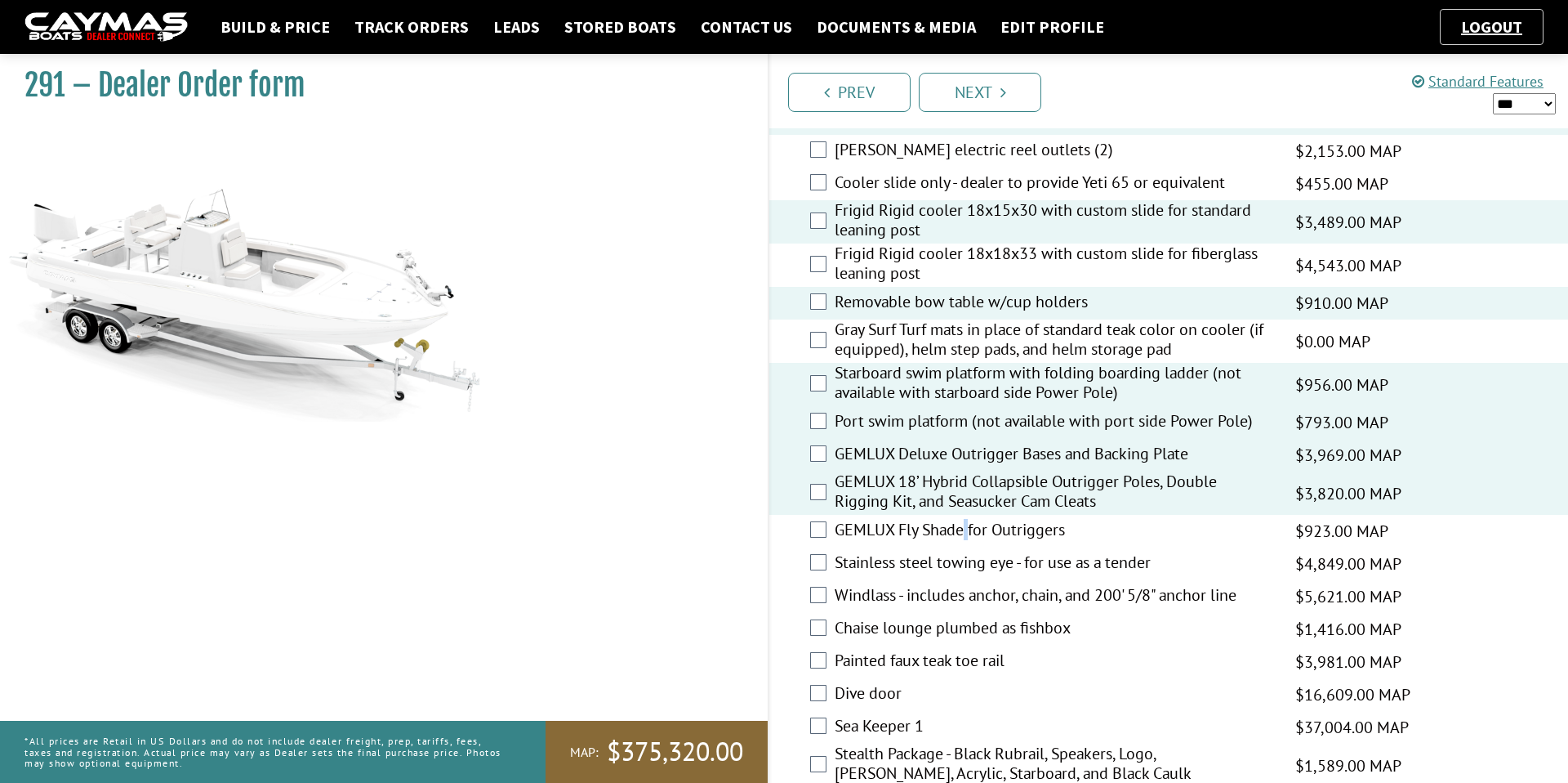
click at [966, 544] on label "GEMLUX Fly Shade for Outriggers" at bounding box center [1054, 532] width 441 height 24
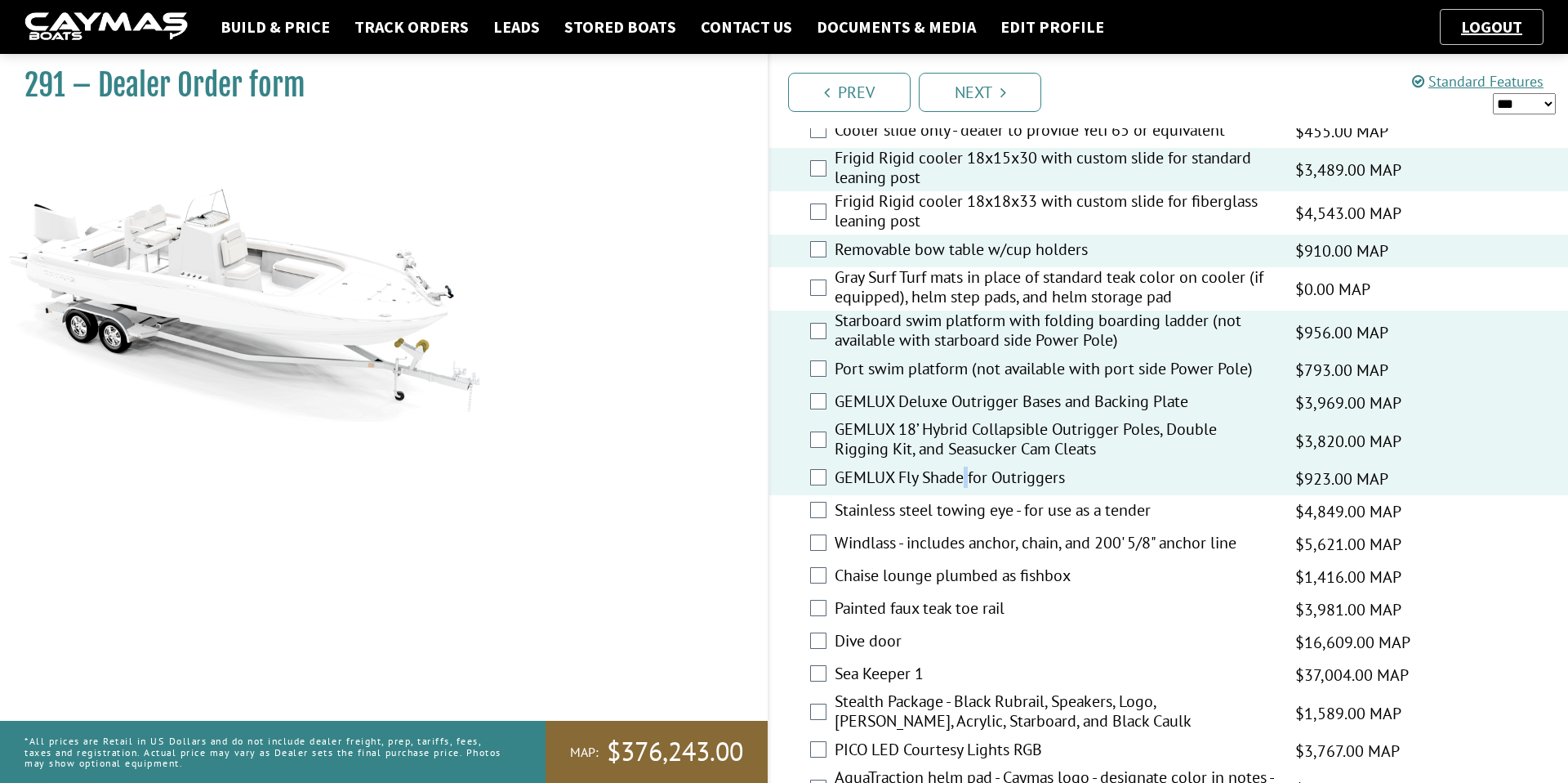
scroll to position [2461, 0]
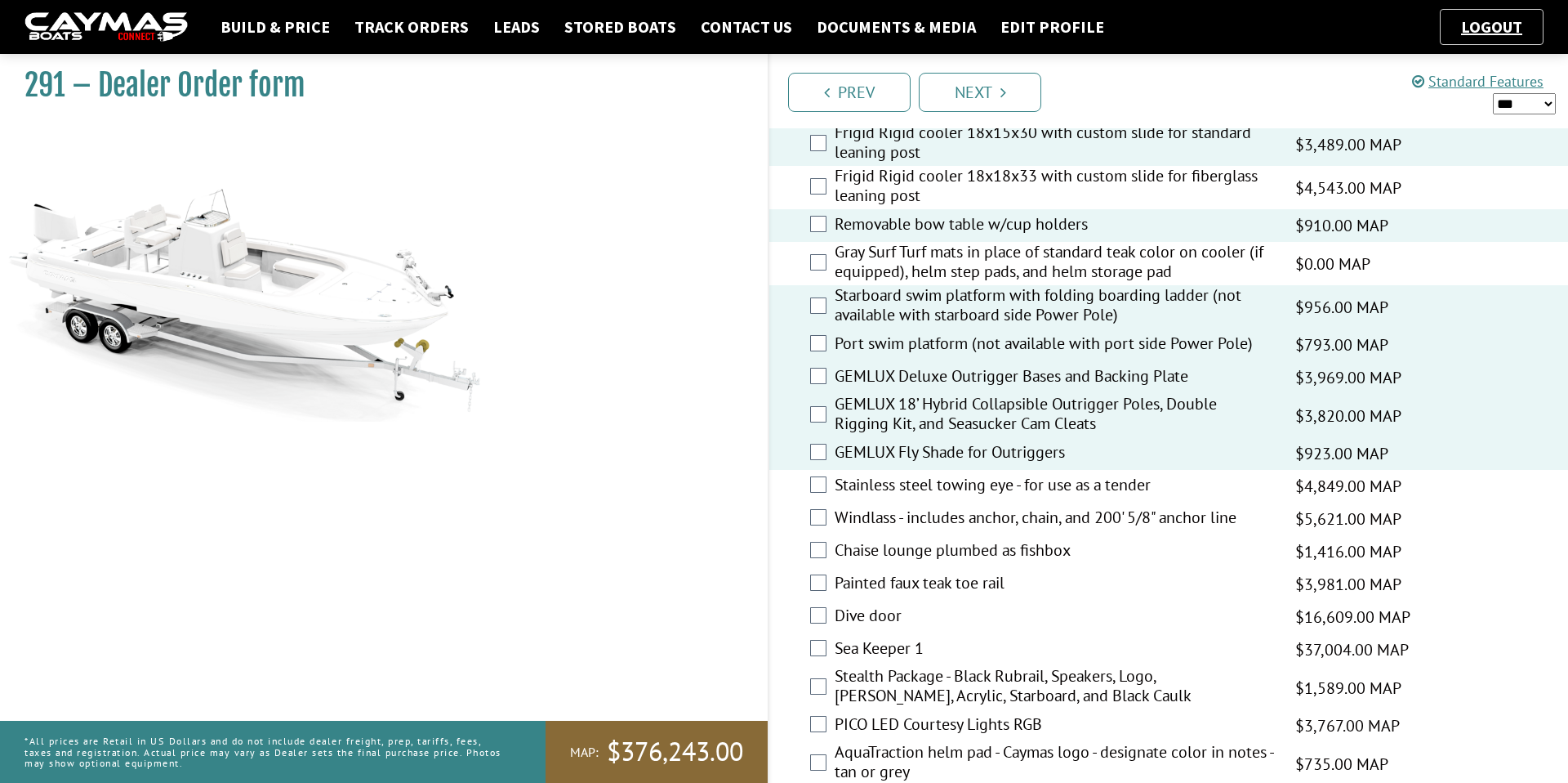
click at [976, 528] on label "Windlass - includes anchor, chain, and 200' 5/8" anchor line" at bounding box center [1054, 519] width 441 height 24
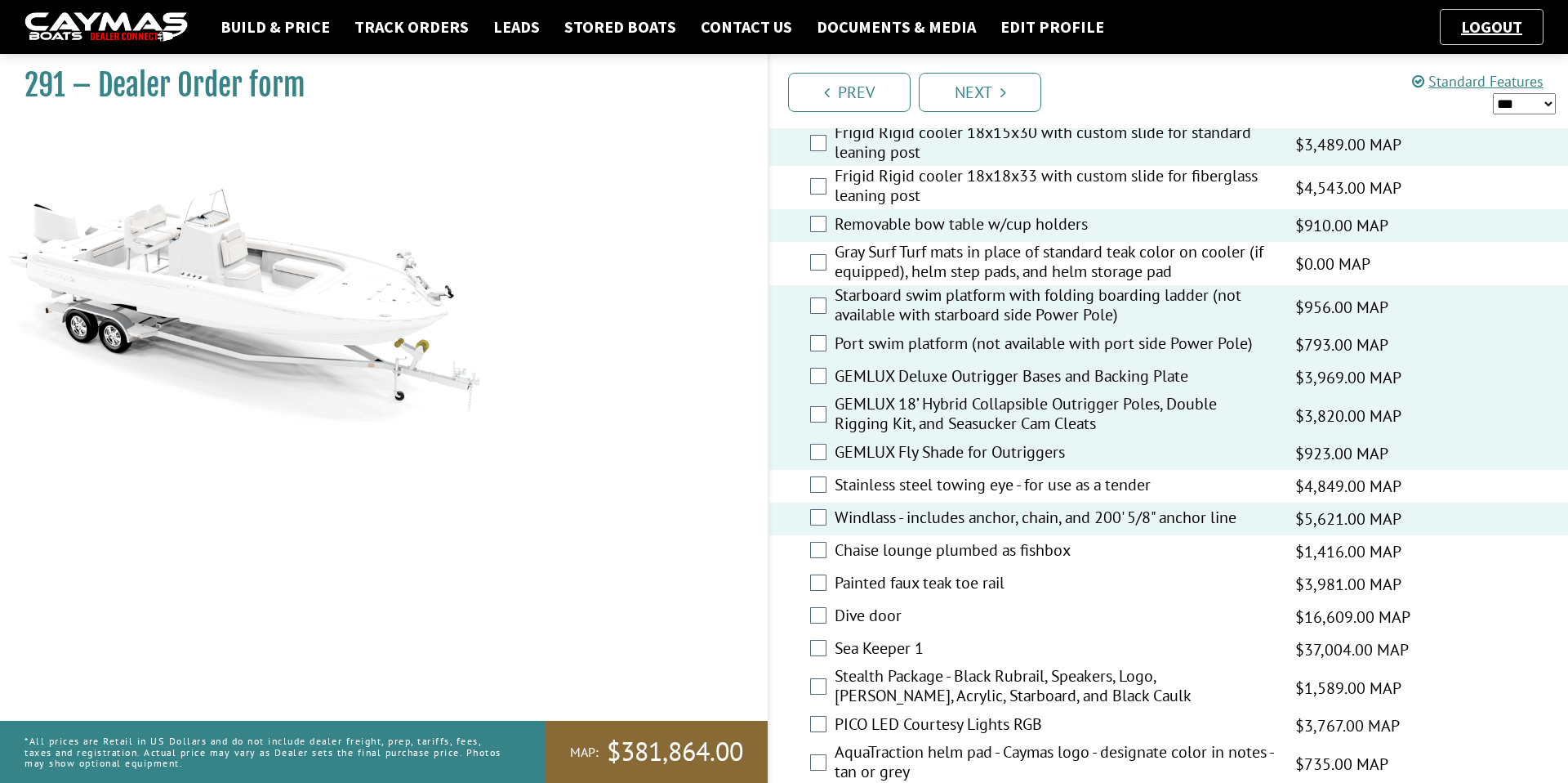
click at [959, 564] on label "Chaise lounge plumbed as fishbox" at bounding box center [1054, 552] width 441 height 24
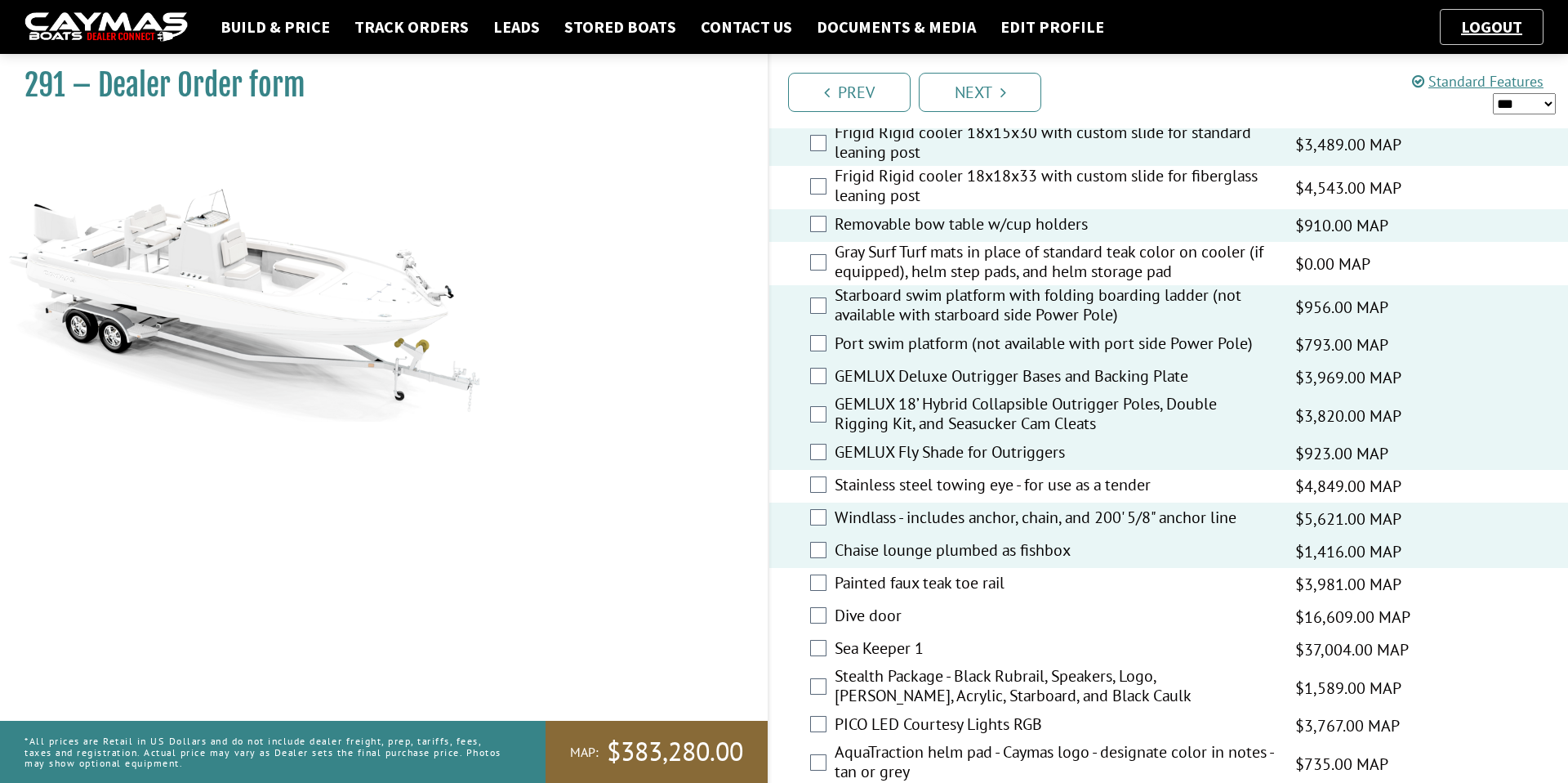
click at [952, 595] on label "Painted faux teak toe rail" at bounding box center [1054, 584] width 441 height 24
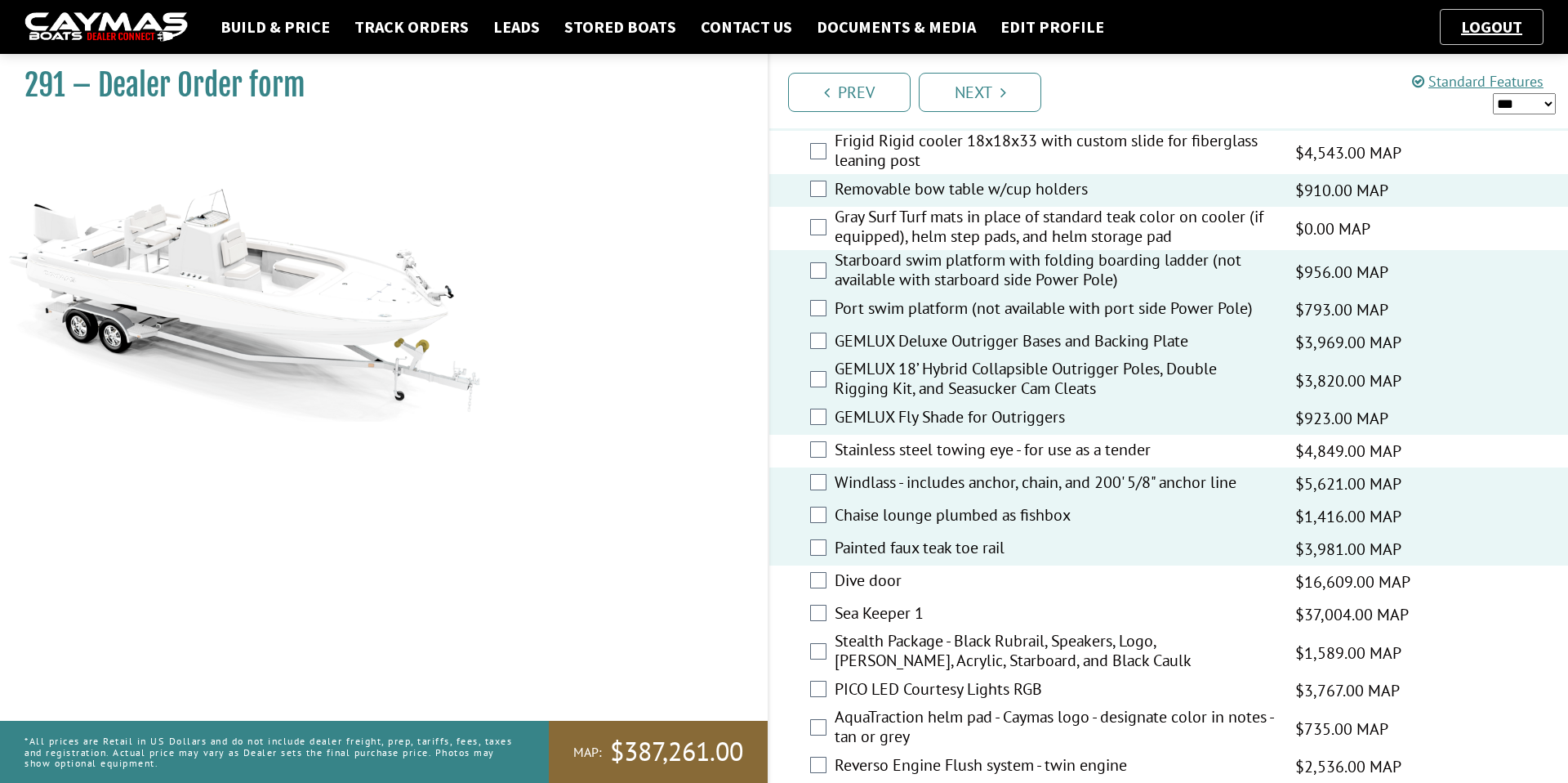
scroll to position [2498, 0]
click at [958, 583] on label "Dive door" at bounding box center [1054, 582] width 441 height 24
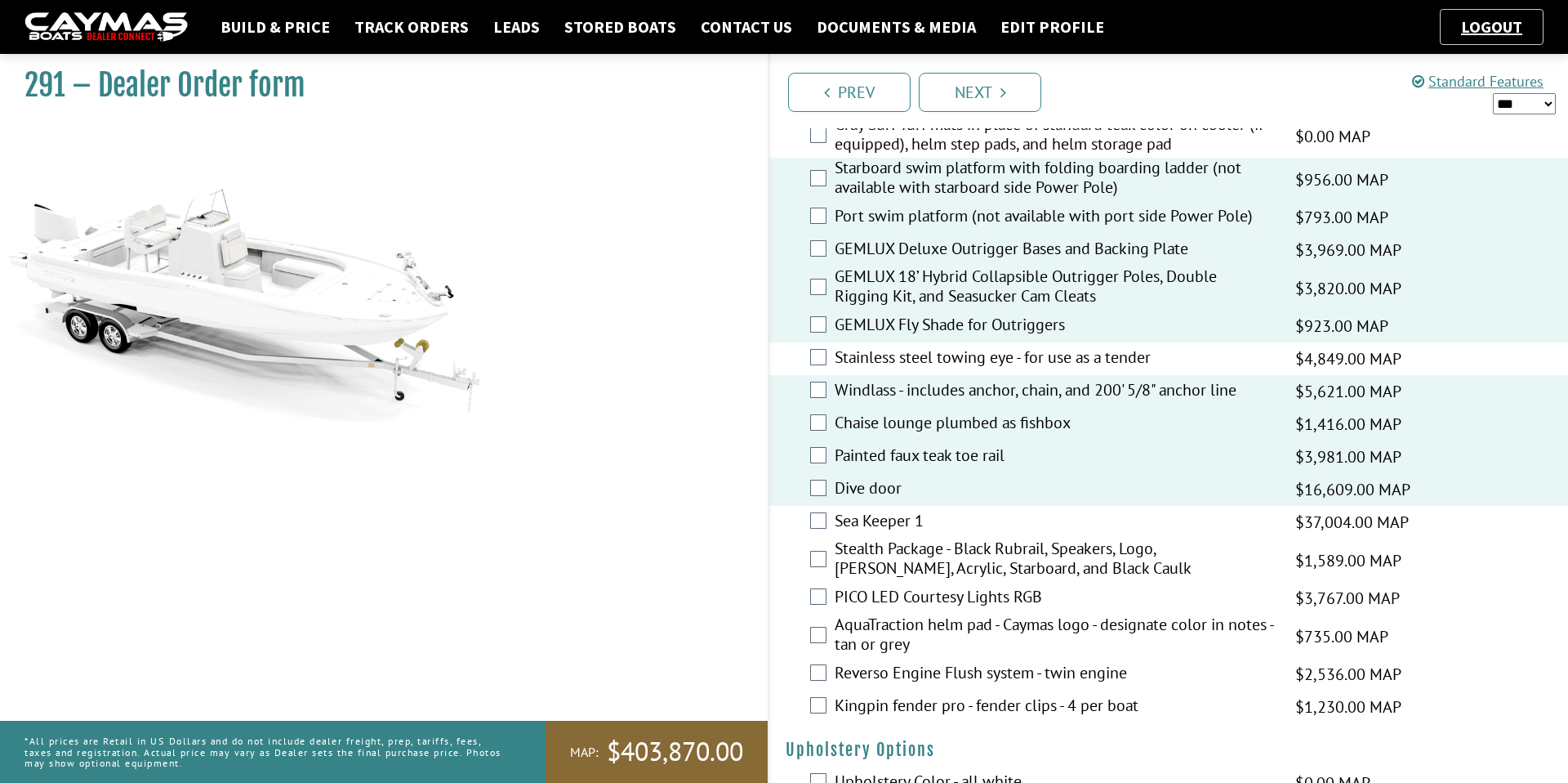
scroll to position [2592, 0]
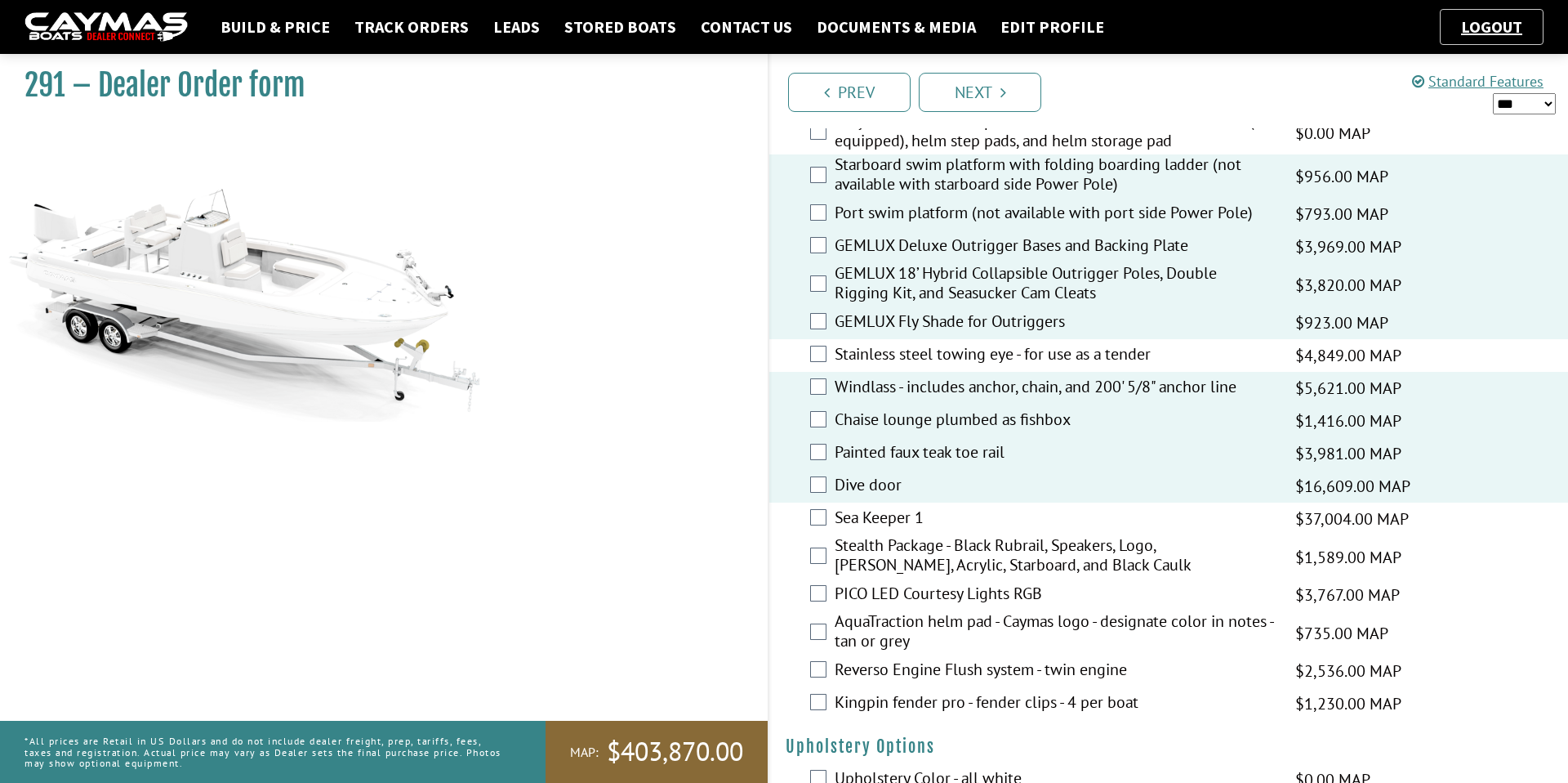
click at [962, 577] on label "Stealth Package - Black Rubrail, Speakers, Logo, [PERSON_NAME], Acrylic, Starbo…" at bounding box center [1054, 556] width 441 height 43
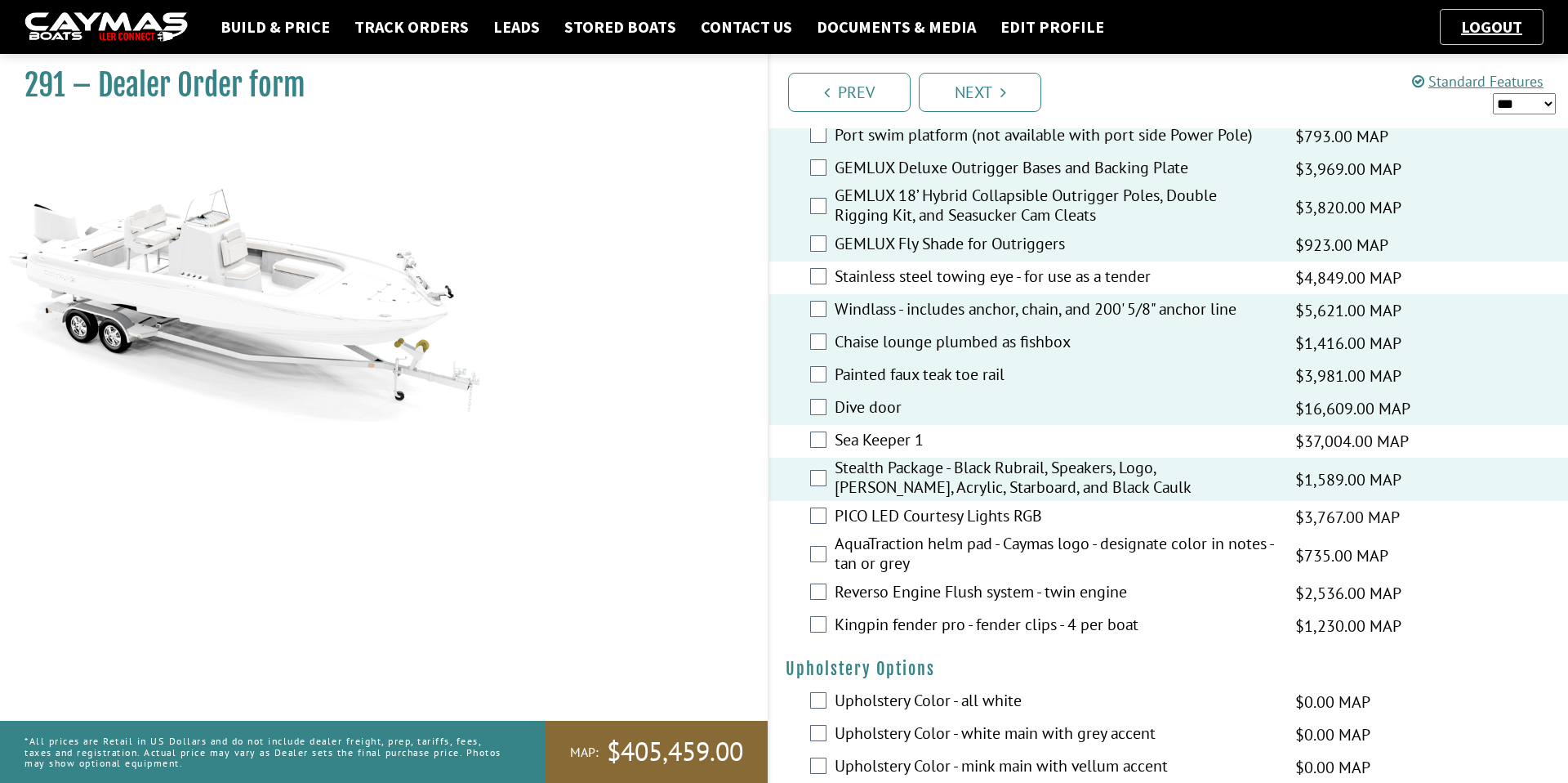
scroll to position [2677, 0]
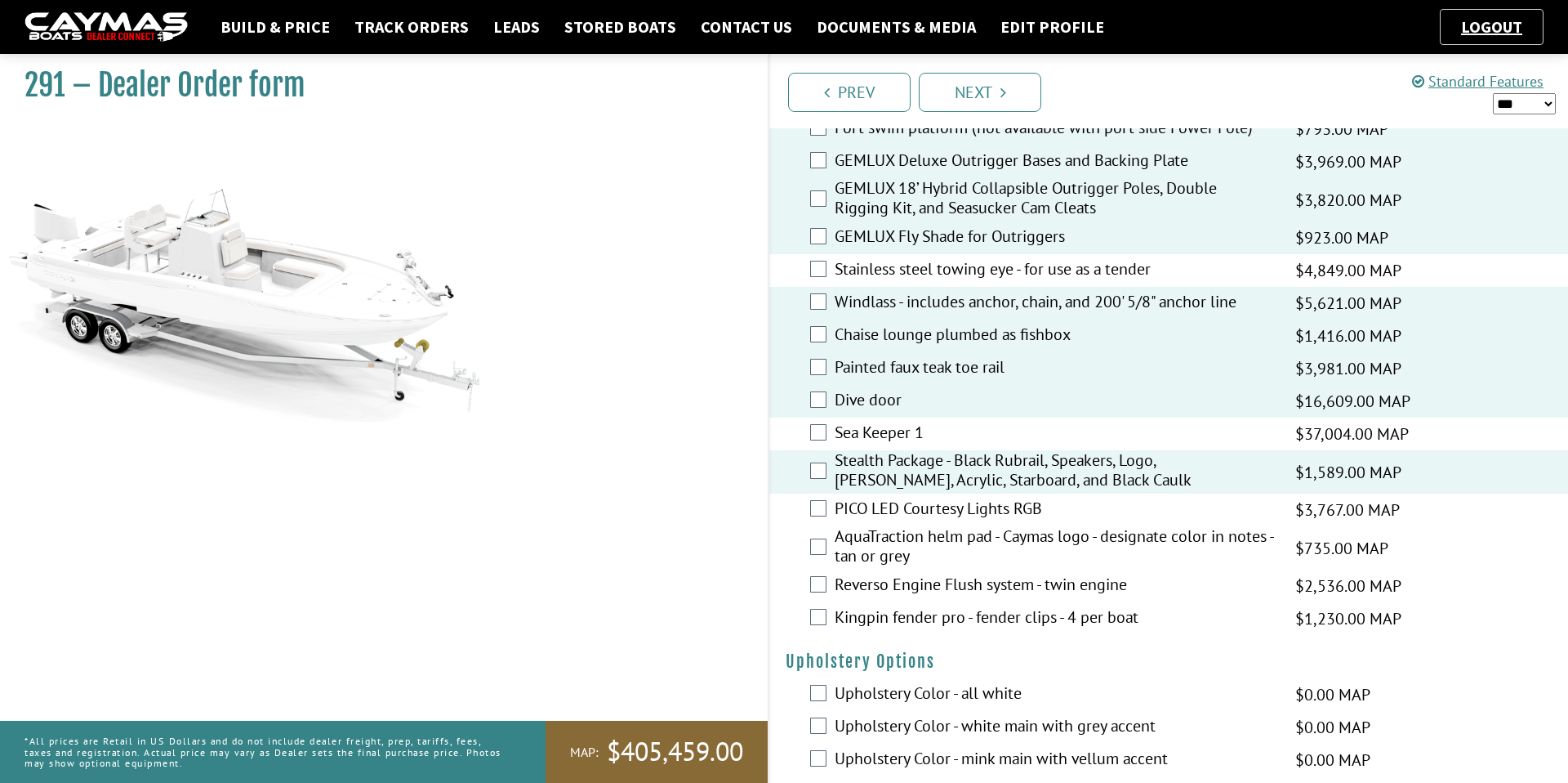
click at [982, 475] on label "Stealth Package - Black Rubrail, Speakers, Logo, [PERSON_NAME], Acrylic, Starbo…" at bounding box center [1054, 471] width 441 height 43
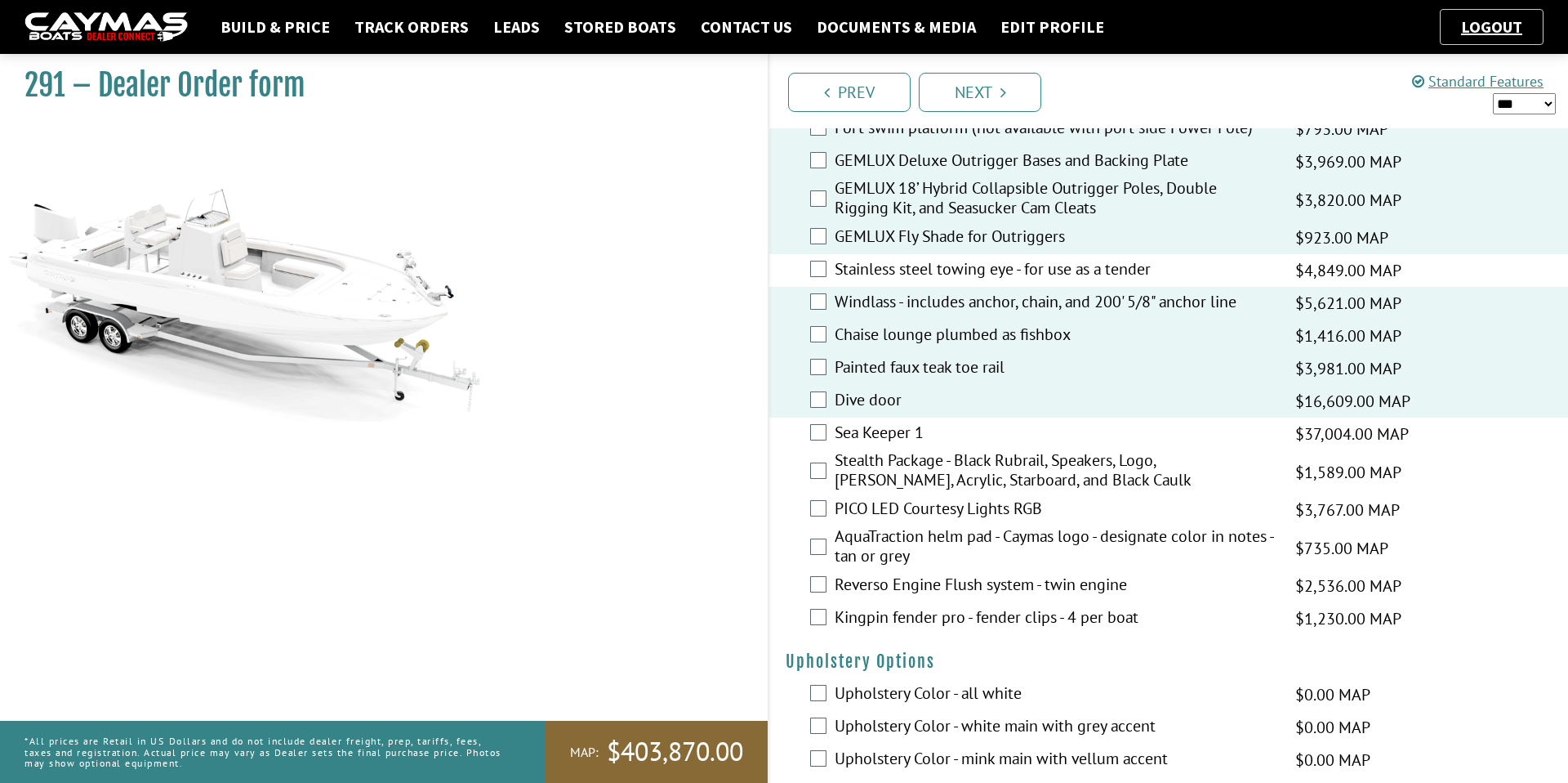
click at [931, 489] on label "Stealth Package - Black Rubrail, Speakers, Logo, [PERSON_NAME], Acrylic, Starbo…" at bounding box center [1054, 471] width 441 height 43
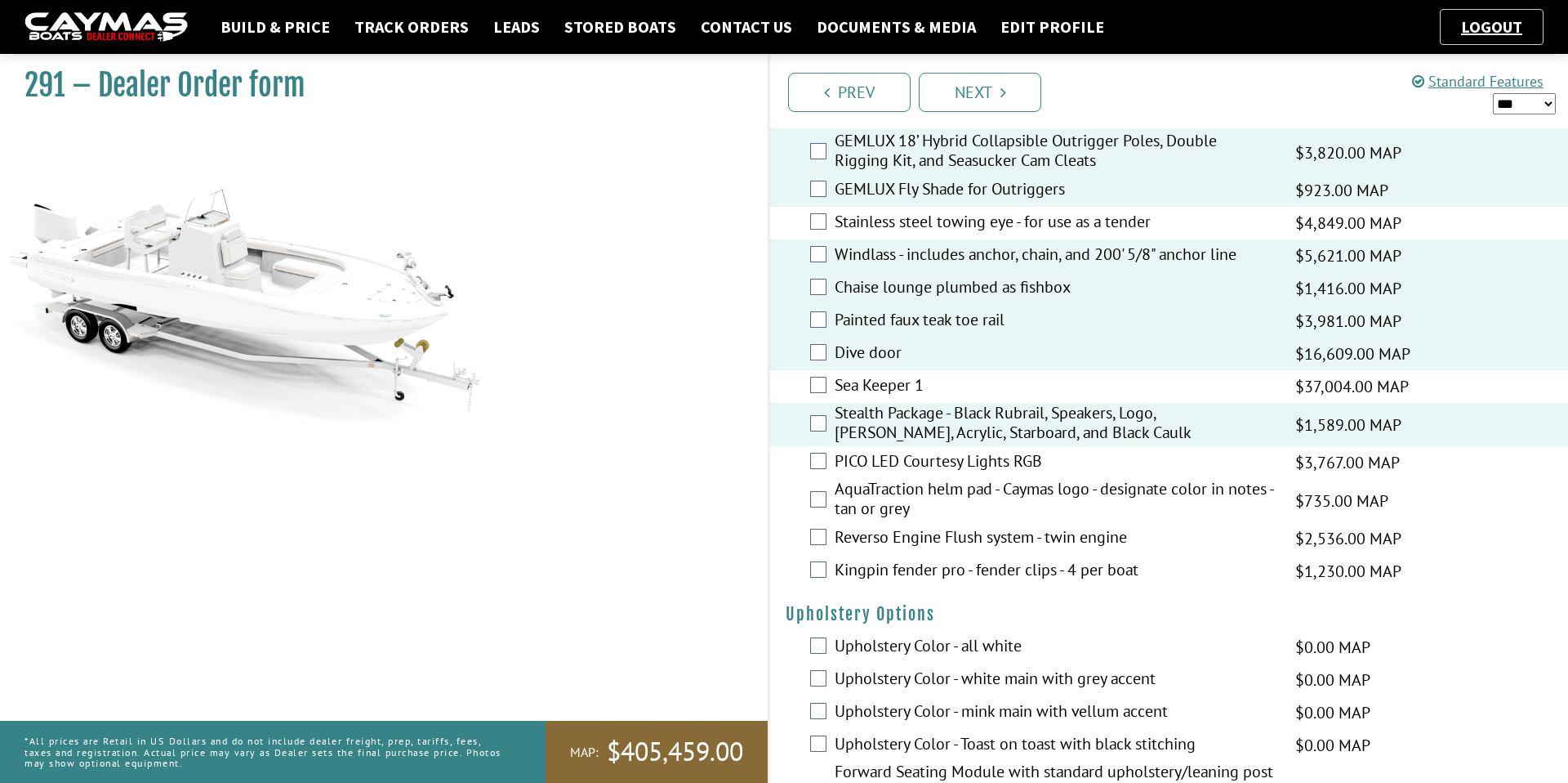
scroll to position [2725, 0]
click at [918, 583] on label "Kingpin fender pro - fender clips - 4 per boat" at bounding box center [1054, 571] width 441 height 24
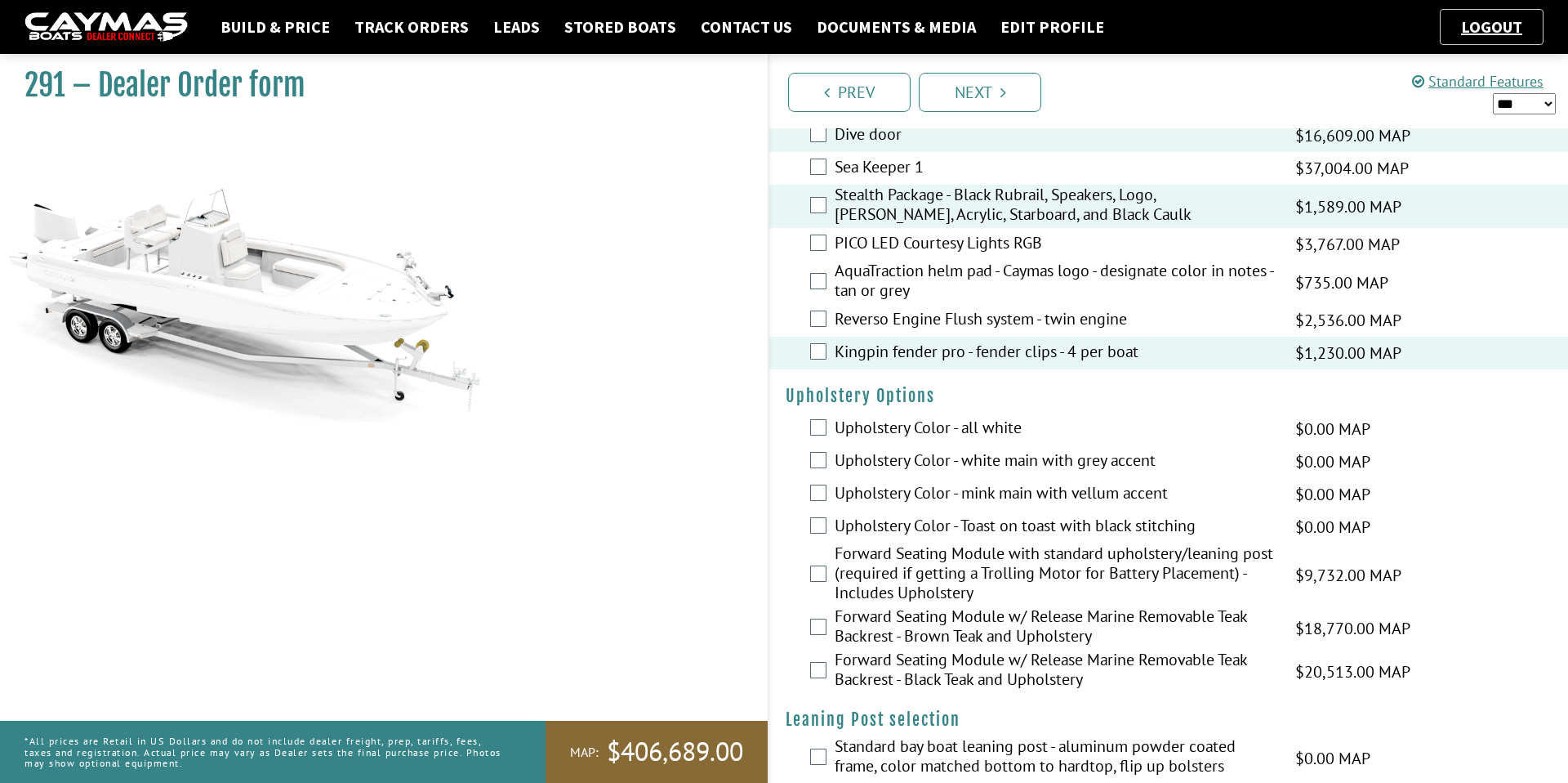
scroll to position [2959, 0]
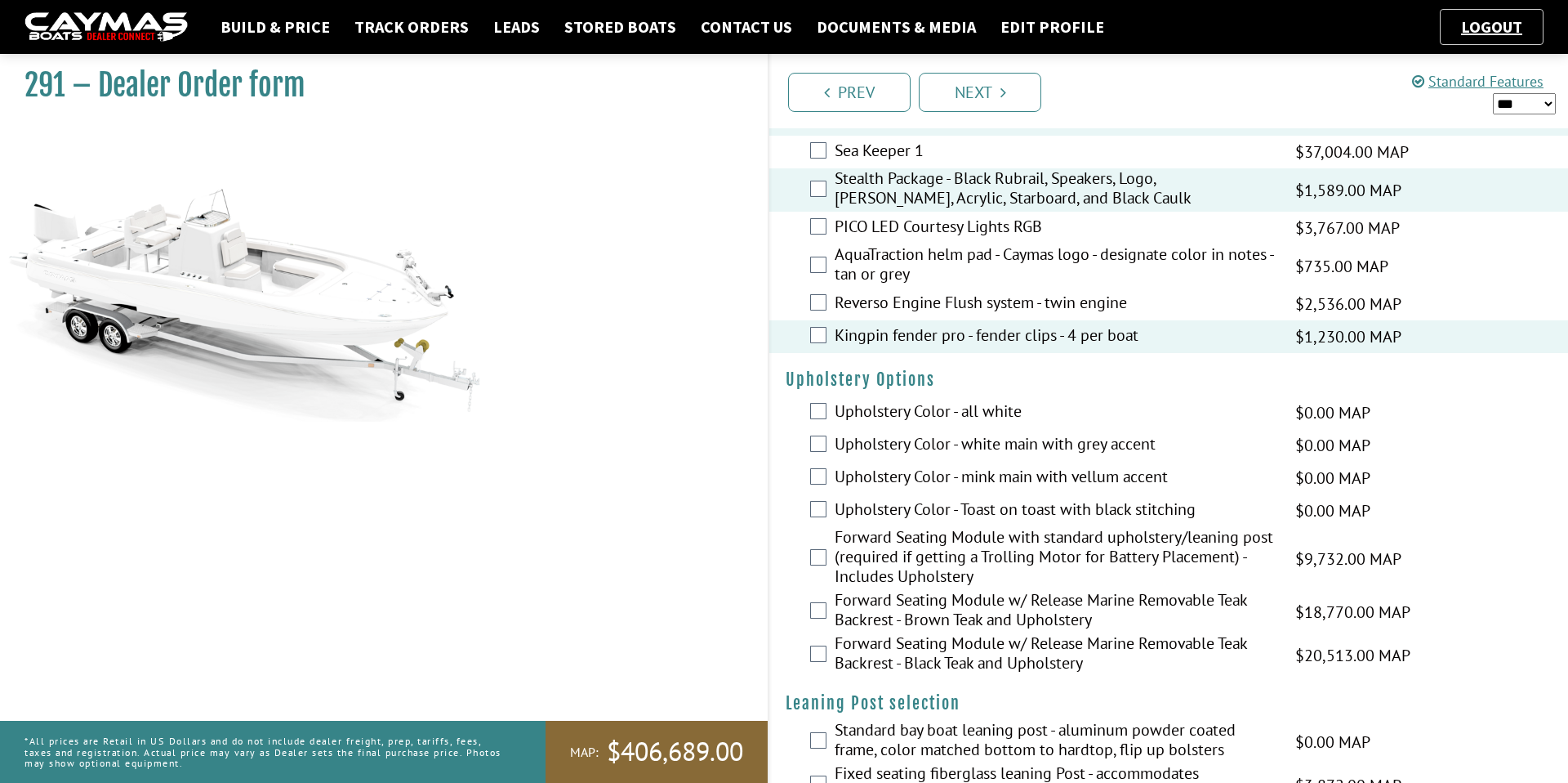
click at [871, 555] on label "Forward Seating Module with standard upholstery/leaning post (required if getti…" at bounding box center [1054, 558] width 441 height 63
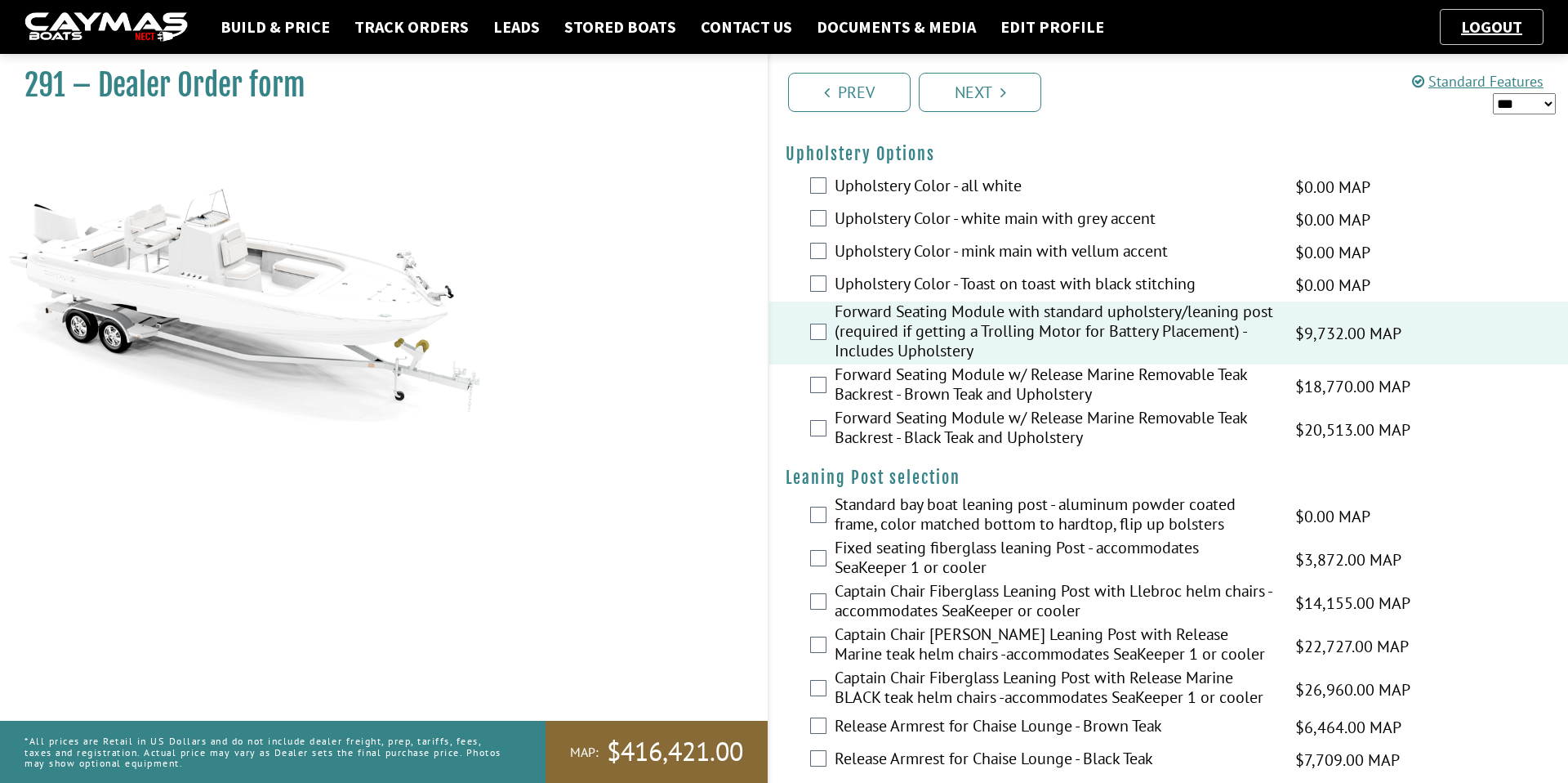
scroll to position [3213, 0]
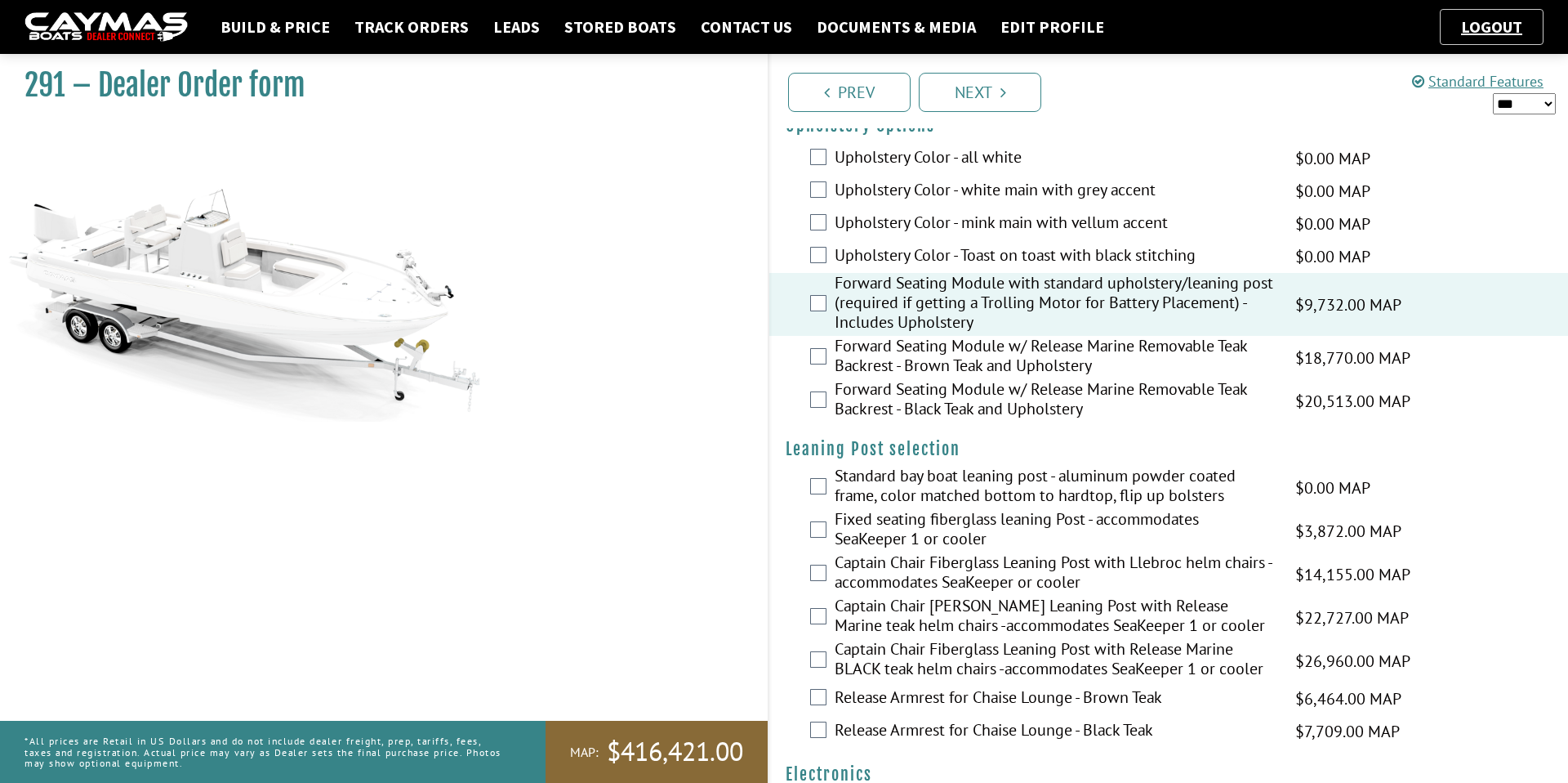
click at [882, 545] on label "Fixed seating fiberglass leaning Post - accommodates SeaKeeper 1 or cooler" at bounding box center [1054, 530] width 441 height 43
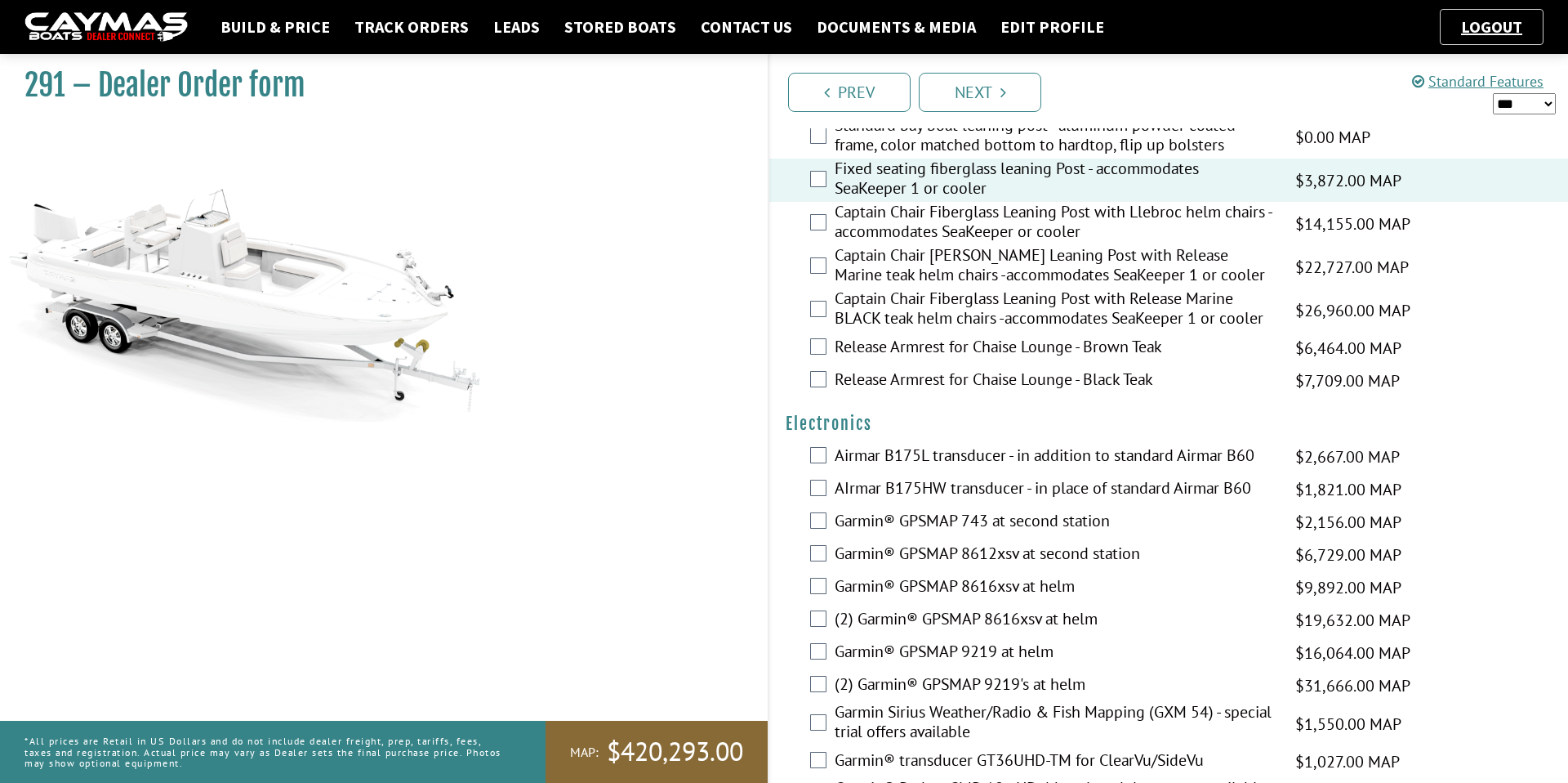
scroll to position [3564, 0]
click at [936, 455] on label "Airmar B175L transducer - in addition to standard Airmar B60" at bounding box center [1054, 456] width 441 height 24
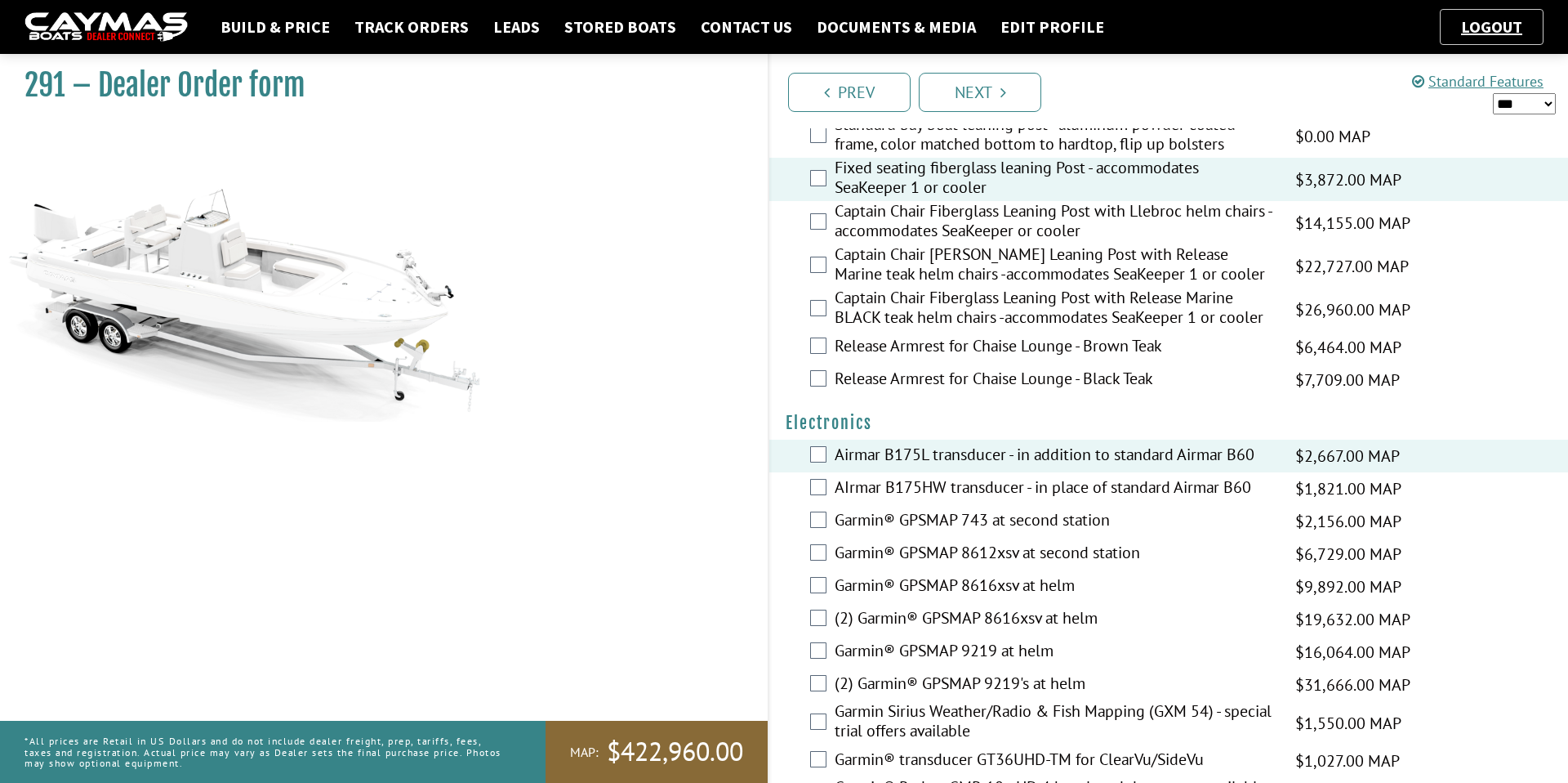
click at [923, 494] on label "AIrmar B175HW transducer - in place of standard Airmar B60" at bounding box center [1054, 489] width 441 height 24
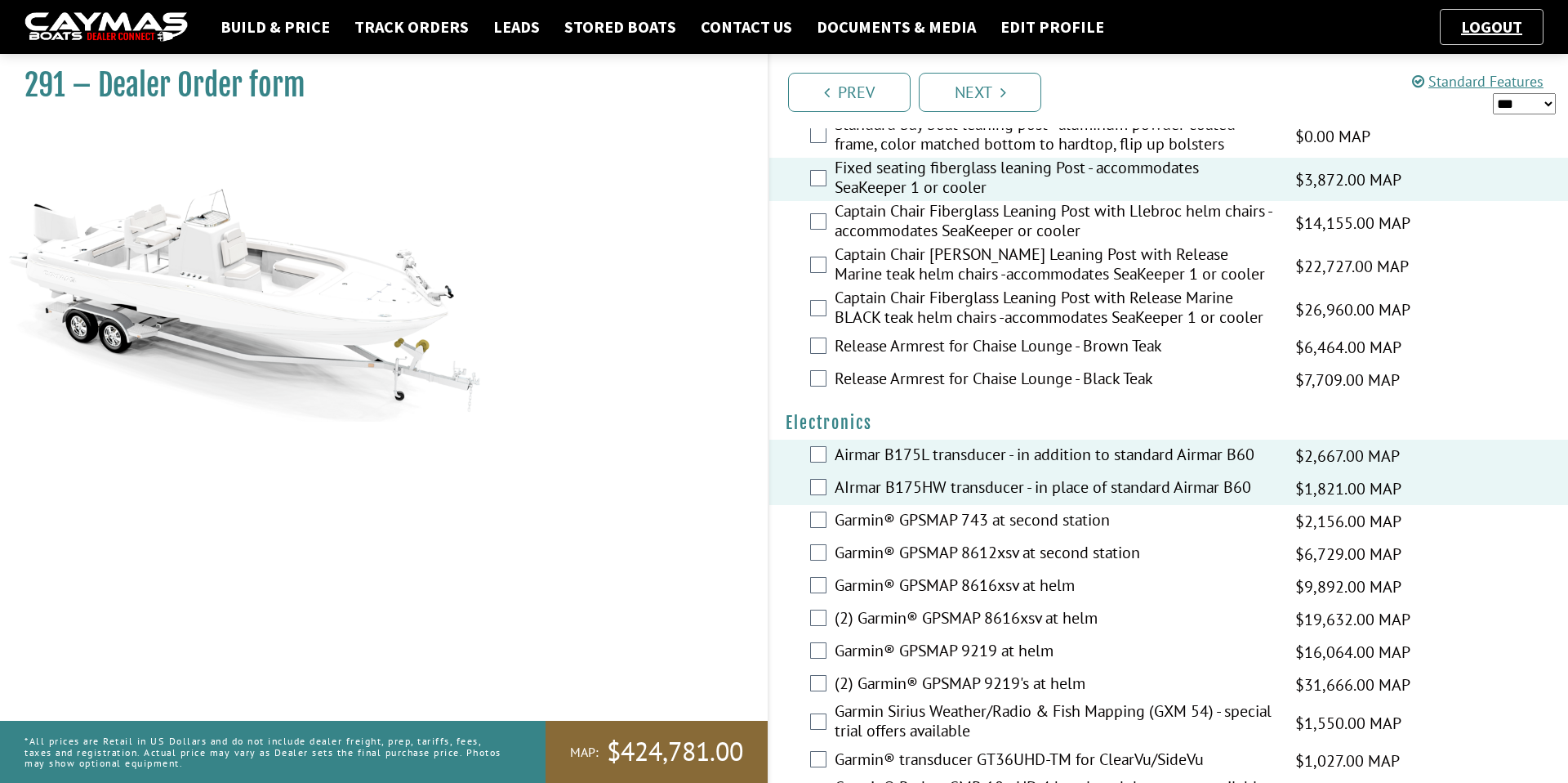
click at [923, 494] on label "AIrmar B175HW transducer - in place of standard Airmar B60" at bounding box center [1054, 489] width 441 height 24
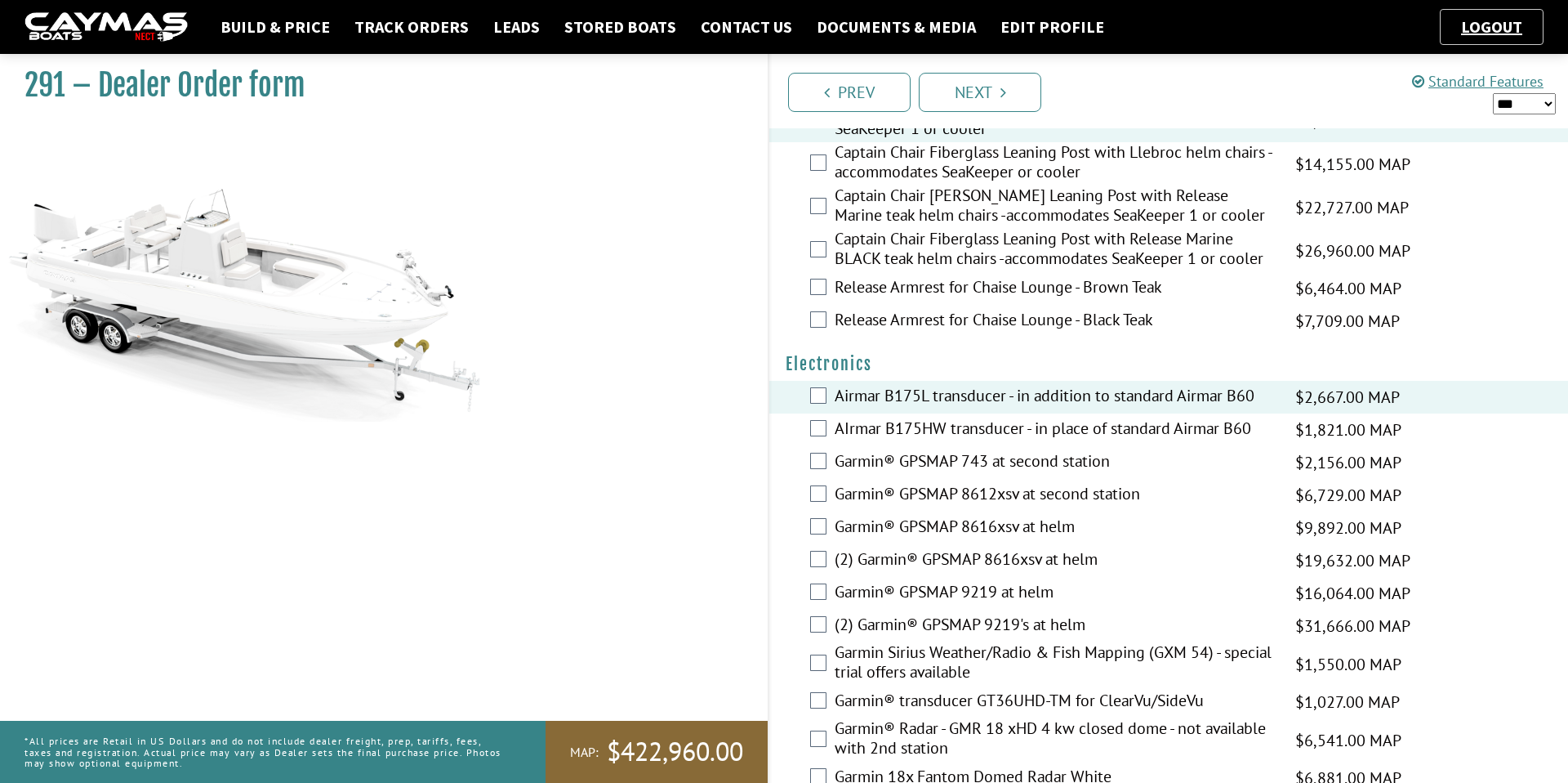
scroll to position [3642, 0]
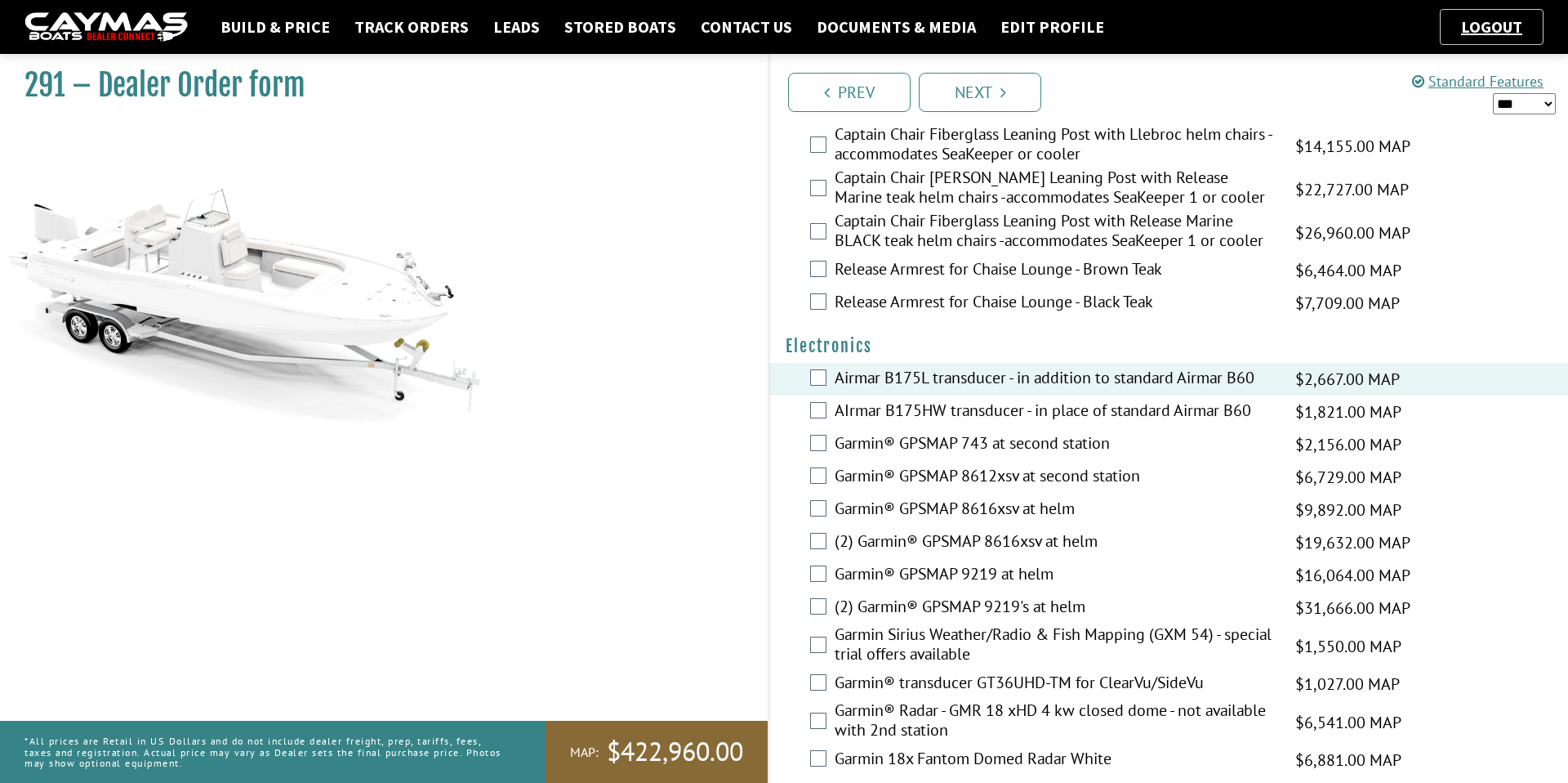
click at [922, 555] on label "(2) Garmin® GPSMAP 8616xsv at helm" at bounding box center [1054, 543] width 441 height 24
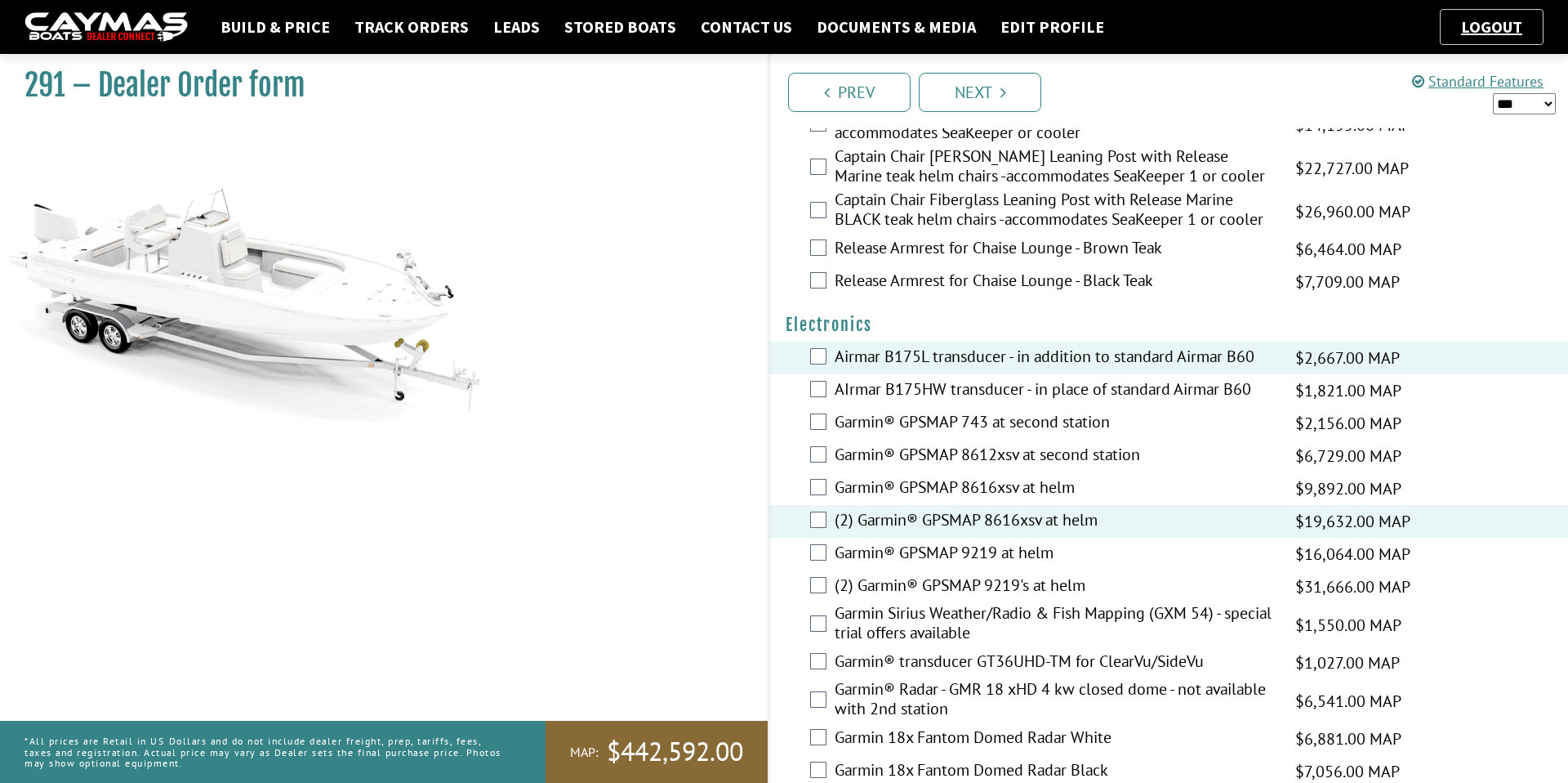
scroll to position [3675, 0]
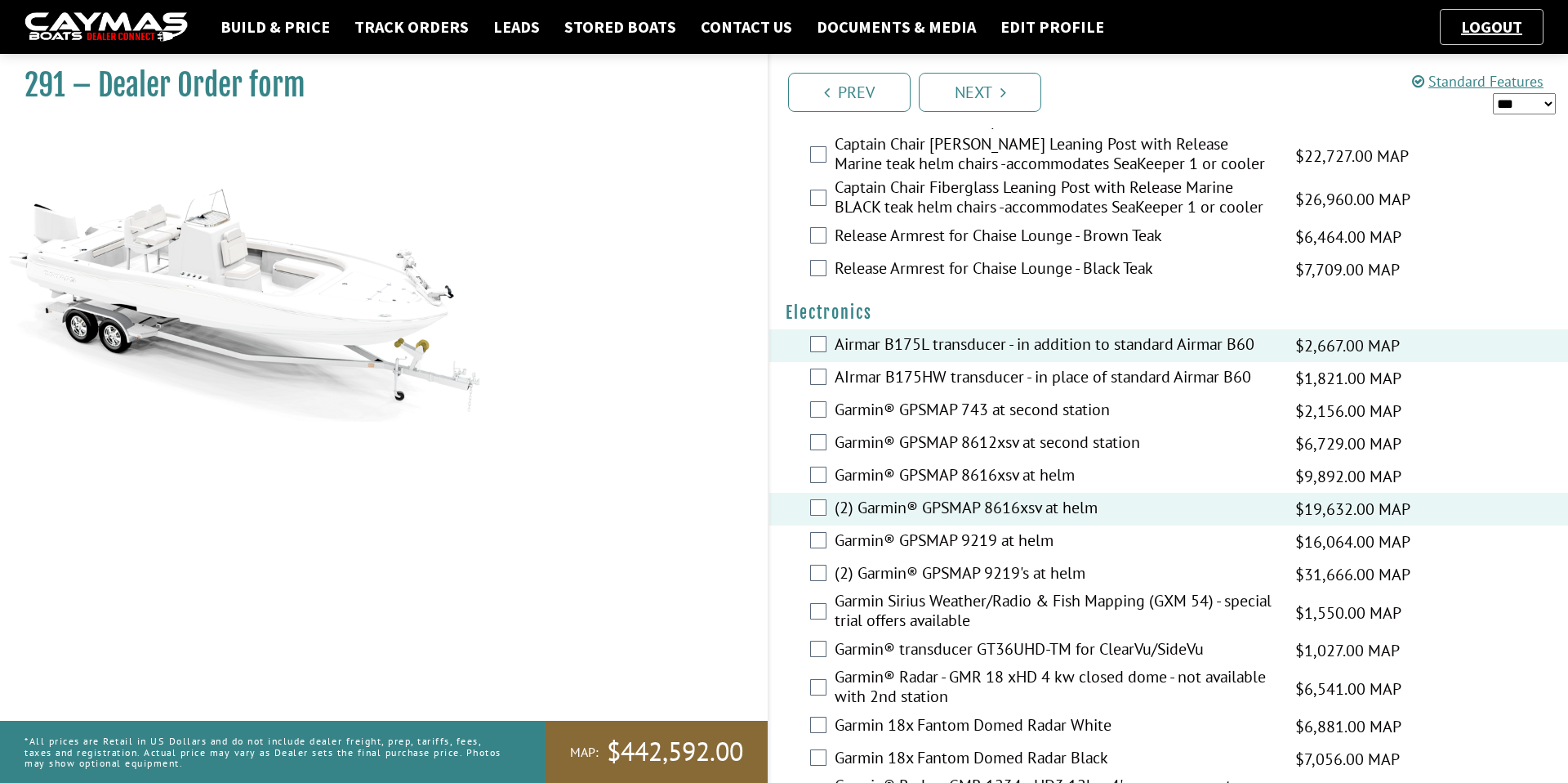
click at [941, 513] on label "(2) Garmin® GPSMAP 8616xsv at helm" at bounding box center [1054, 510] width 441 height 24
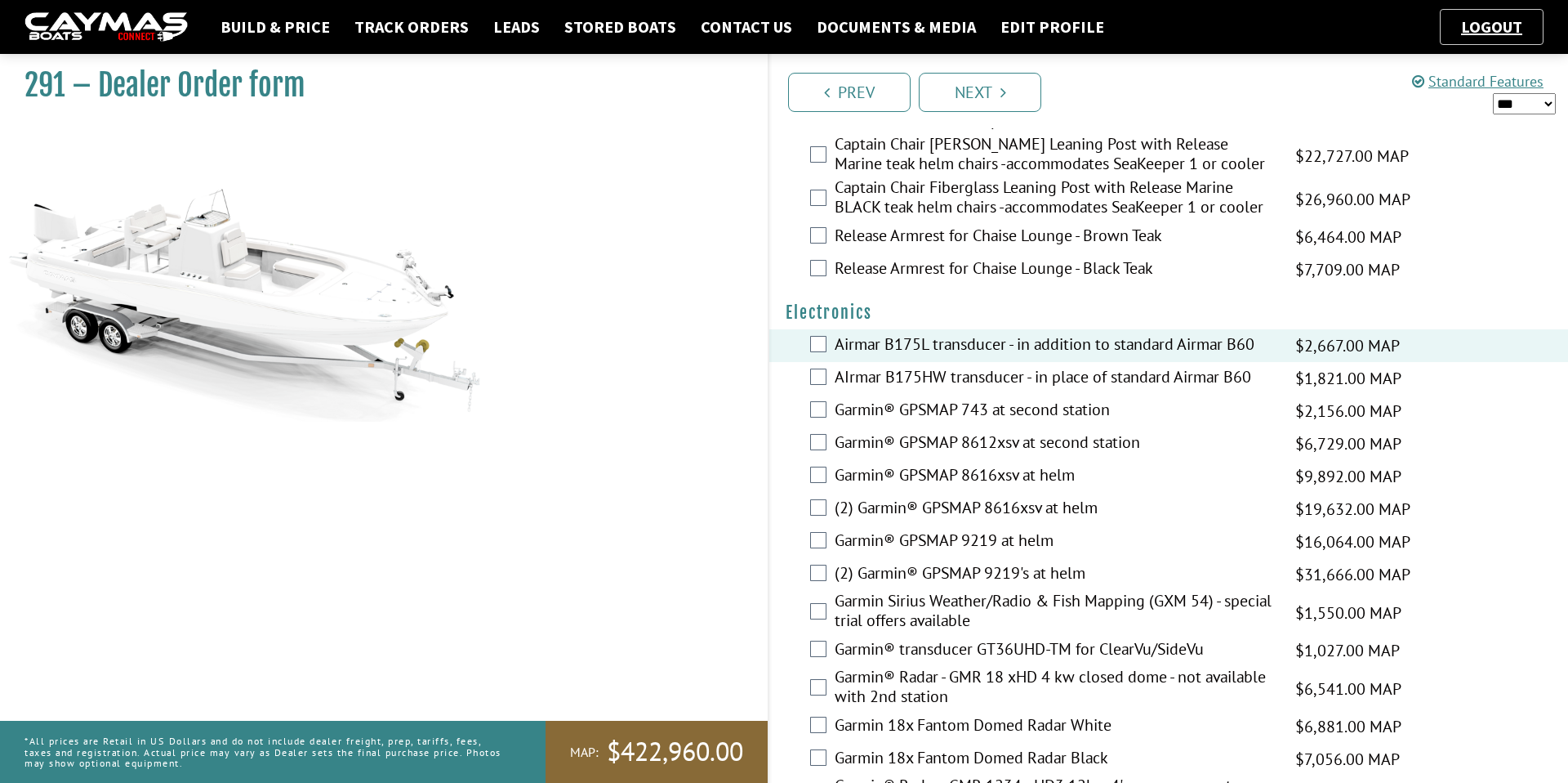
click at [945, 508] on label "(2) Garmin® GPSMAP 8616xsv at helm" at bounding box center [1054, 510] width 441 height 24
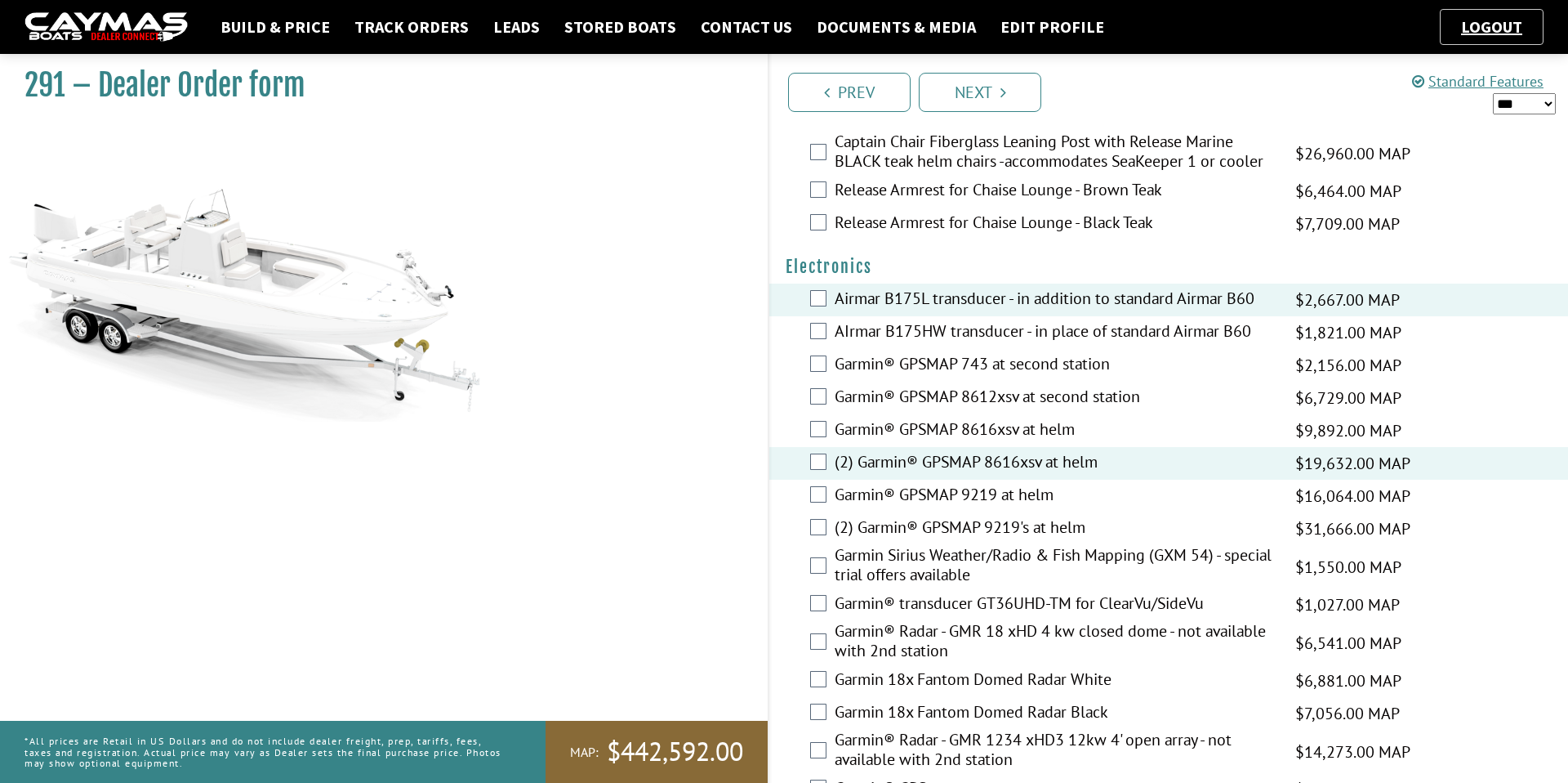
scroll to position [3727, 0]
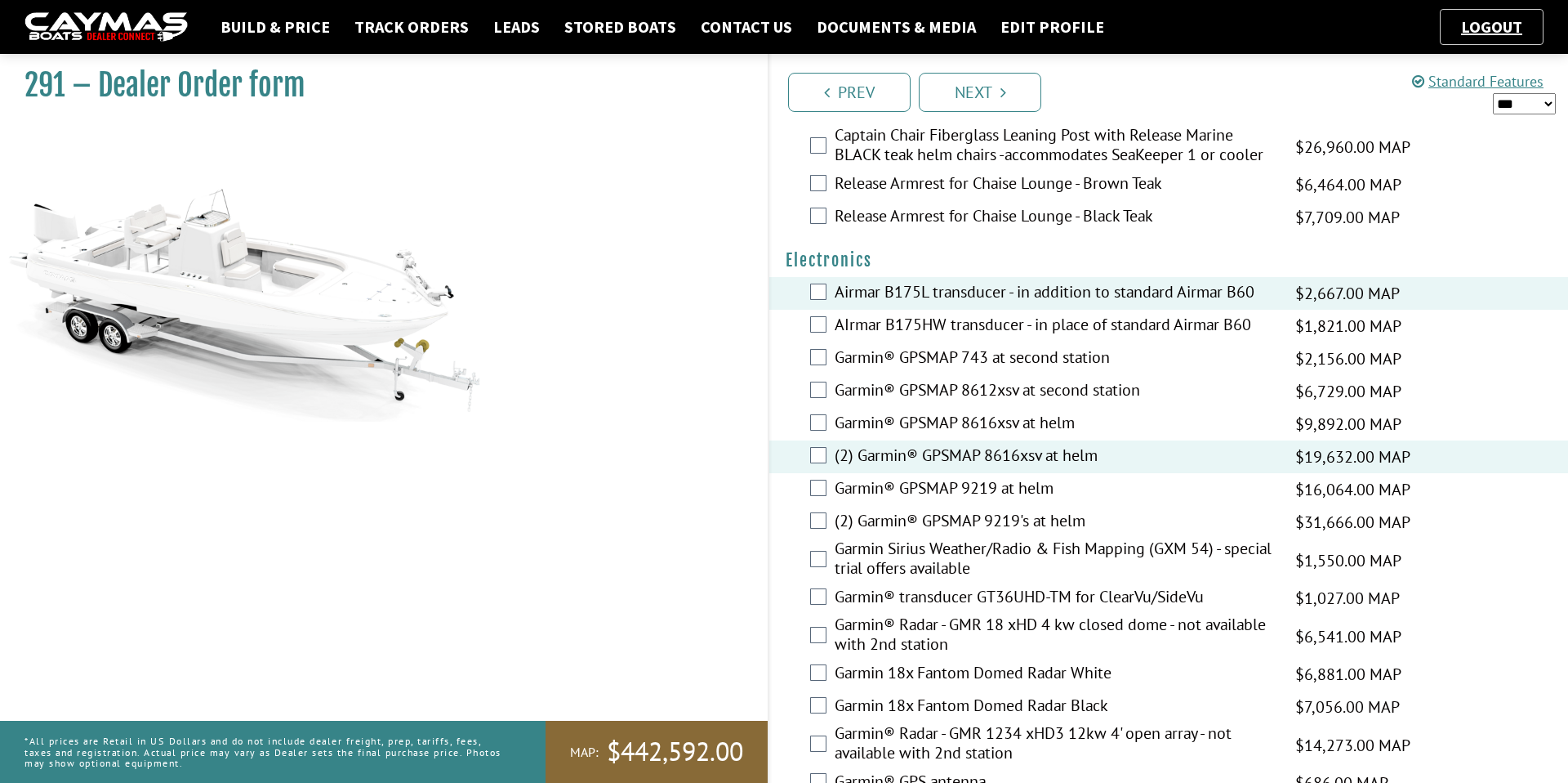
click at [938, 567] on label "Garmin Sirius Weather/Radio & Fish Mapping (GXM 54) - special trial offers avai…" at bounding box center [1054, 560] width 441 height 43
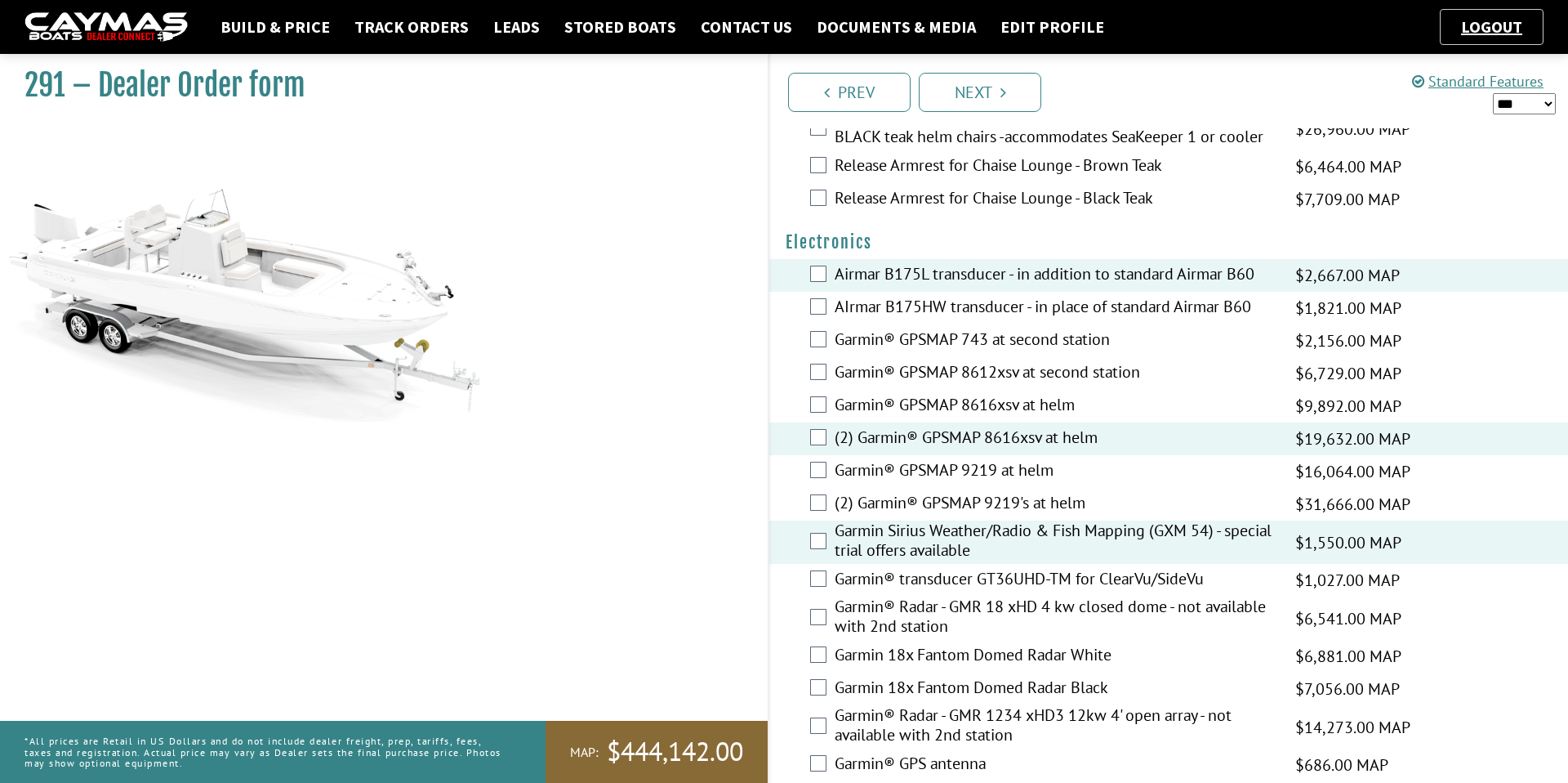
scroll to position [3748, 0]
click at [941, 582] on label "Garmin® transducer GT36UHD-TM for ClearVu/SideVu" at bounding box center [1054, 578] width 441 height 24
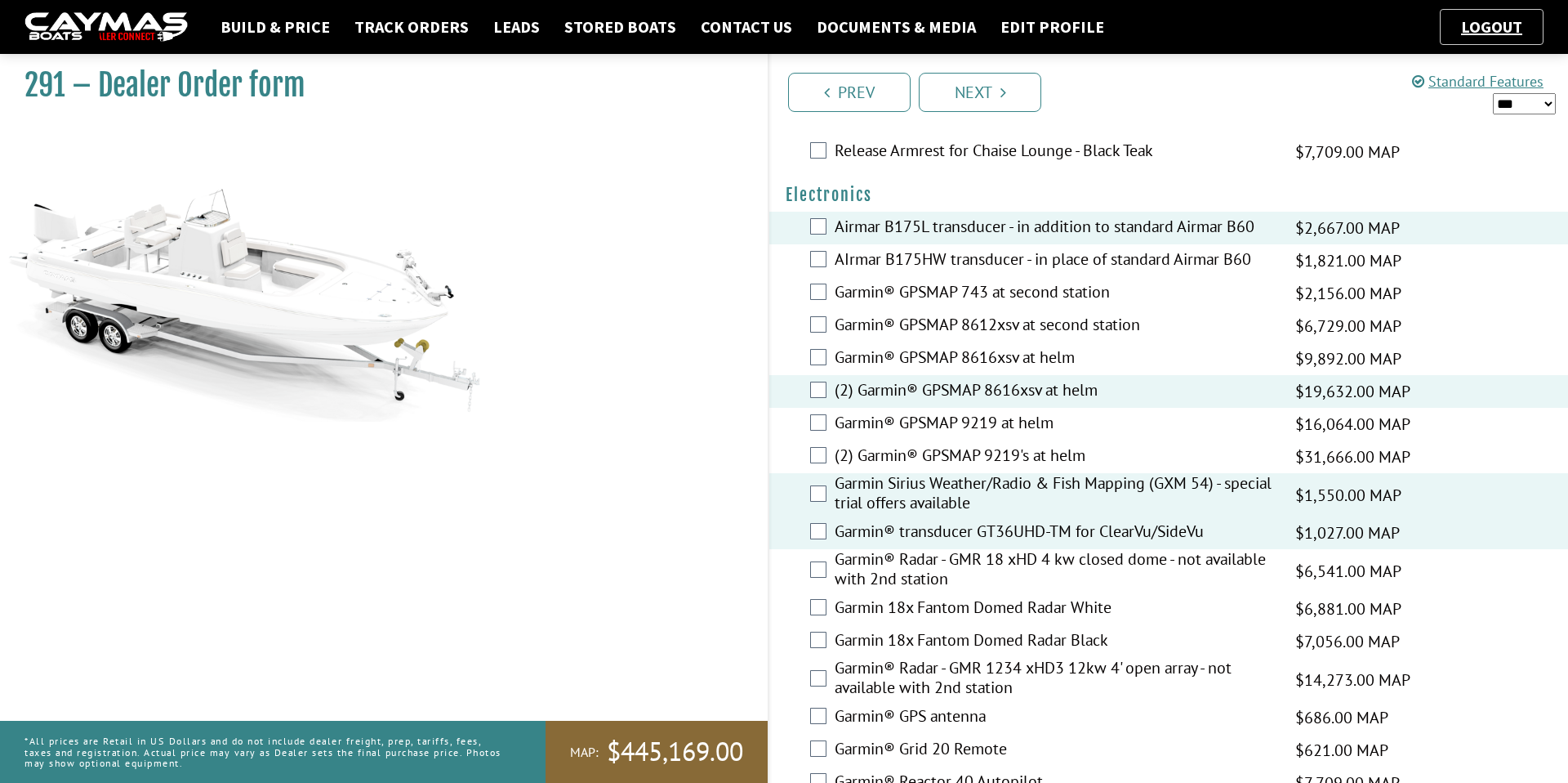
scroll to position [3819, 0]
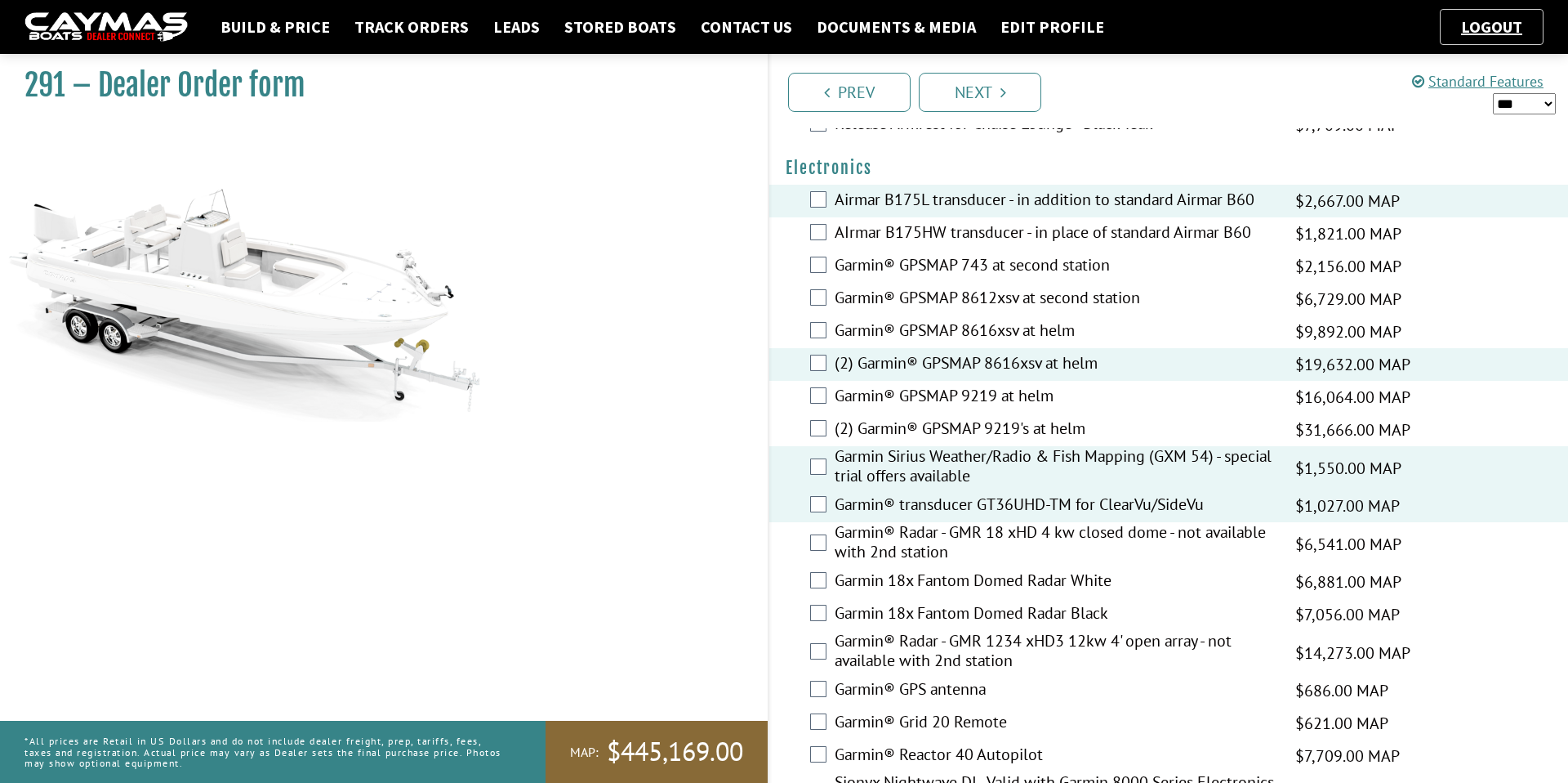
click at [932, 544] on label "Garmin® Radar - GMR 18 xHD 4 kw closed dome - not available with 2nd station" at bounding box center [1054, 544] width 441 height 43
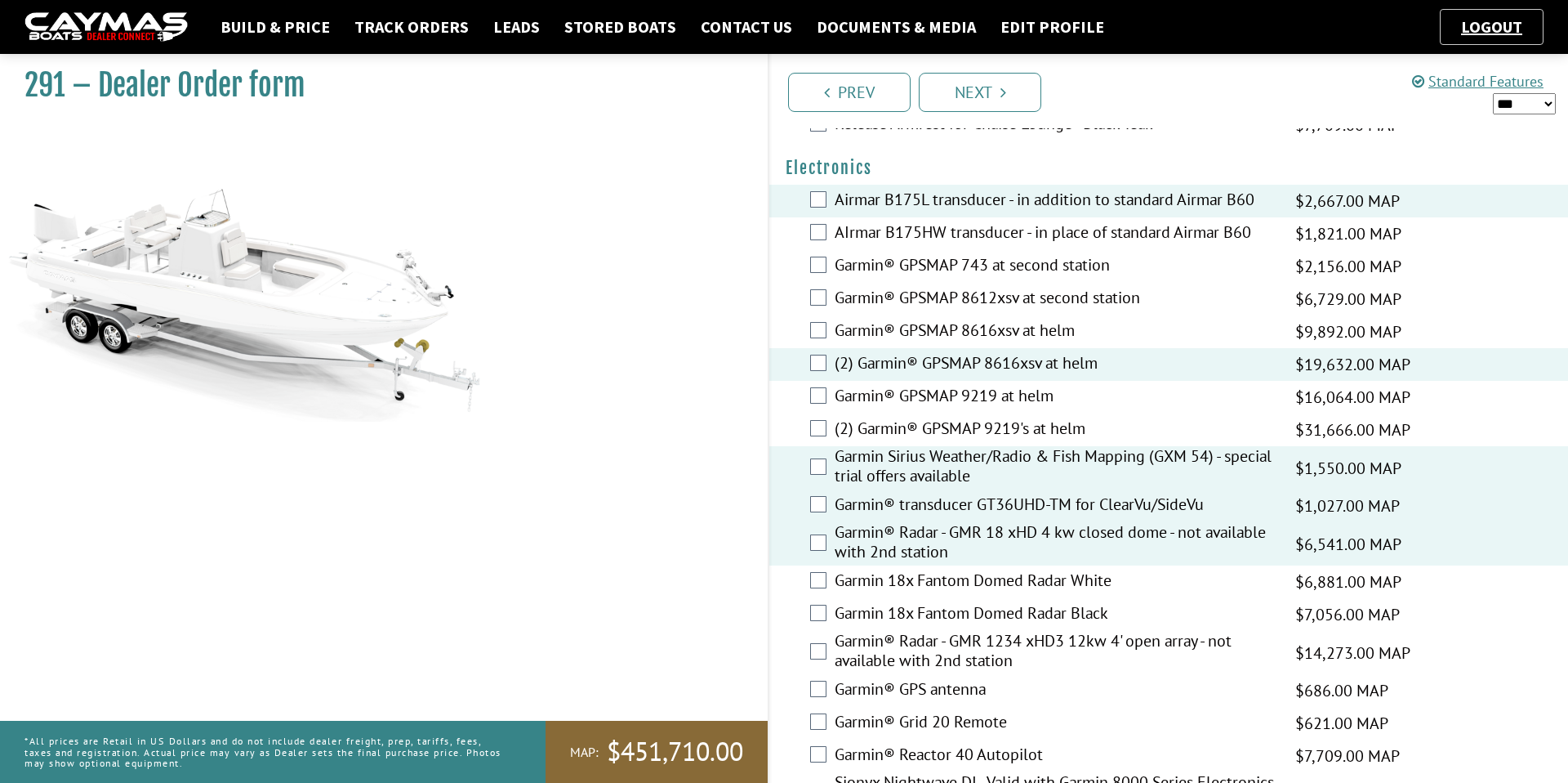
click at [935, 549] on label "Garmin® Radar - GMR 18 xHD 4 kw closed dome - not available with 2nd station" at bounding box center [1054, 544] width 441 height 43
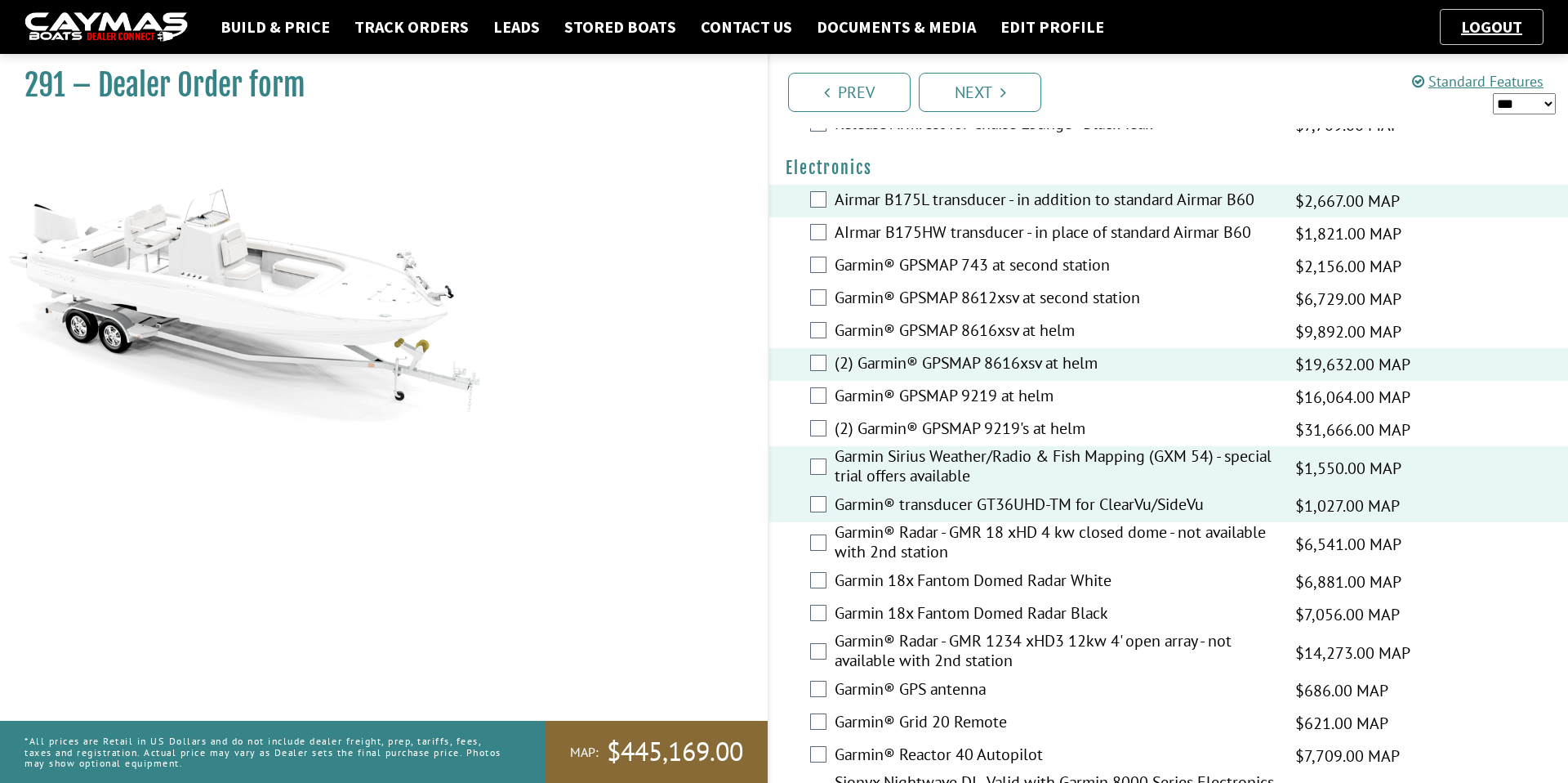
click at [926, 615] on label "Garmin 18x Fantom Domed Radar Black" at bounding box center [1054, 615] width 441 height 24
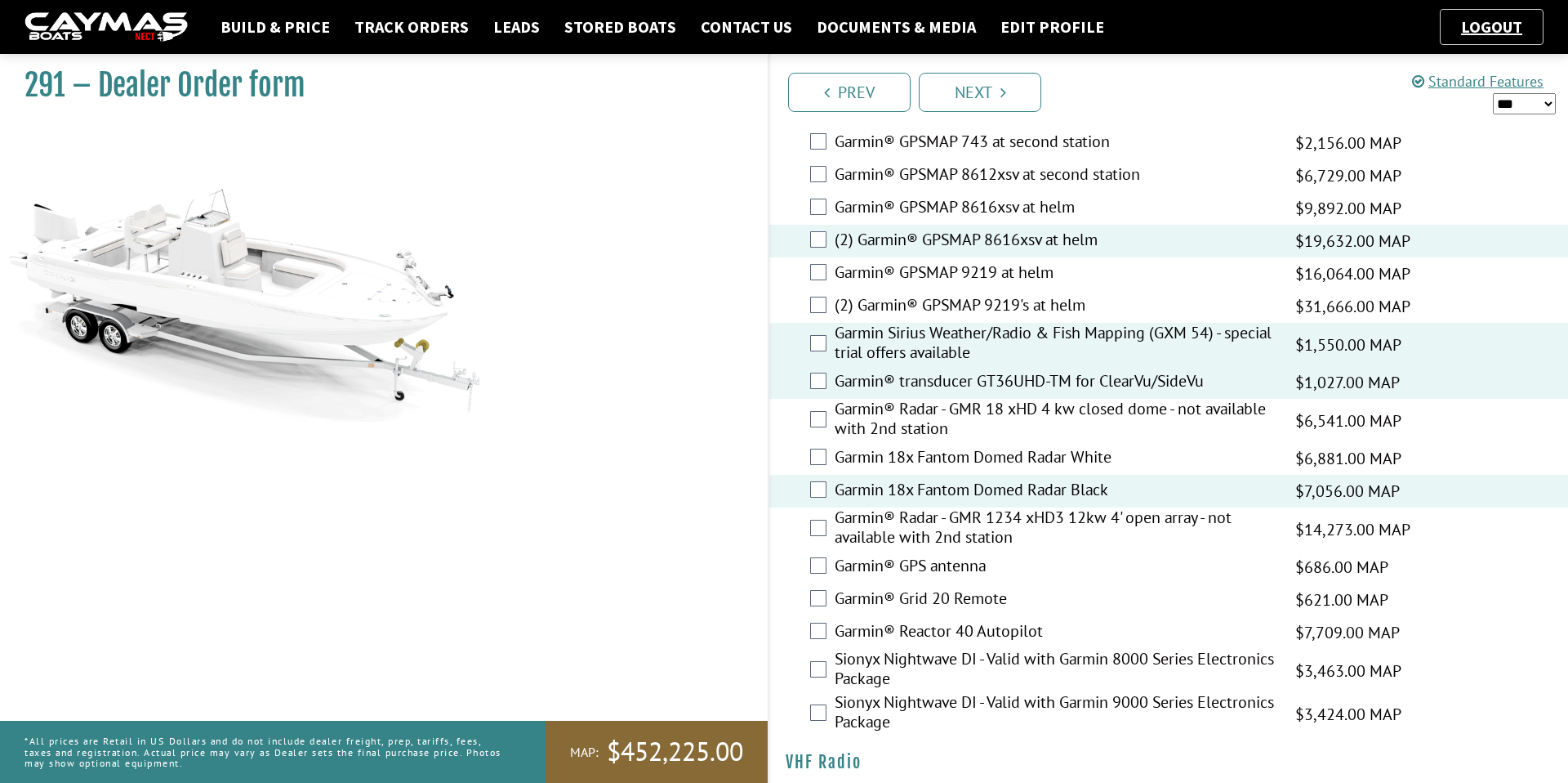
scroll to position [3947, 0]
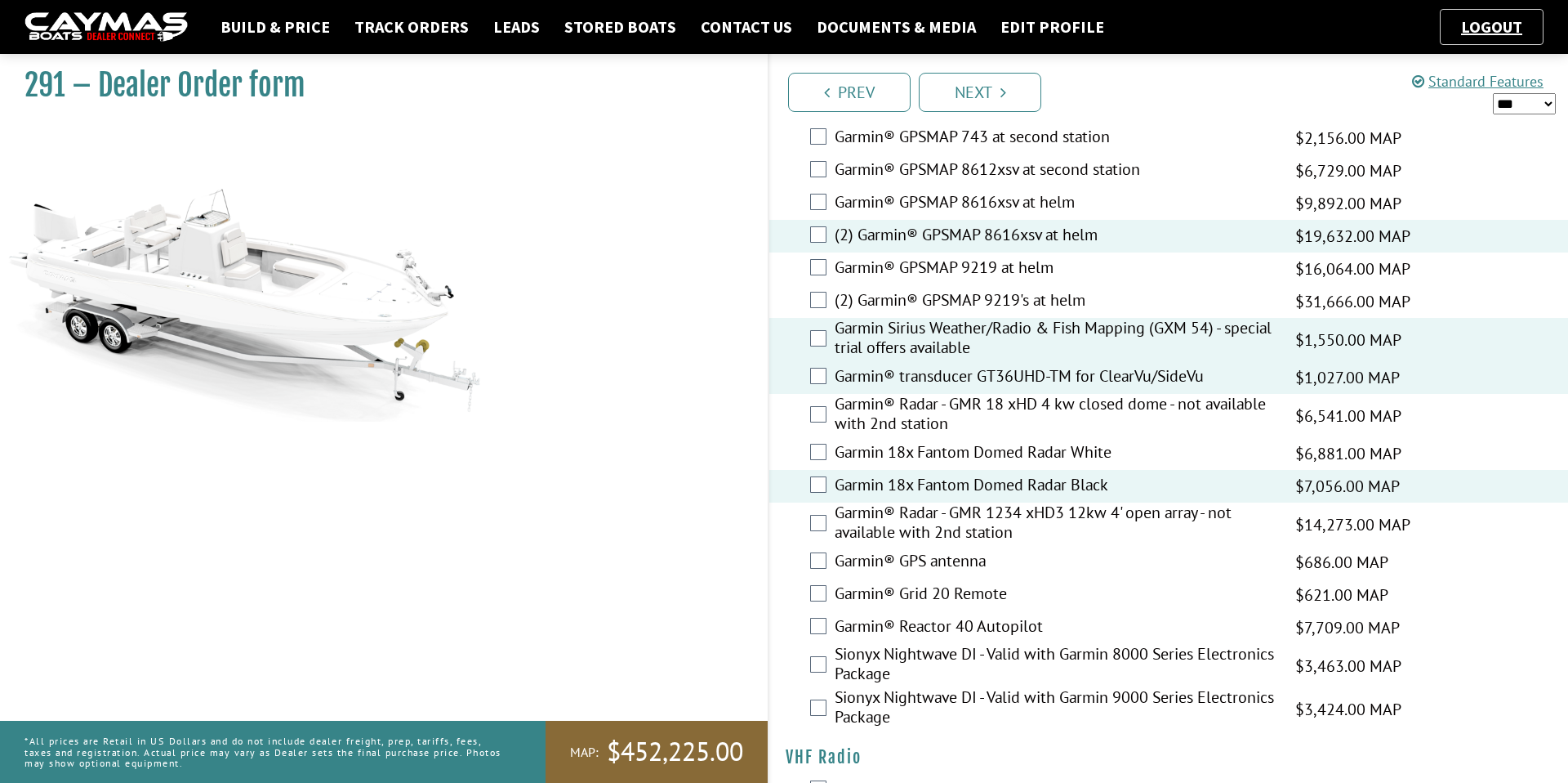
click at [956, 560] on label "Garmin® GPS antenna" at bounding box center [1054, 562] width 441 height 24
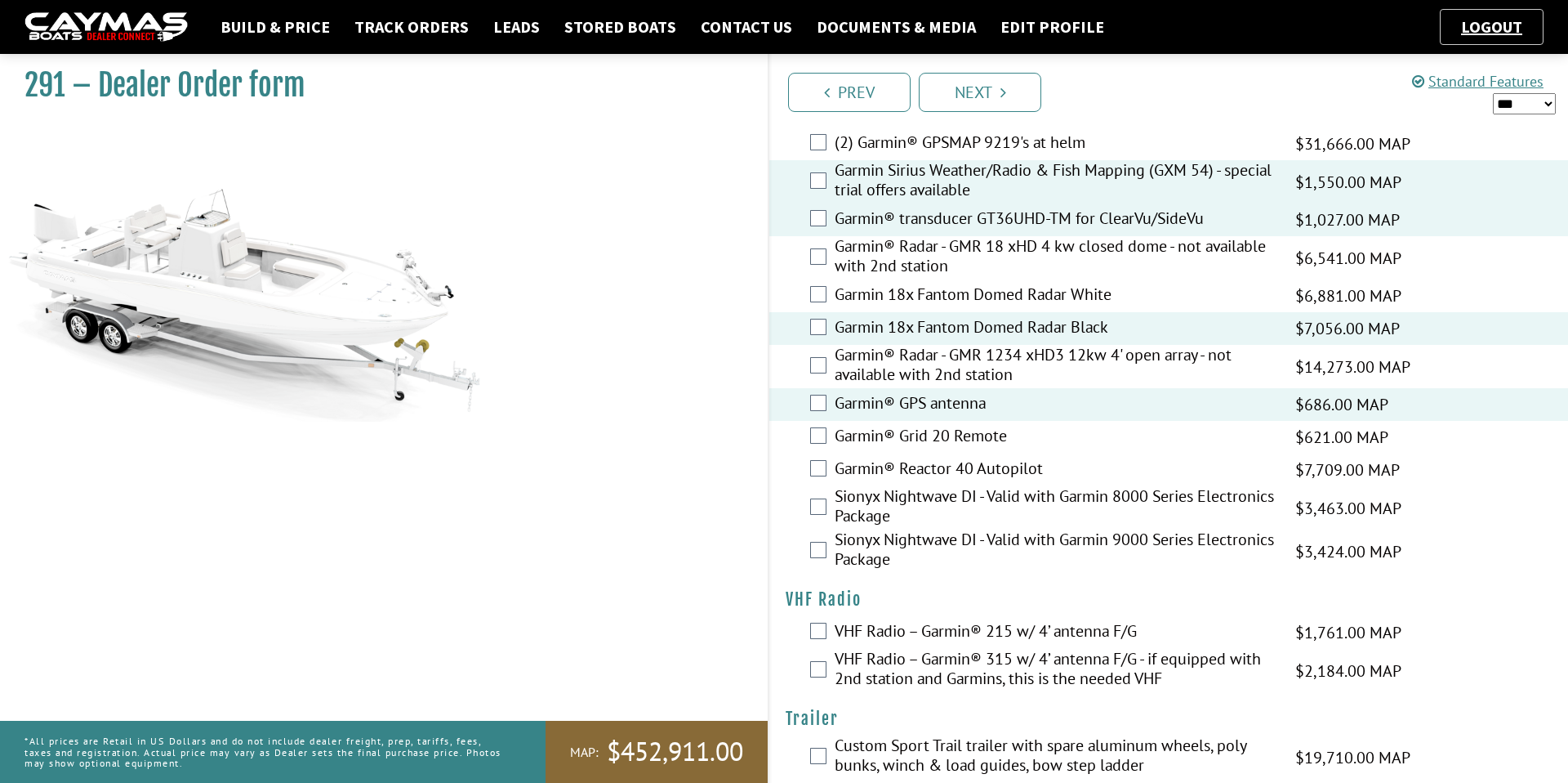
scroll to position [4112, 0]
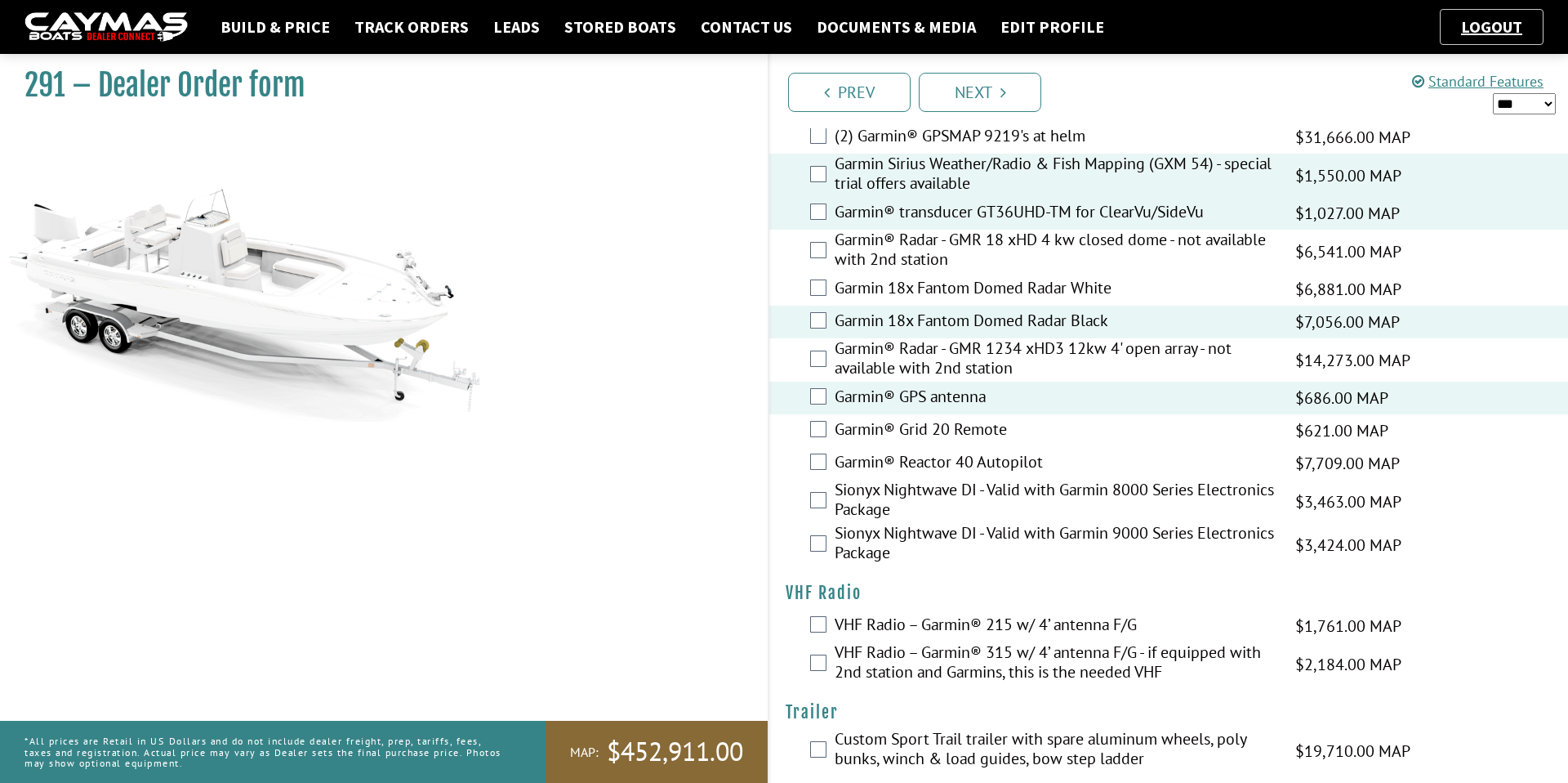
click at [938, 634] on label "VHF Radio – Garmin® 215 w/ 4’ antenna F/G" at bounding box center [1054, 626] width 441 height 24
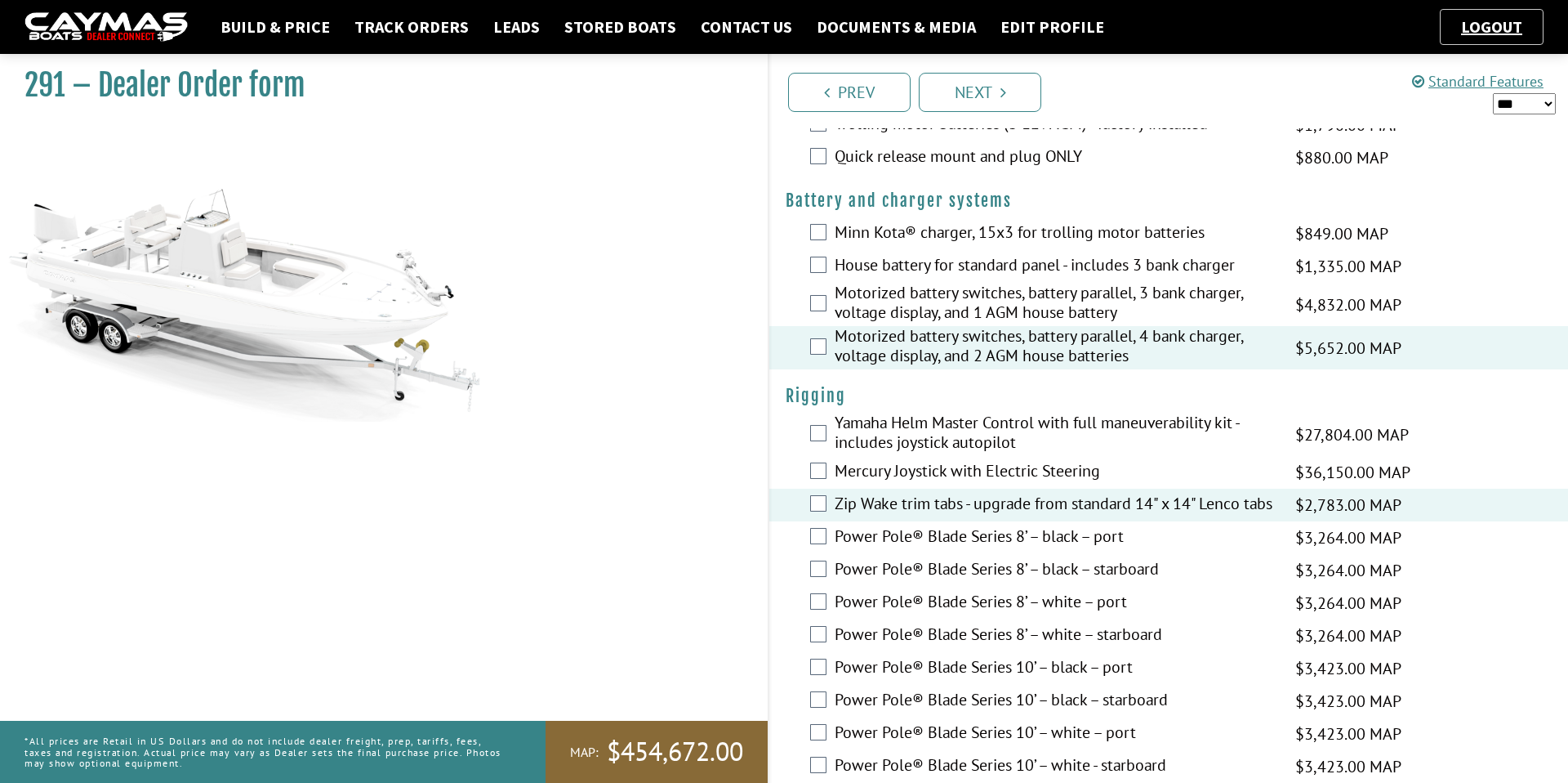
scroll to position [0, 0]
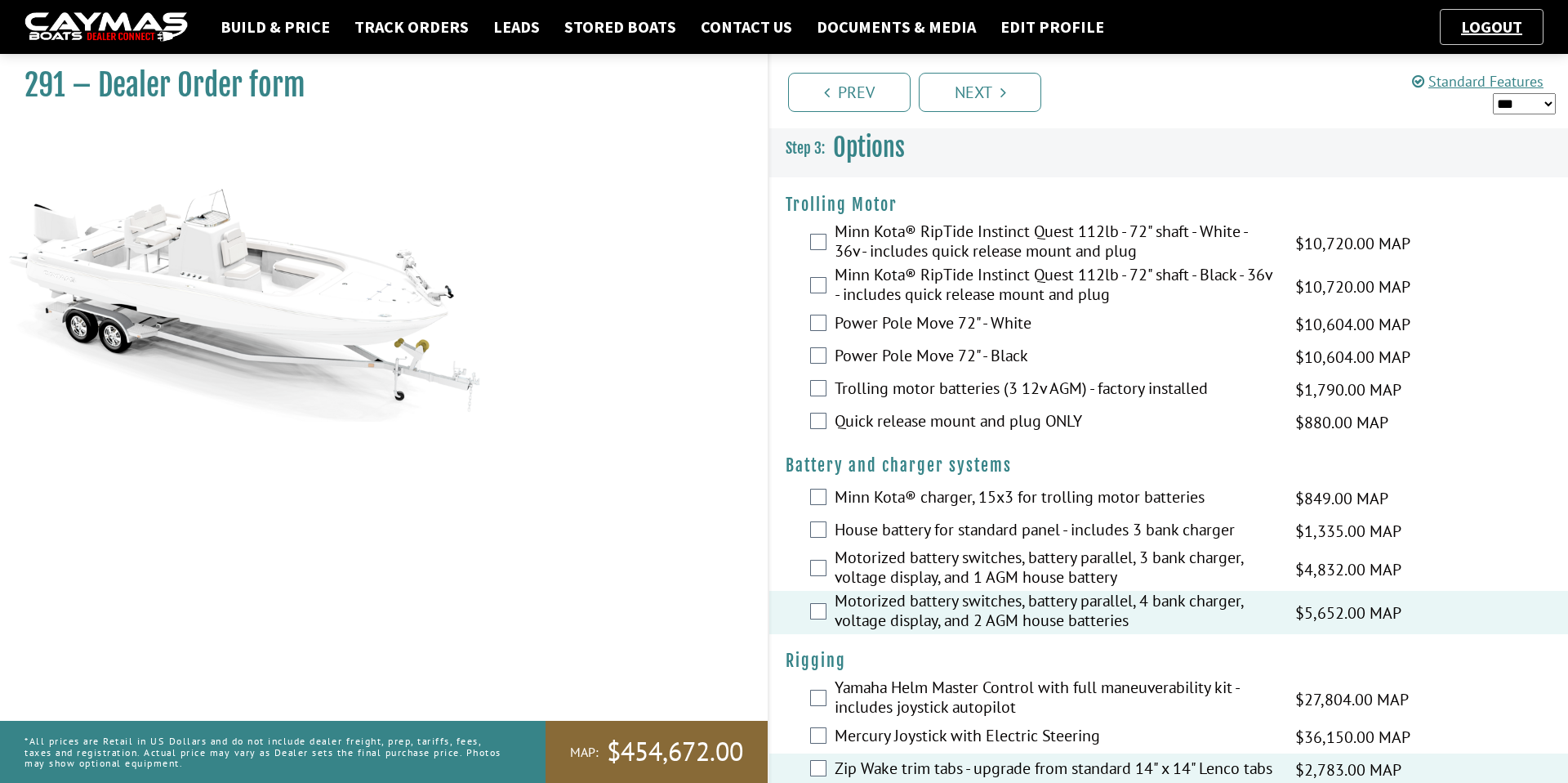
click at [1520, 110] on select "*** ****** ******" at bounding box center [1525, 104] width 63 height 21
select select "*"
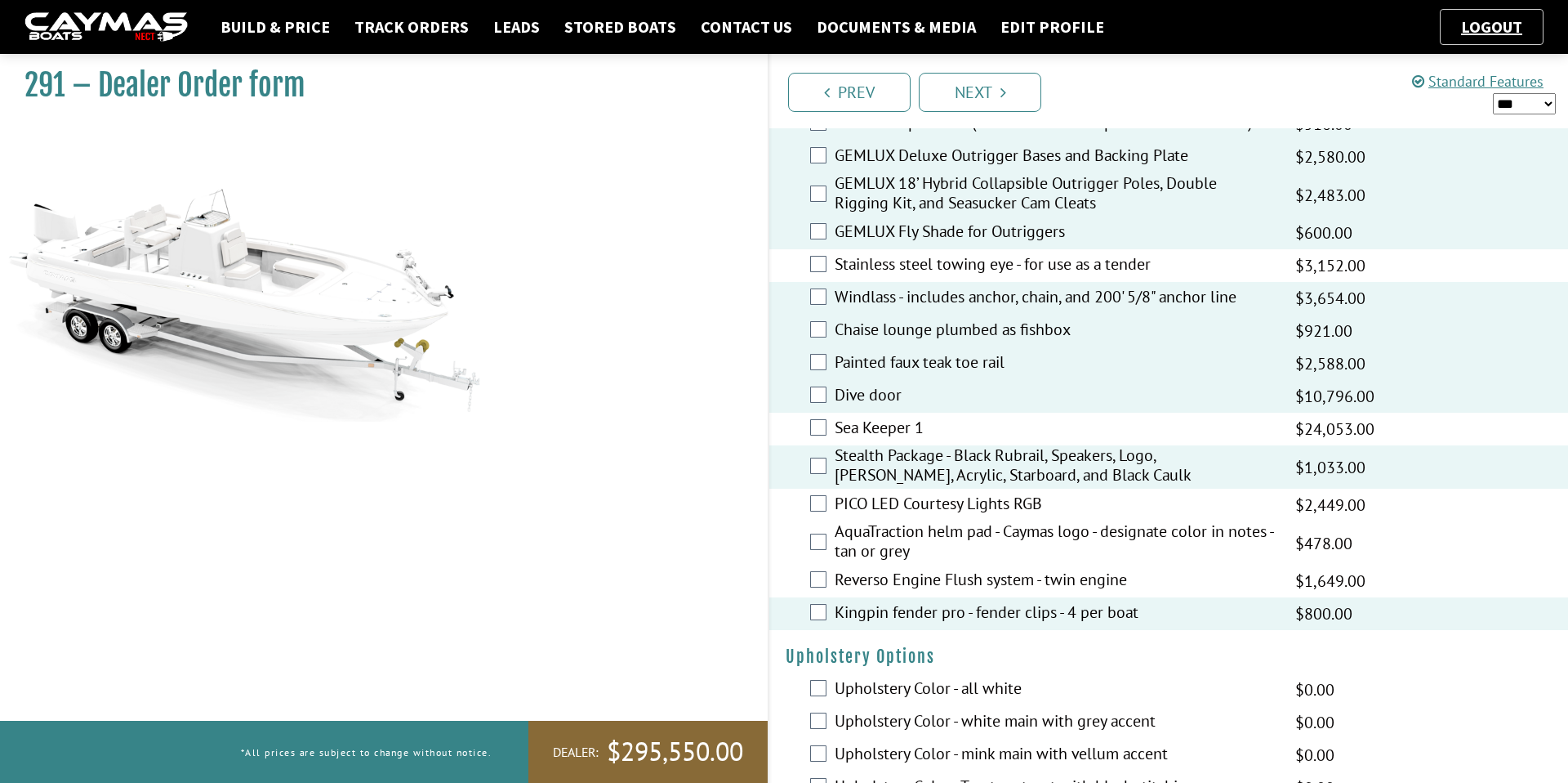
scroll to position [2753, 0]
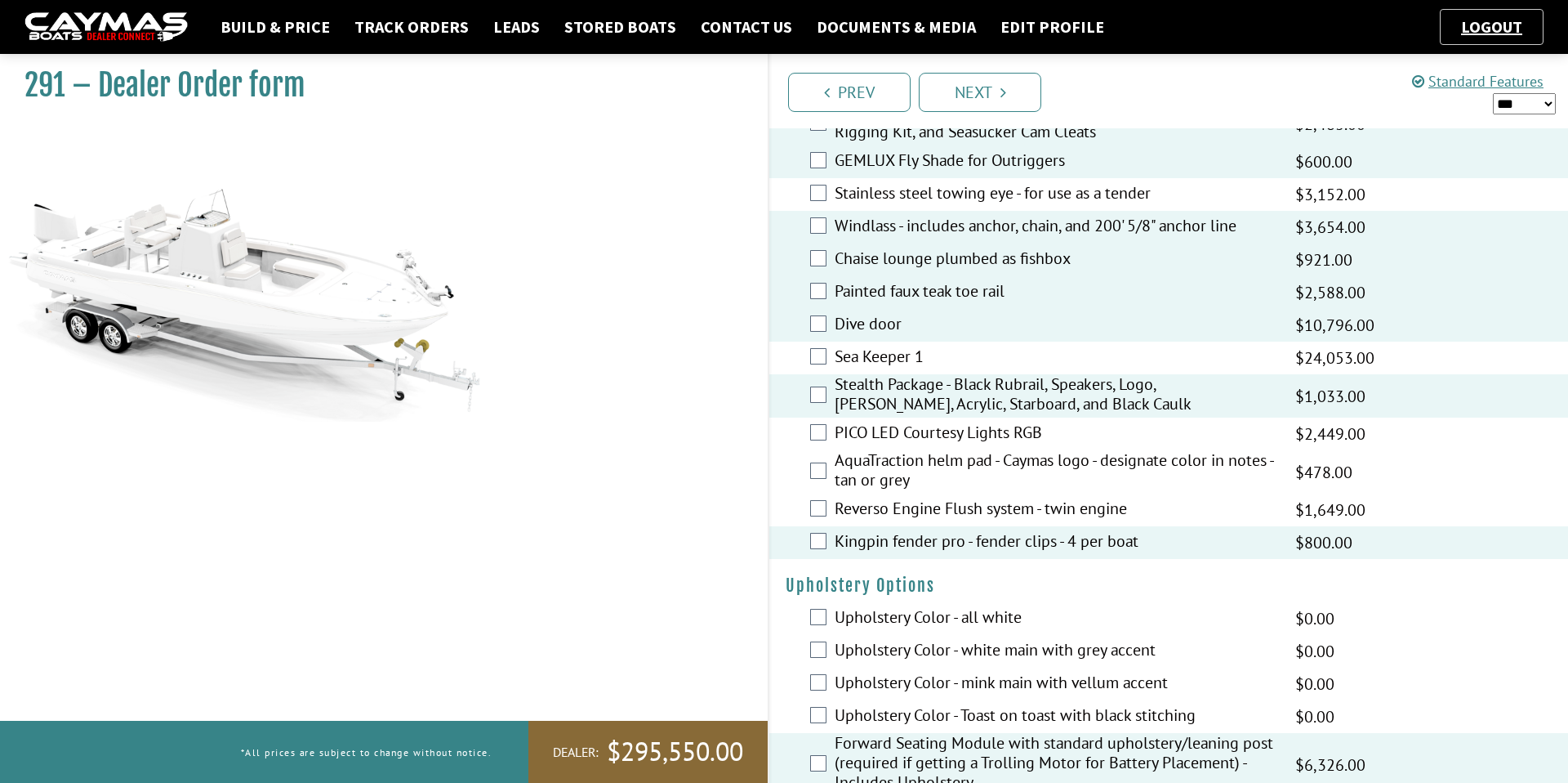
click at [831, 400] on div "Stealth Package - Black Rubrail, Speakers, Logo, [PERSON_NAME], Acrylic, Starbo…" at bounding box center [1168, 396] width 799 height 43
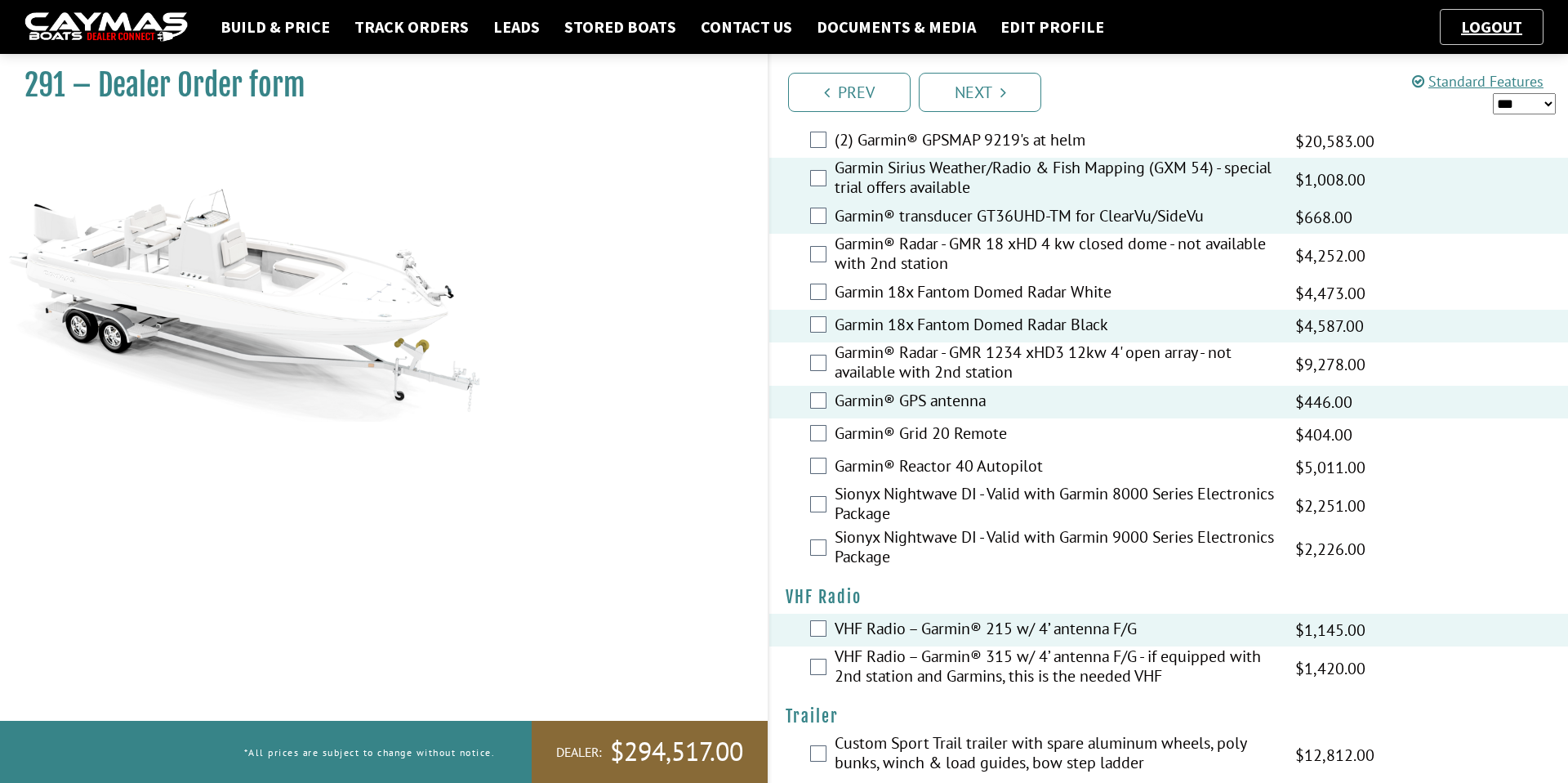
scroll to position [4110, 0]
click at [925, 472] on label "Garmin® Reactor 40 Autopilot" at bounding box center [1054, 465] width 441 height 24
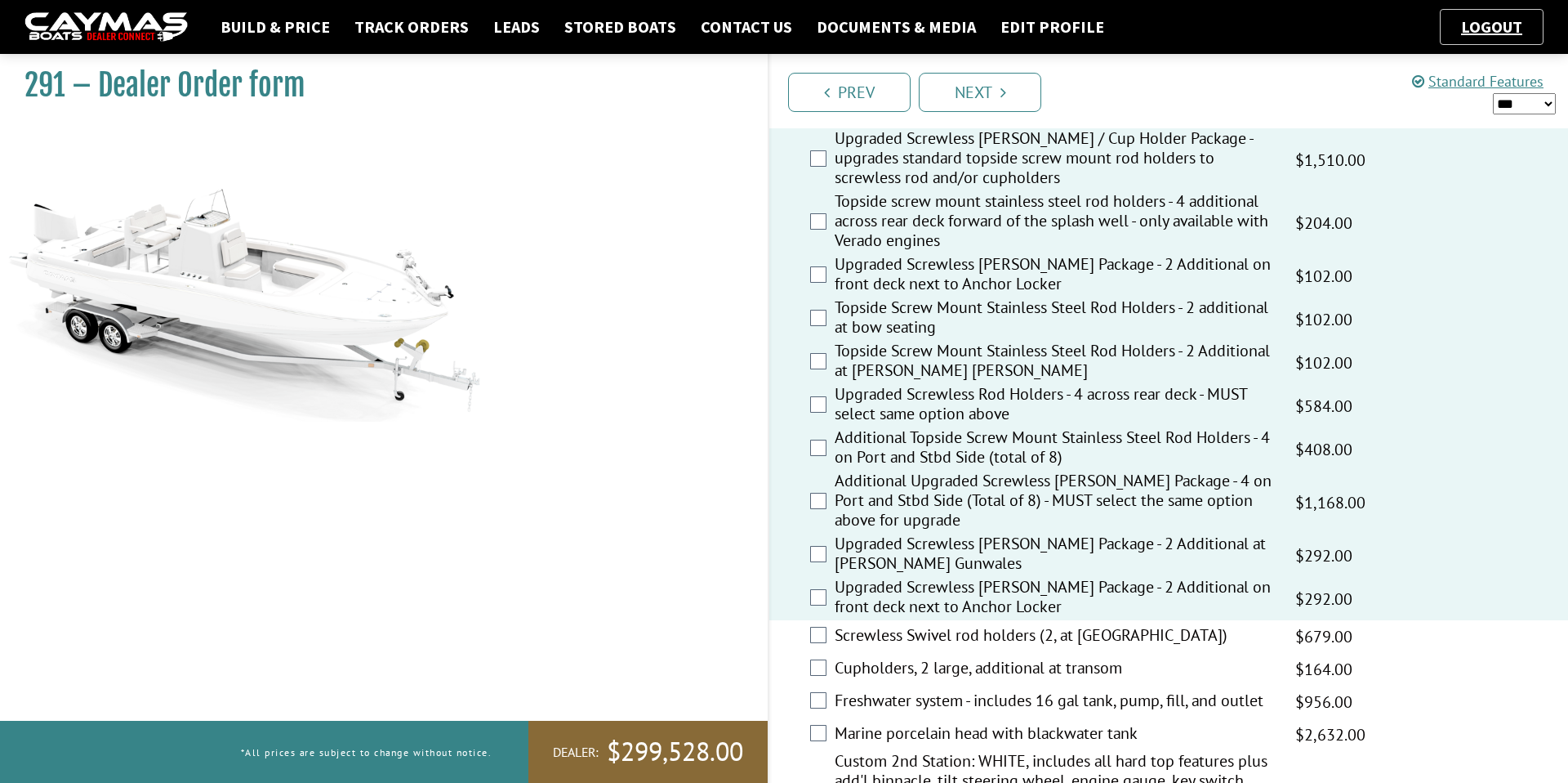
scroll to position [1198, 0]
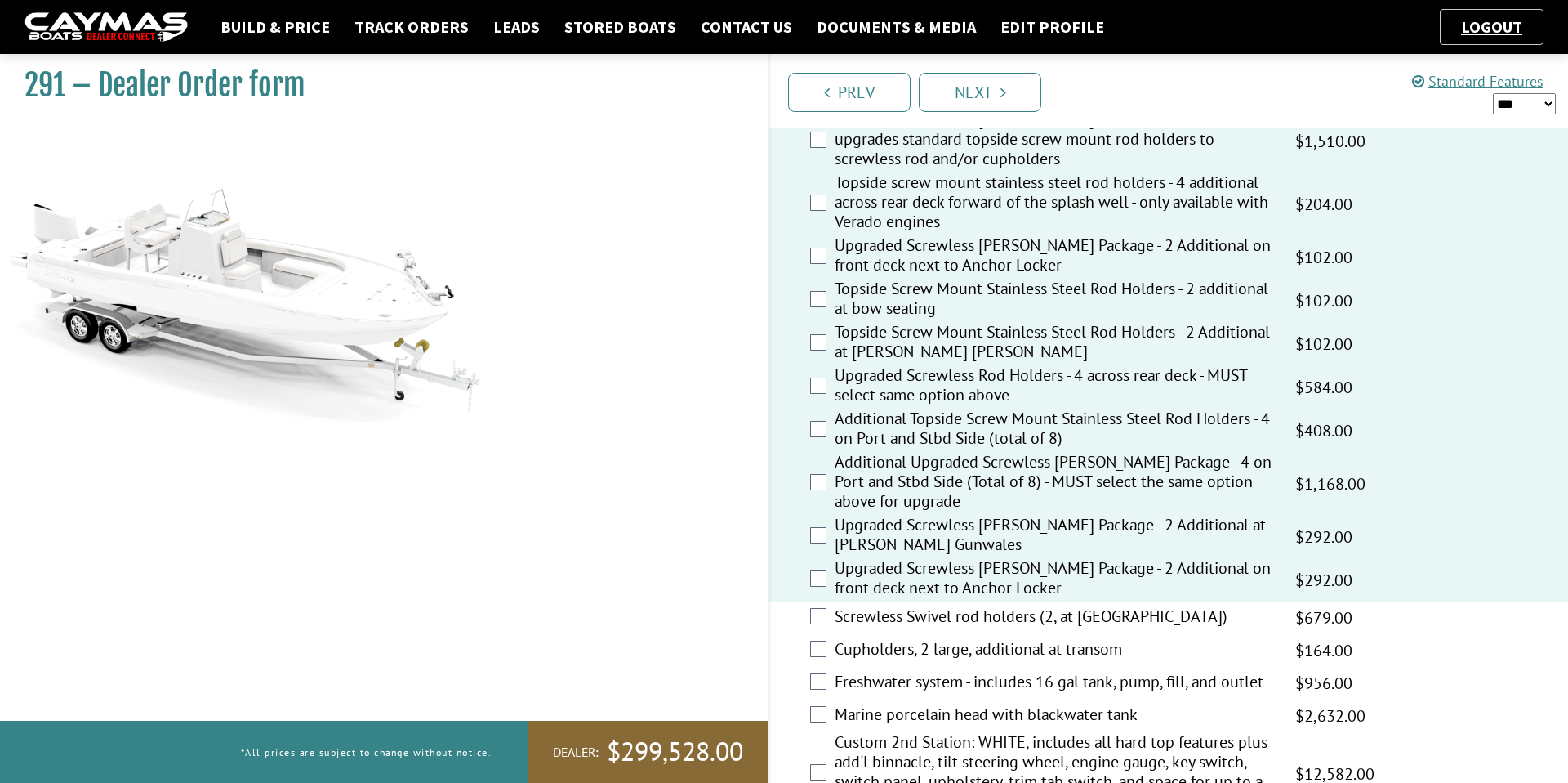
click at [1006, 626] on label "Screwless Swivel rod holders (2, at [GEOGRAPHIC_DATA])" at bounding box center [1054, 618] width 441 height 24
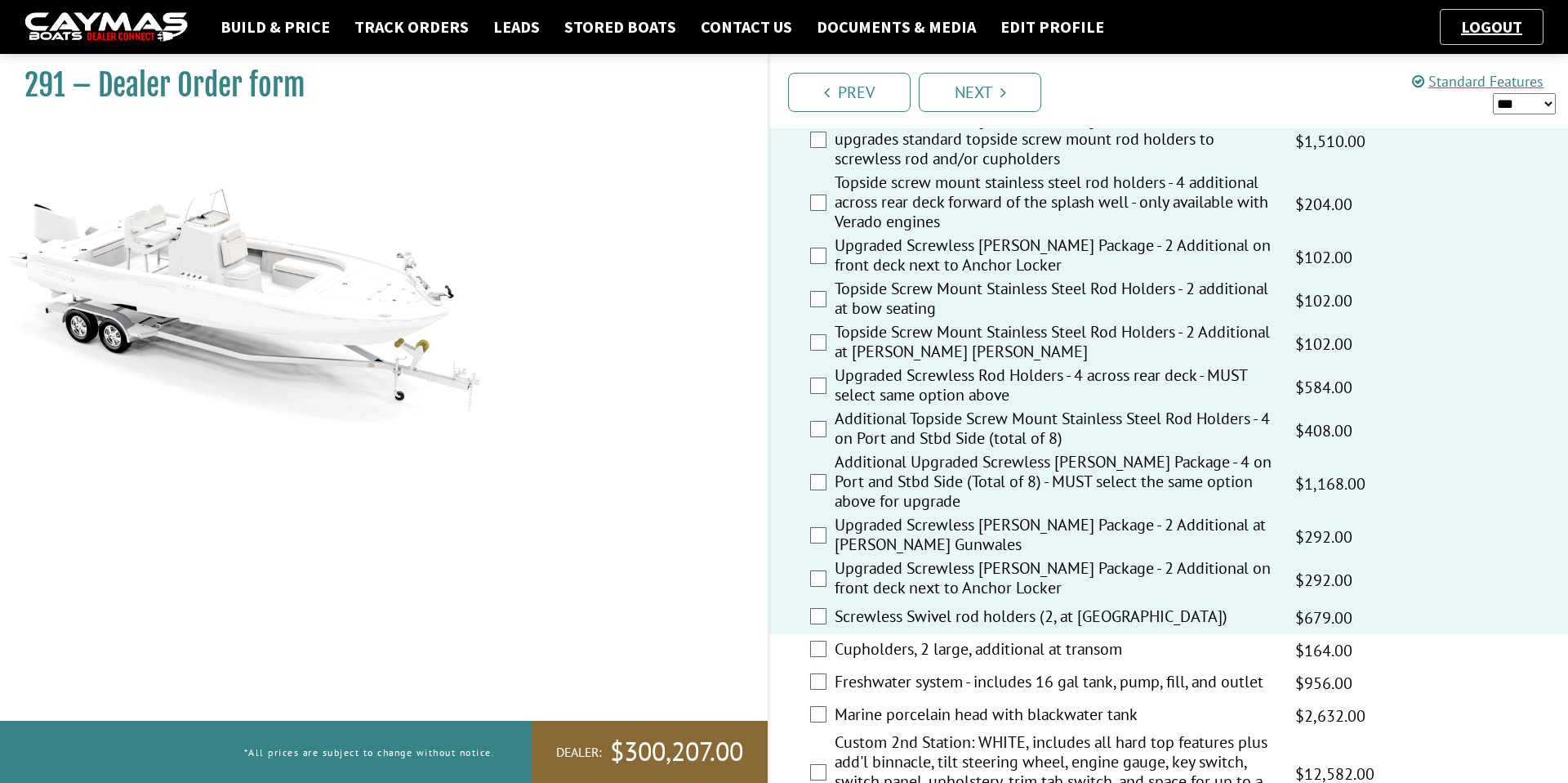
click at [998, 656] on label "Cupholders, 2 large, additional at transom" at bounding box center [1054, 651] width 441 height 24
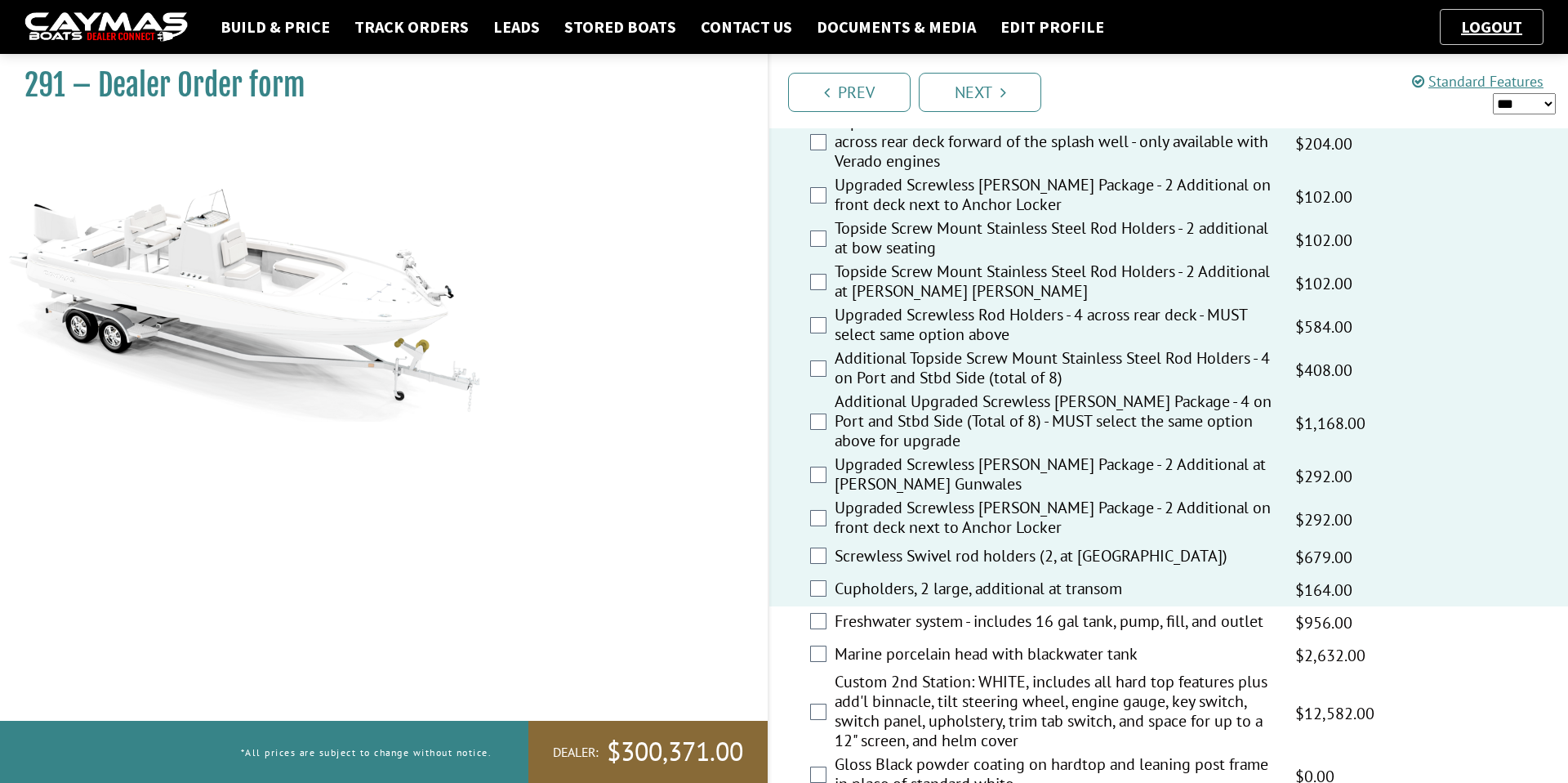
scroll to position [1259, 0]
click at [1299, 665] on span "$2,632.00" at bounding box center [1330, 654] width 70 height 25
click at [1269, 661] on label "Marine porcelain head with blackwater tank" at bounding box center [1054, 655] width 441 height 24
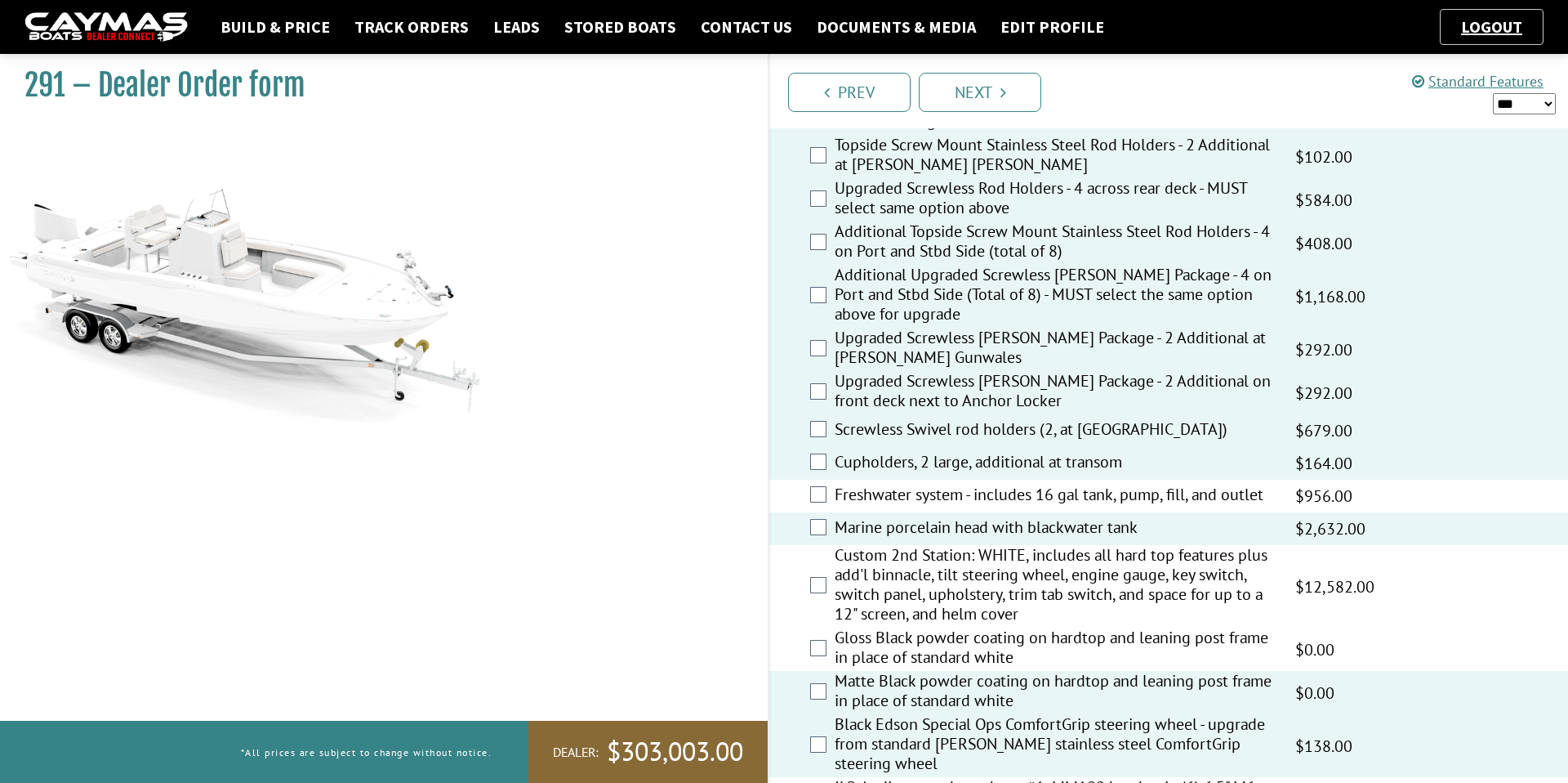
scroll to position [1455, 0]
